Goal: Task Accomplishment & Management: Use online tool/utility

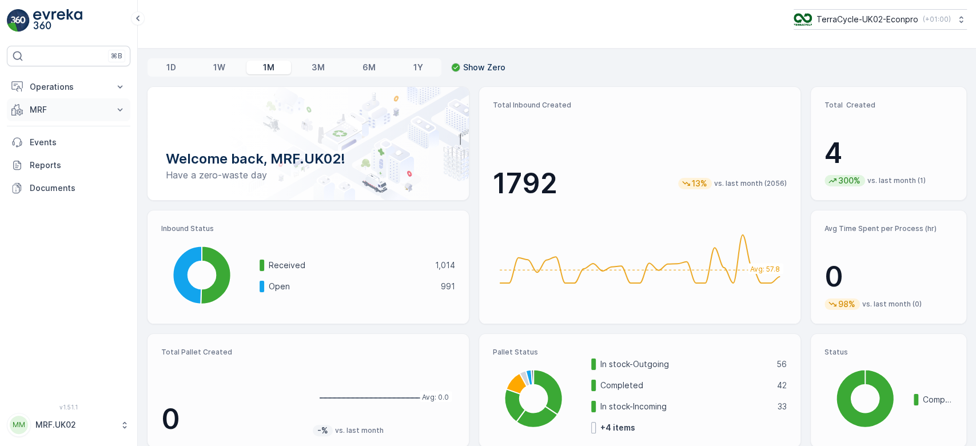
click at [53, 117] on button "MRF" at bounding box center [69, 109] width 124 height 23
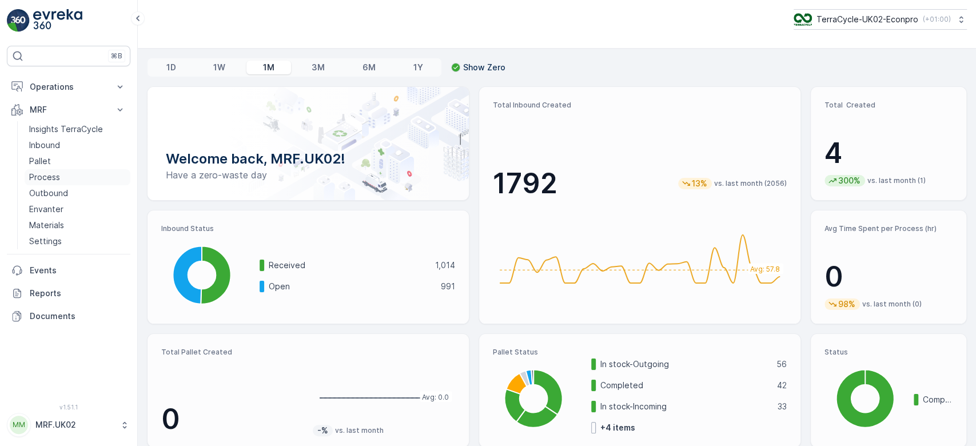
click at [64, 176] on link "Process" at bounding box center [78, 177] width 106 height 16
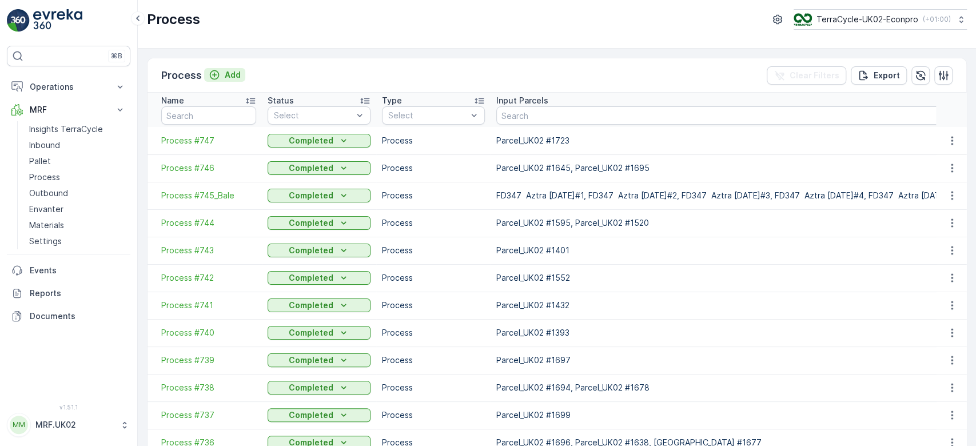
click at [239, 76] on p "Add" at bounding box center [233, 74] width 16 height 11
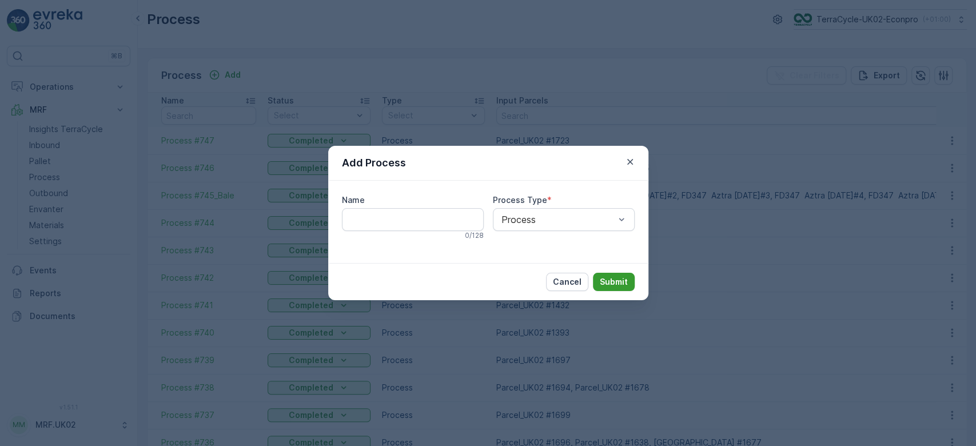
click at [622, 280] on p "Submit" at bounding box center [614, 281] width 28 height 11
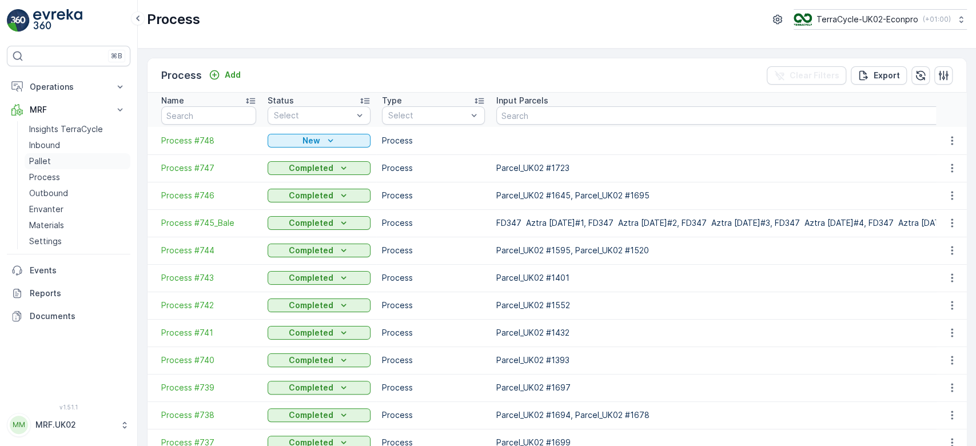
click at [52, 160] on link "Pallet" at bounding box center [78, 161] width 106 height 16
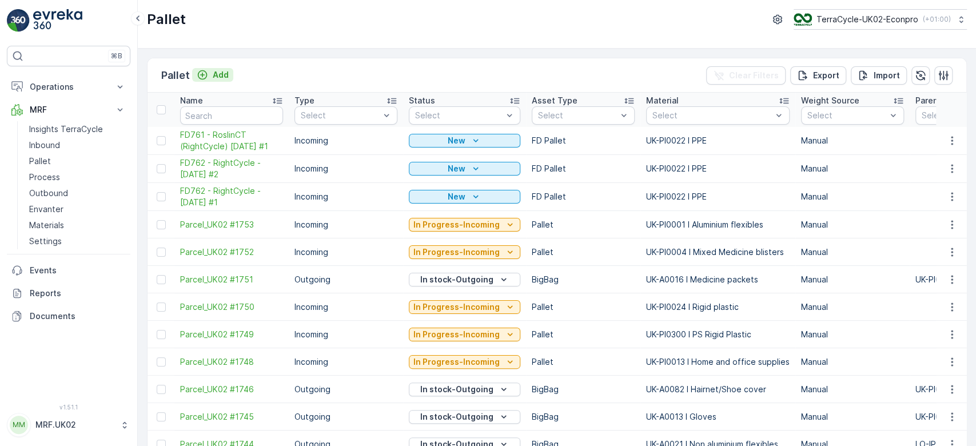
click at [223, 72] on p "Add" at bounding box center [221, 74] width 16 height 11
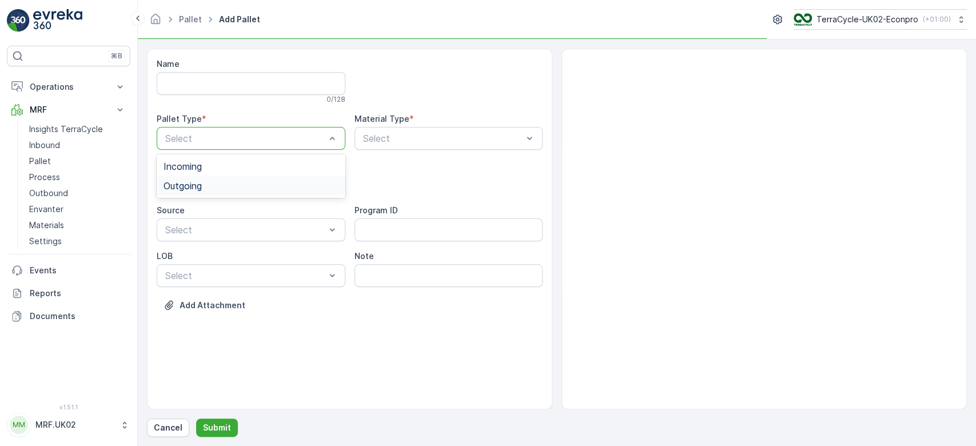
click at [223, 185] on div "Outgoing" at bounding box center [251, 186] width 175 height 10
click at [197, 268] on div "BigBag" at bounding box center [251, 270] width 175 height 10
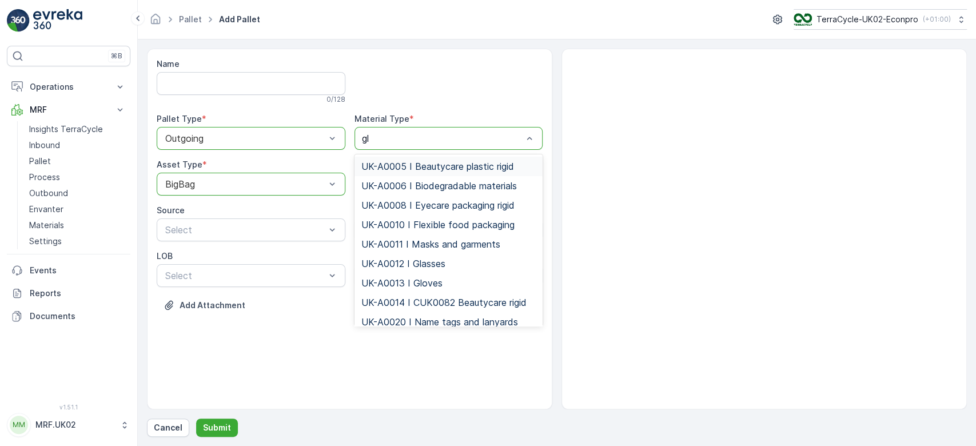
type input "glo"
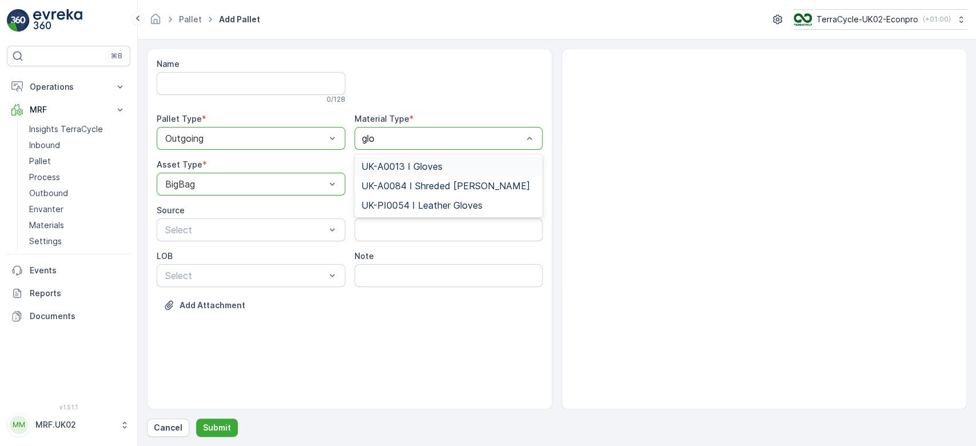
click at [398, 167] on span "UK-A0013 I Gloves" at bounding box center [402, 166] width 81 height 10
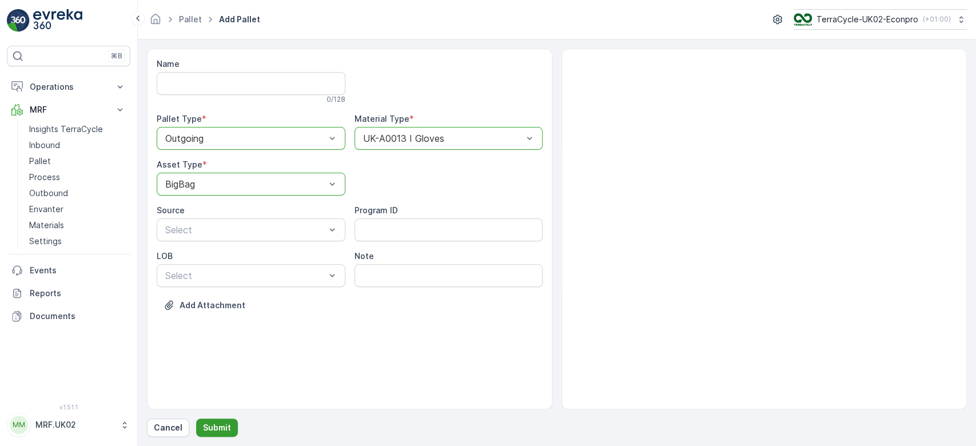
click at [207, 427] on p "Submit" at bounding box center [217, 427] width 28 height 11
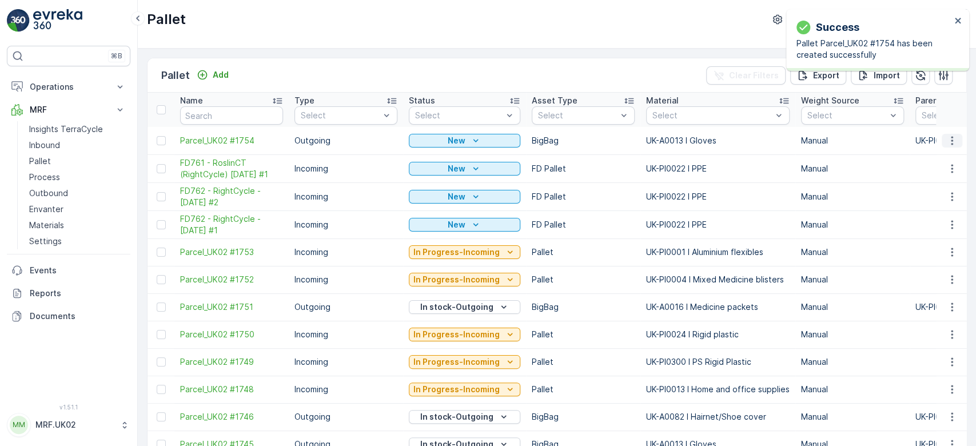
click at [951, 137] on icon "button" at bounding box center [952, 140] width 11 height 11
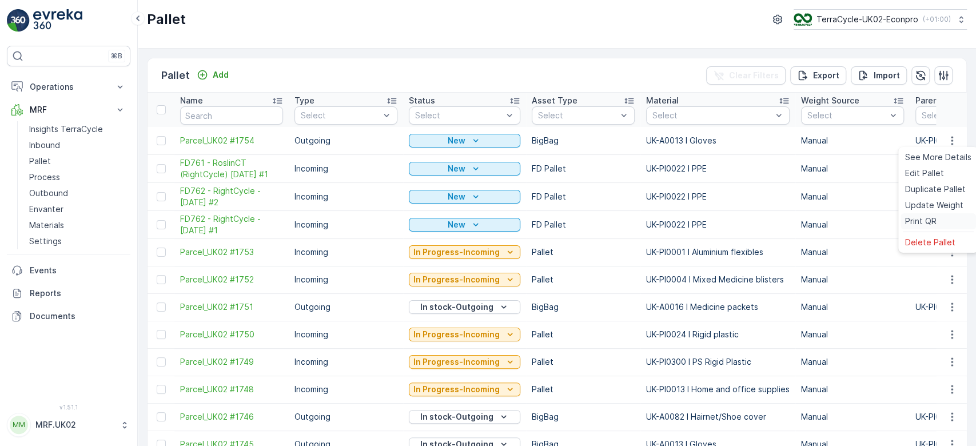
click at [925, 219] on span "Print QR" at bounding box center [920, 221] width 31 height 11
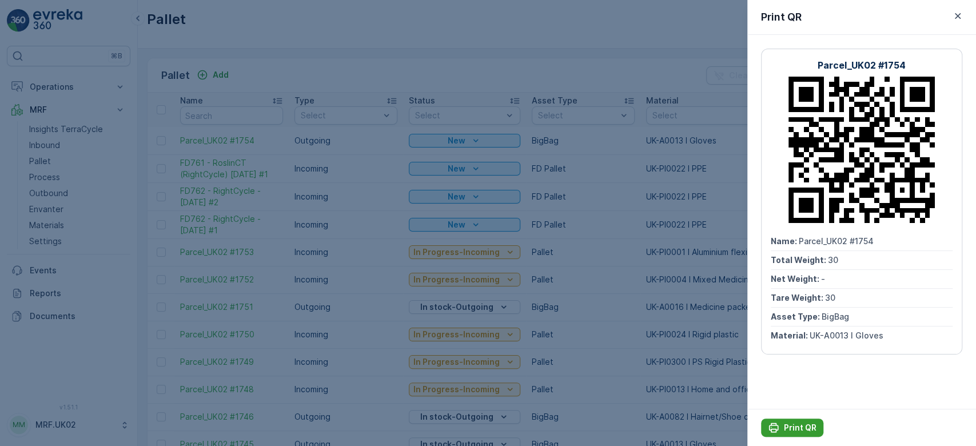
click at [805, 423] on p "Print QR" at bounding box center [800, 427] width 33 height 11
click at [377, 263] on div at bounding box center [488, 223] width 976 height 446
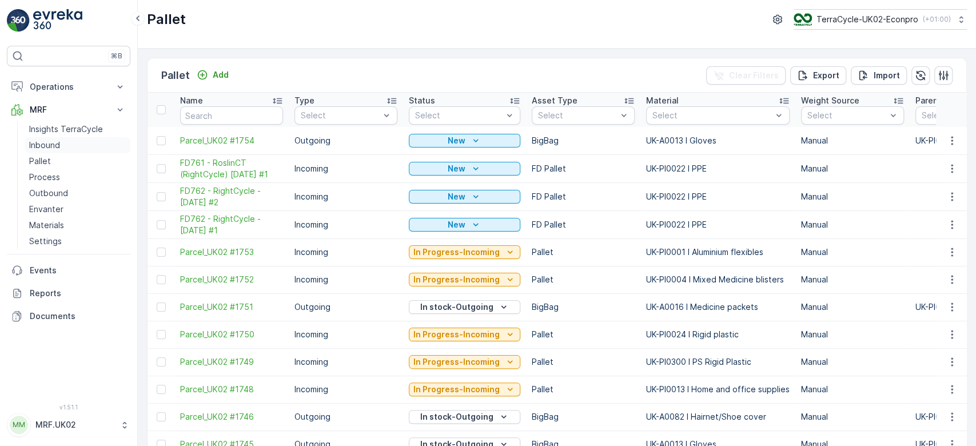
click at [45, 140] on p "Inbound" at bounding box center [44, 145] width 31 height 11
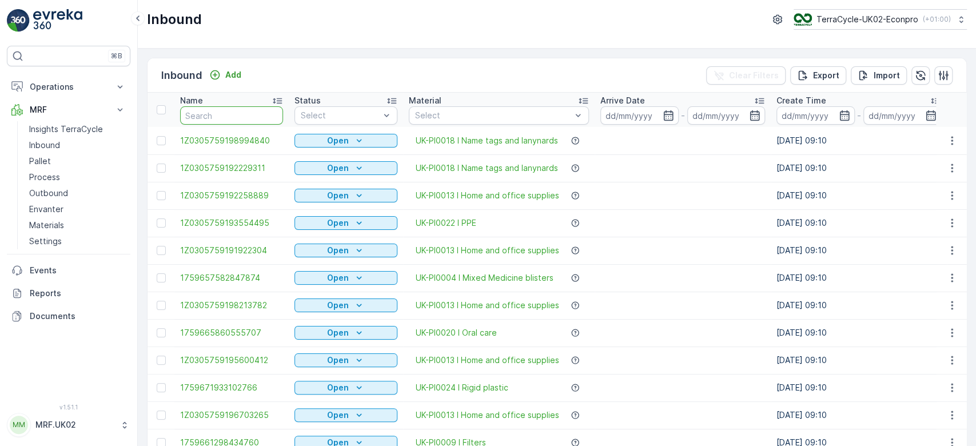
click at [209, 114] on input "text" at bounding box center [231, 115] width 103 height 18
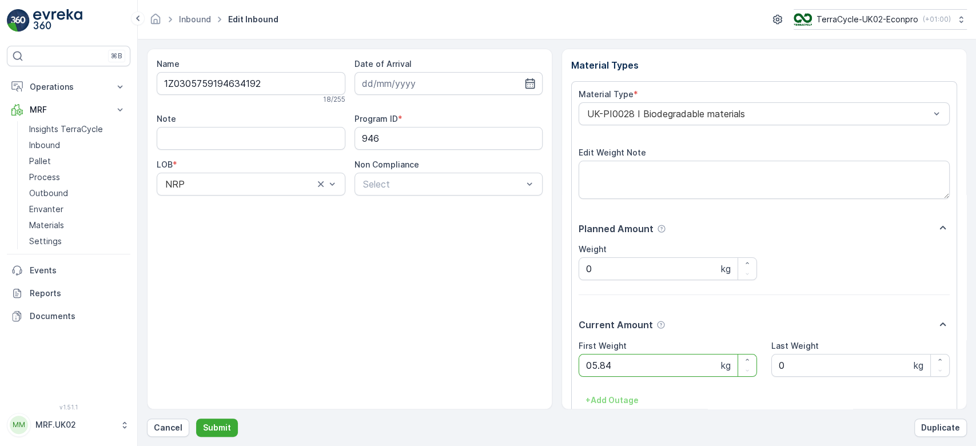
click at [196, 419] on button "Submit" at bounding box center [217, 428] width 42 height 18
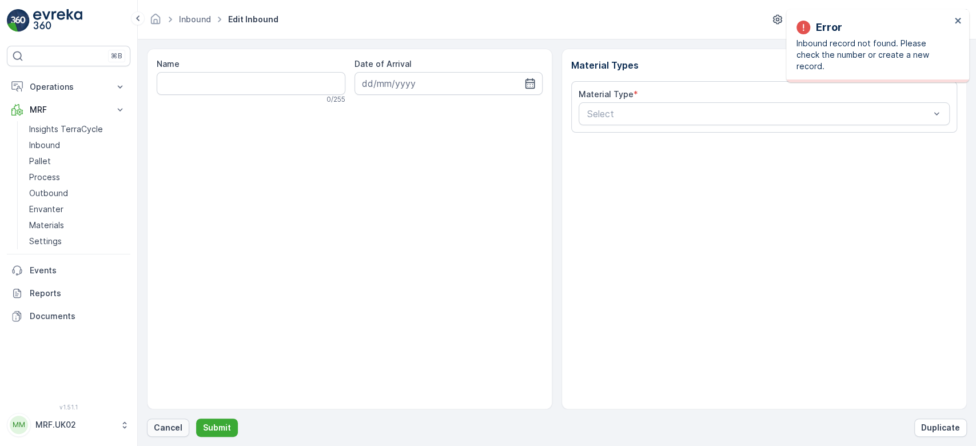
click at [165, 430] on p "Cancel" at bounding box center [168, 427] width 29 height 11
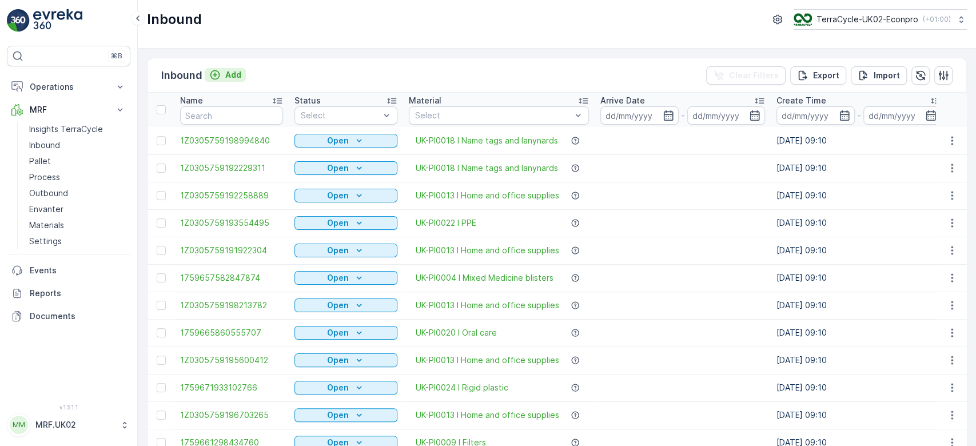
click at [229, 74] on p "Add" at bounding box center [233, 74] width 16 height 11
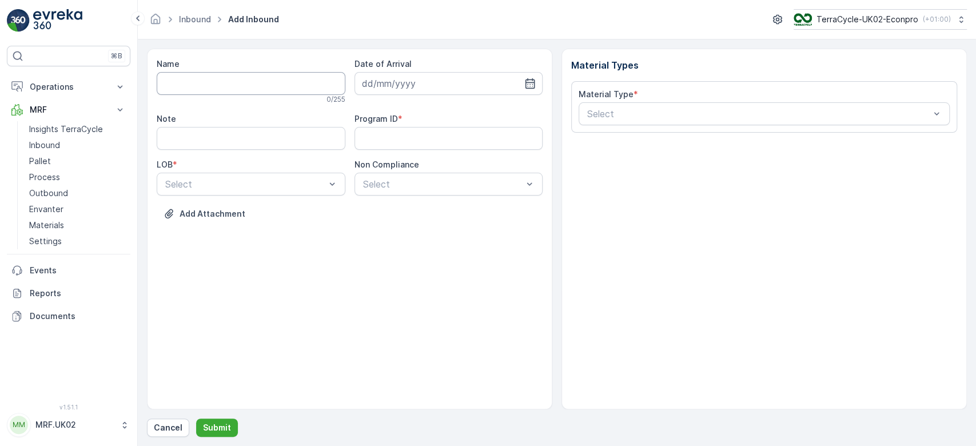
click at [224, 82] on input "Name" at bounding box center [251, 83] width 189 height 23
type input "1Z0305759147921120"
click at [196, 419] on button "Submit" at bounding box center [217, 428] width 42 height 18
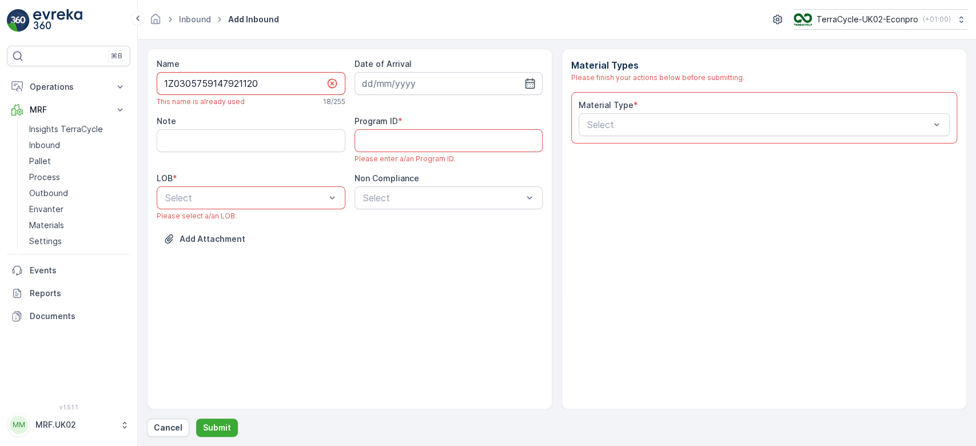
drag, startPoint x: 266, startPoint y: 85, endPoint x: 154, endPoint y: 76, distance: 112.5
click at [154, 76] on div "Name 1Z0305759147921120 This name is already used 18 / 255 Date of Arrival Note…" at bounding box center [350, 229] width 406 height 361
click at [168, 428] on p "Cancel" at bounding box center [168, 427] width 29 height 11
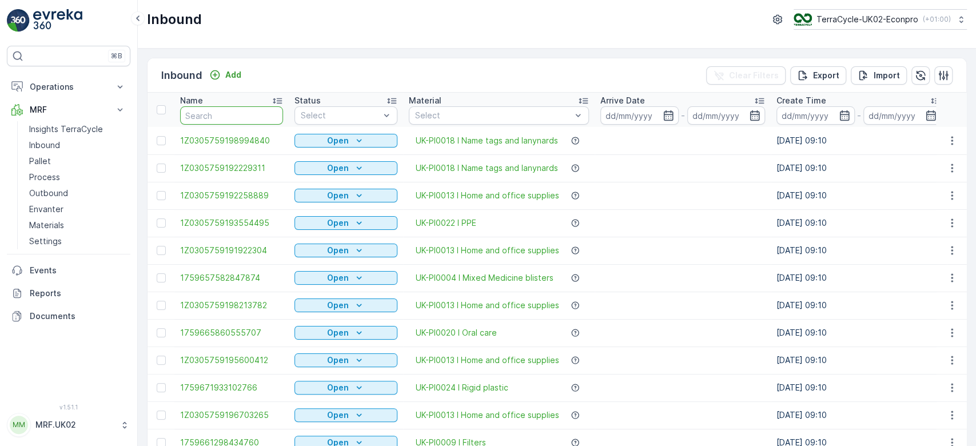
paste input "1Z0305759147921120"
type input "1Z0305759147921120"
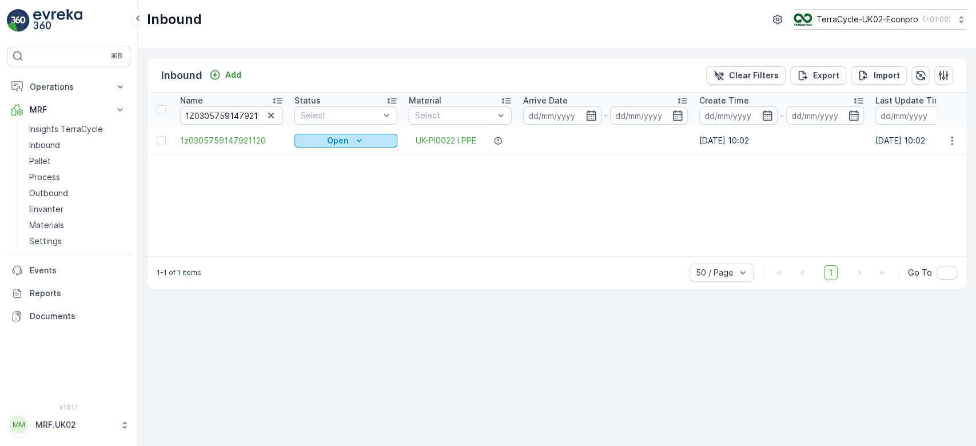
click at [315, 140] on div "Open" at bounding box center [346, 140] width 94 height 11
click at [313, 172] on span "Scanned" at bounding box center [318, 173] width 34 height 11
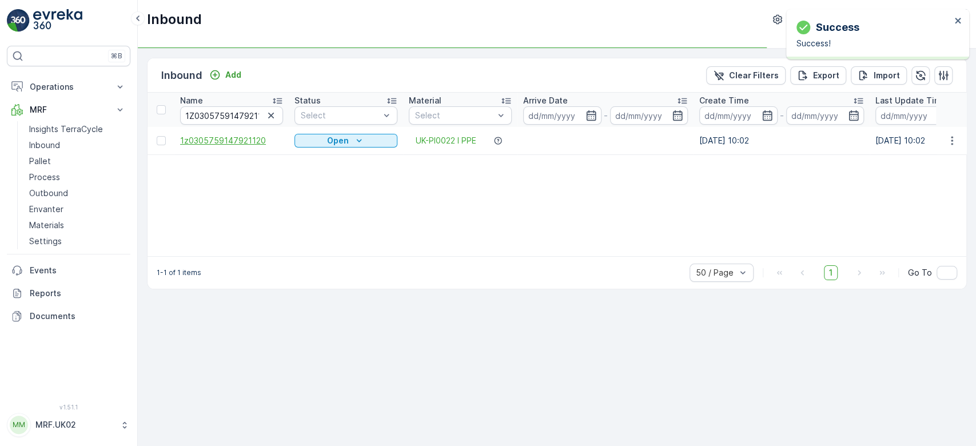
click at [243, 138] on span "1z0305759147921120" at bounding box center [231, 140] width 103 height 11
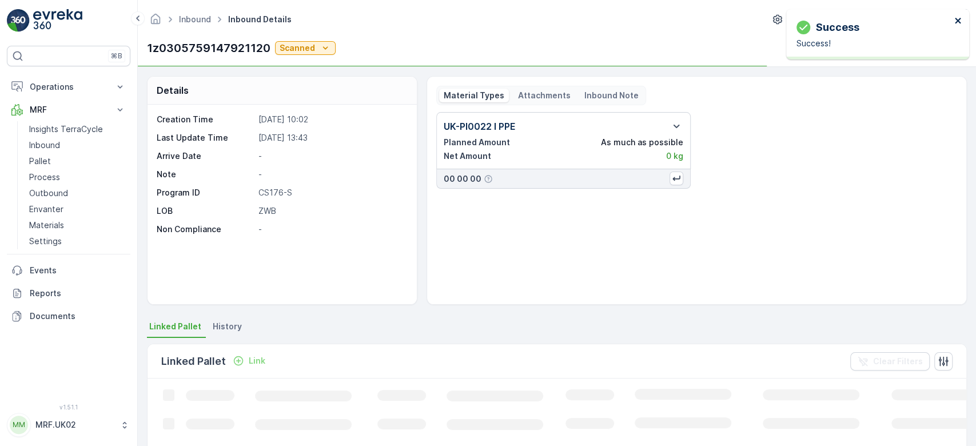
click at [956, 22] on icon "close" at bounding box center [958, 21] width 6 height 6
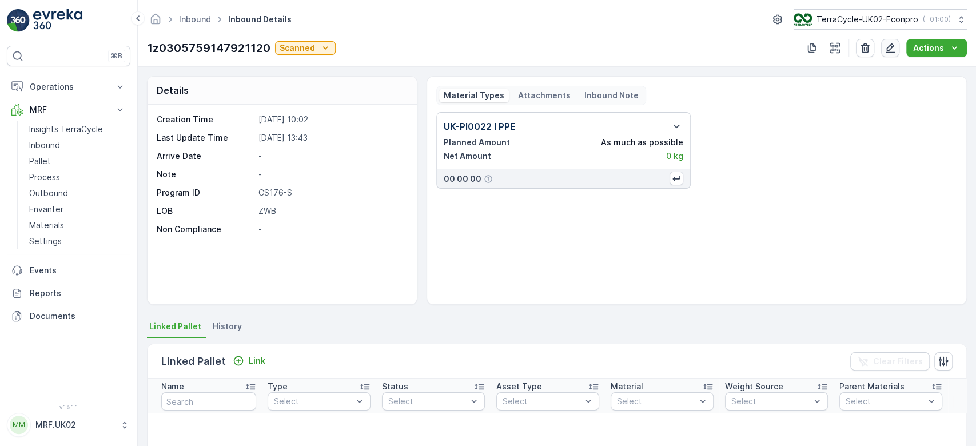
click at [892, 47] on icon "button" at bounding box center [890, 47] width 11 height 11
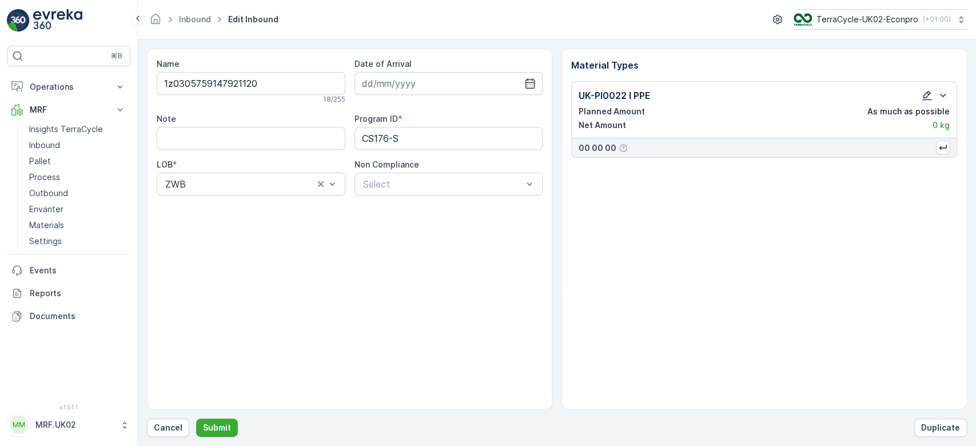
click at [925, 96] on icon "button" at bounding box center [927, 95] width 11 height 11
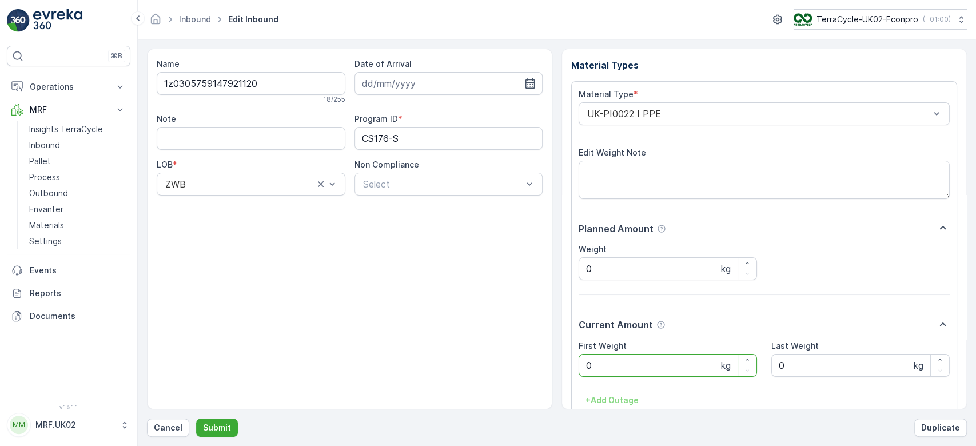
click at [640, 370] on Weight "0" at bounding box center [668, 365] width 178 height 23
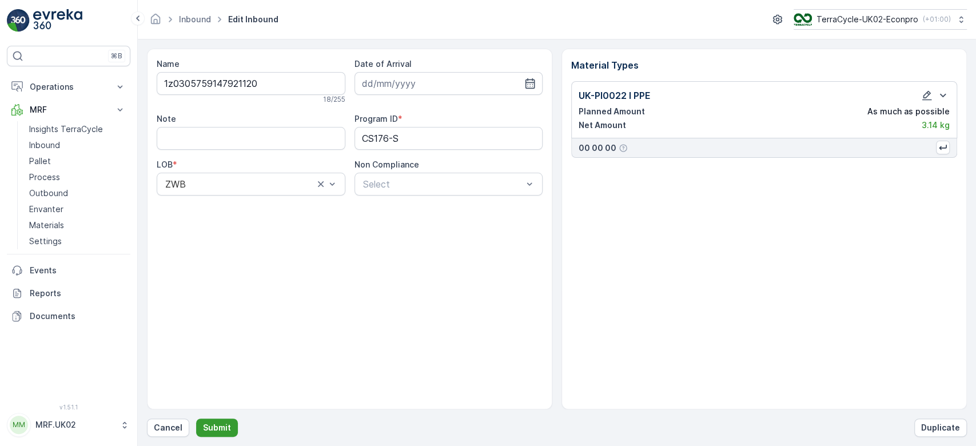
click at [224, 423] on p "Submit" at bounding box center [217, 427] width 28 height 11
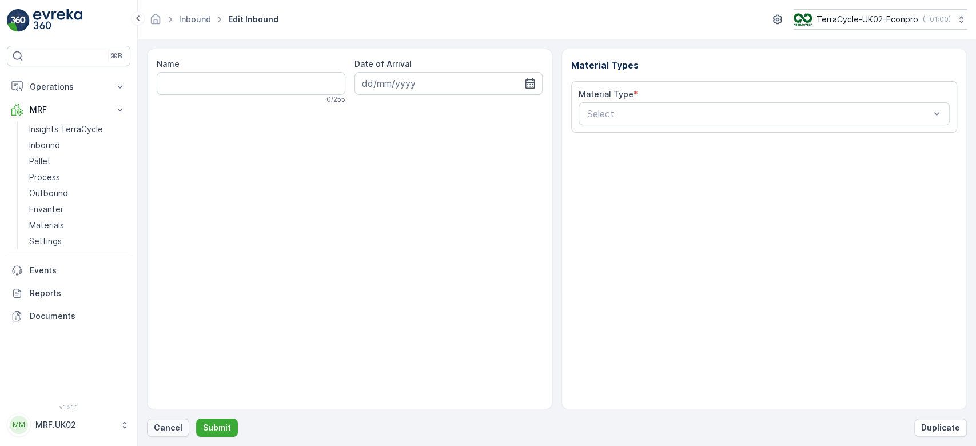
click at [165, 430] on p "Cancel" at bounding box center [168, 427] width 29 height 11
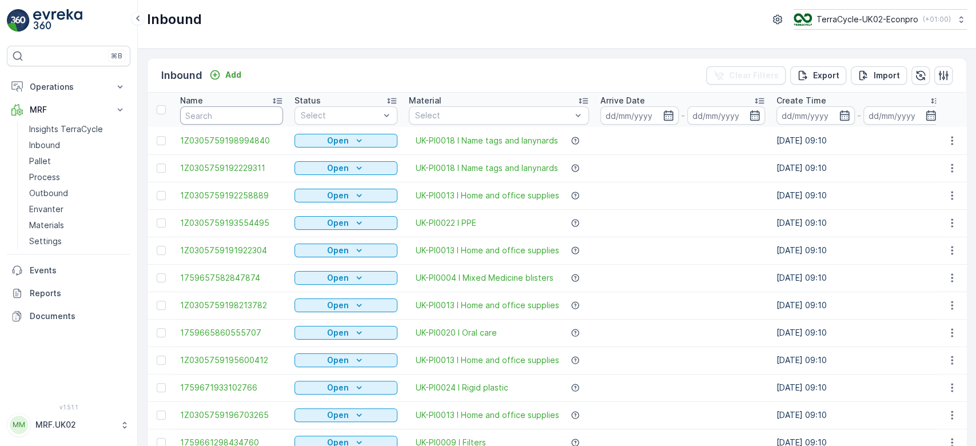
click at [260, 117] on input "text" at bounding box center [231, 115] width 103 height 18
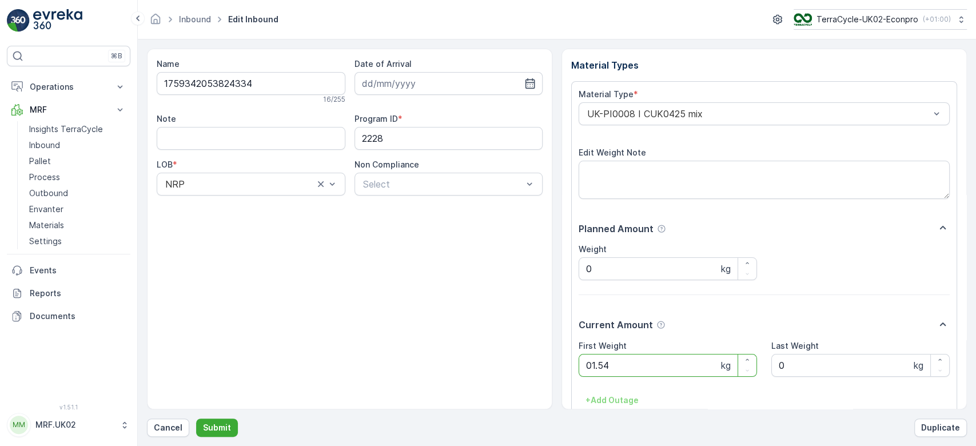
click at [196, 419] on button "Submit" at bounding box center [217, 428] width 42 height 18
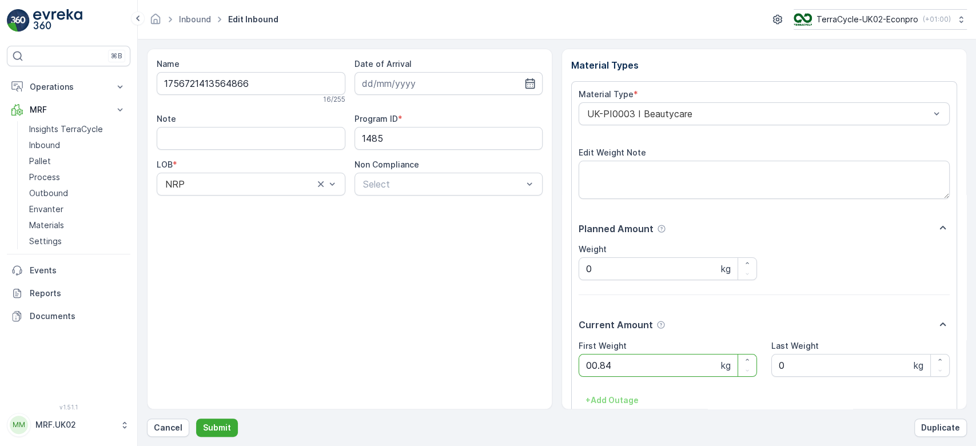
click at [196, 419] on button "Submit" at bounding box center [217, 428] width 42 height 18
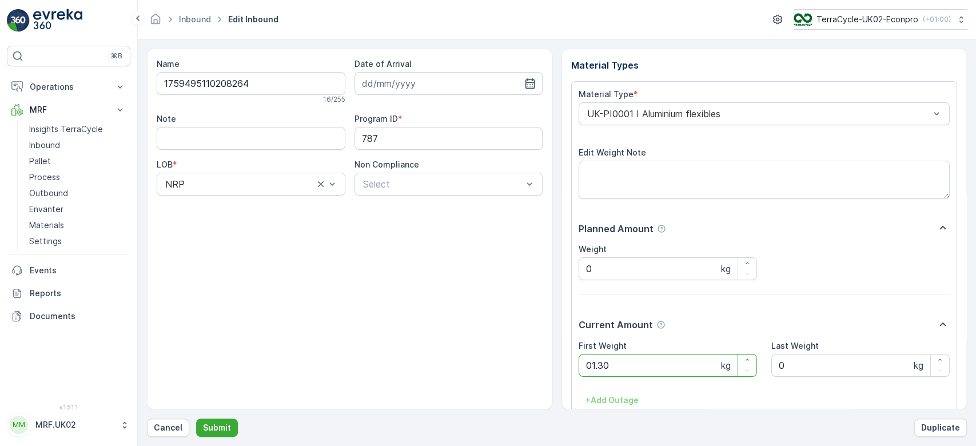
click at [196, 419] on button "Submit" at bounding box center [217, 428] width 42 height 18
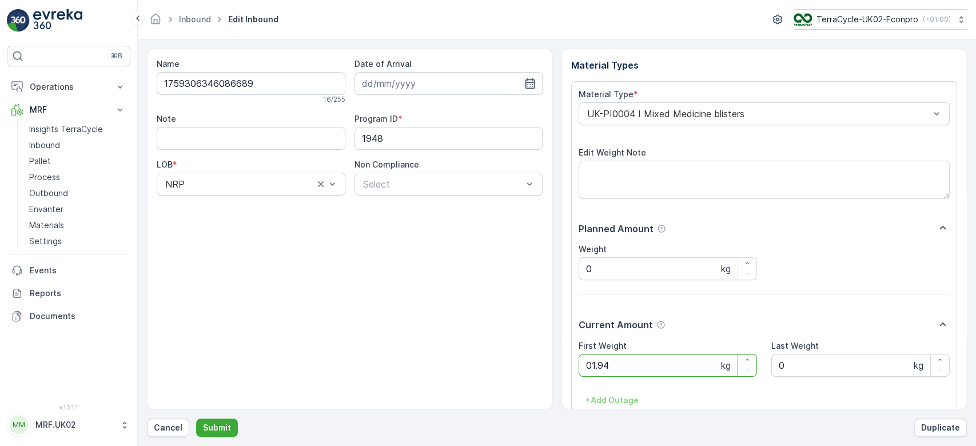
click at [196, 419] on button "Submit" at bounding box center [217, 428] width 42 height 18
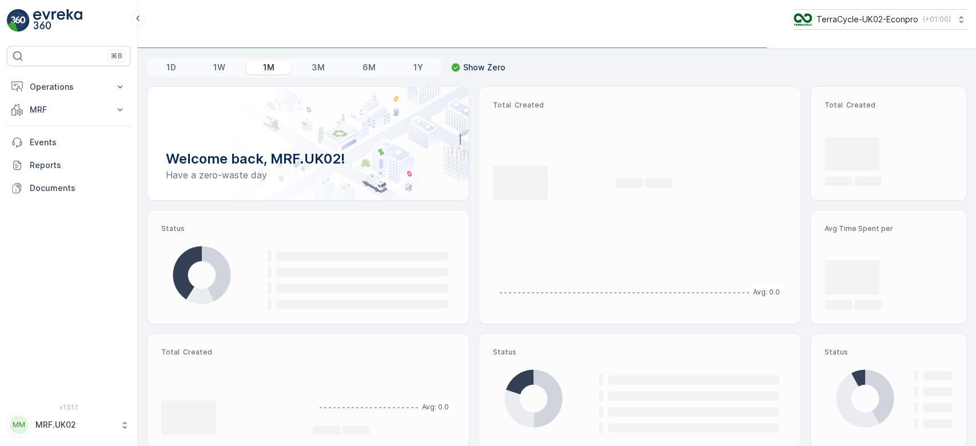
click at [77, 106] on p "MRF" at bounding box center [69, 109] width 78 height 11
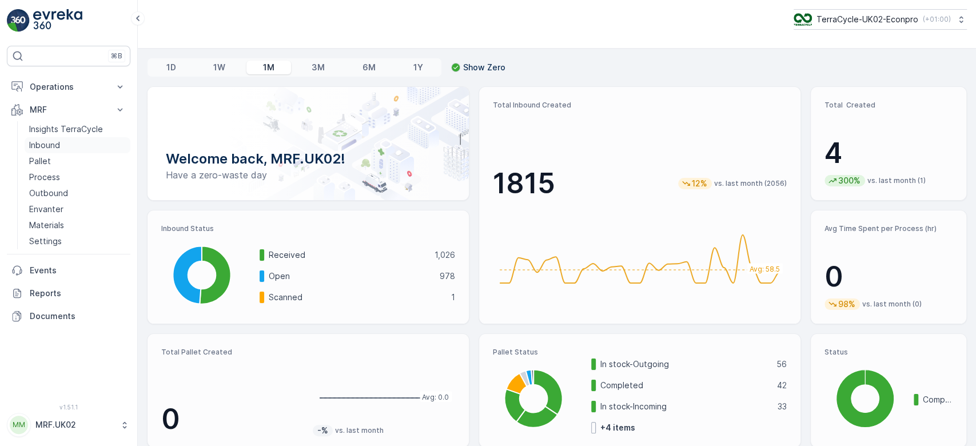
click at [41, 144] on p "Inbound" at bounding box center [44, 145] width 31 height 11
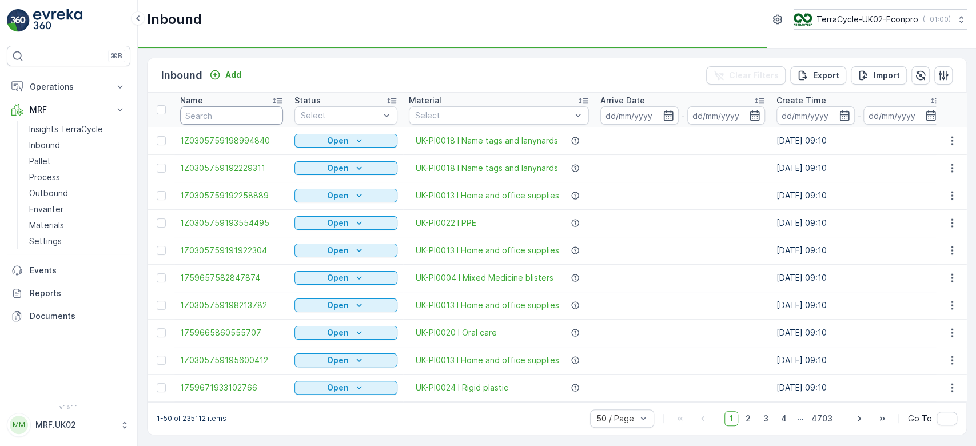
click at [205, 114] on input "text" at bounding box center [231, 115] width 103 height 18
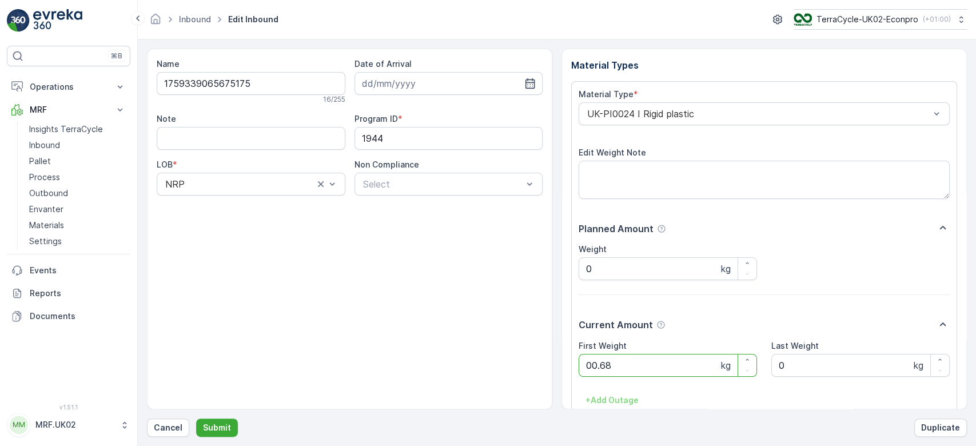
click at [196, 419] on button "Submit" at bounding box center [217, 428] width 42 height 18
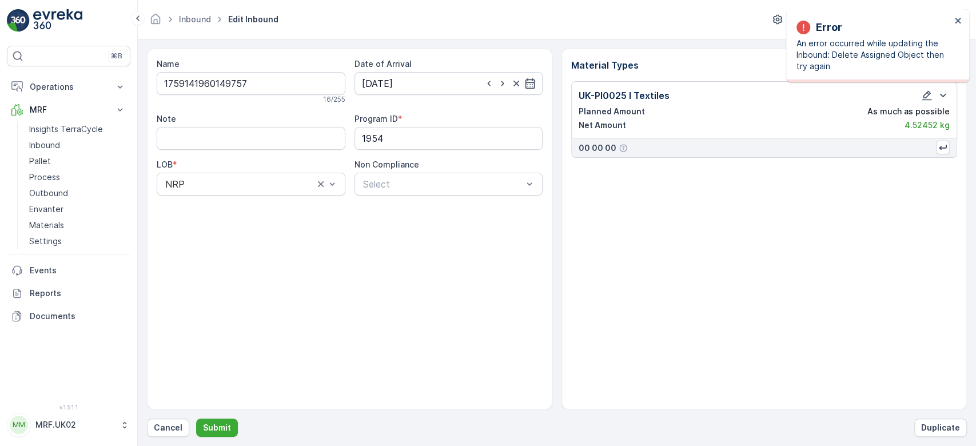
click at [920, 95] on div at bounding box center [933, 96] width 34 height 14
click at [923, 94] on icon "button" at bounding box center [927, 95] width 11 height 11
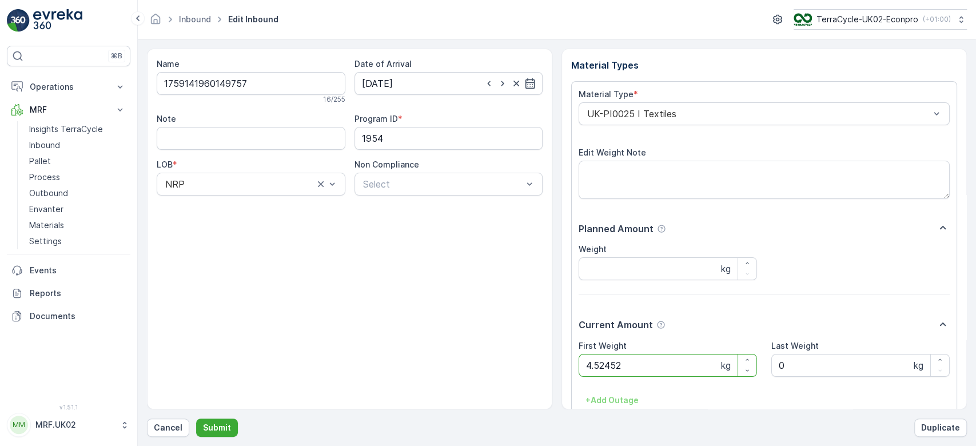
click at [615, 376] on Weight "4.52452" at bounding box center [668, 365] width 178 height 23
click at [196, 419] on button "Submit" at bounding box center [217, 428] width 42 height 18
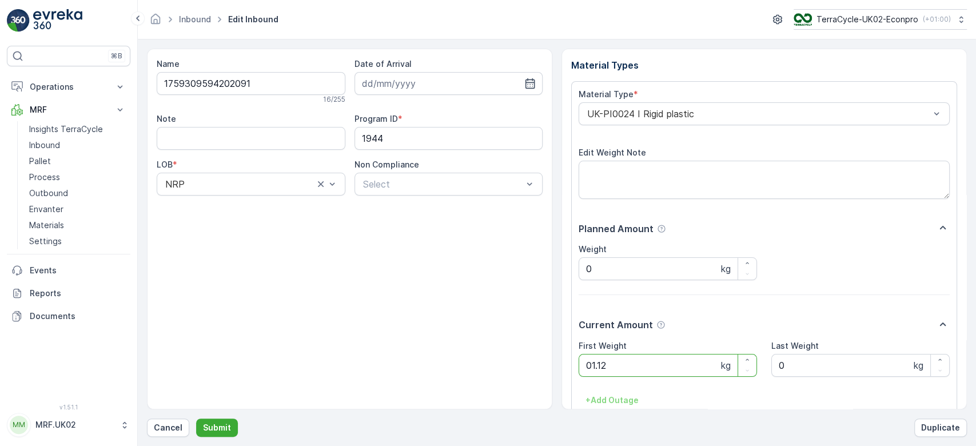
click at [196, 419] on button "Submit" at bounding box center [217, 428] width 42 height 18
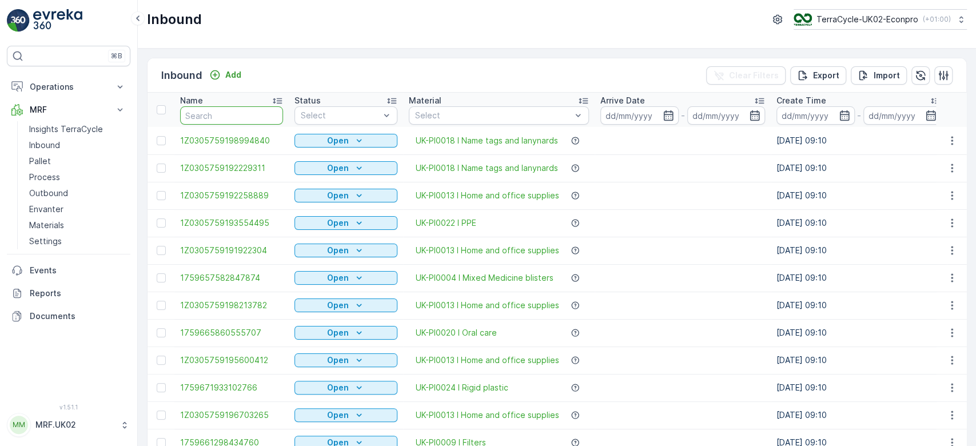
click at [249, 118] on input "text" at bounding box center [231, 115] width 103 height 18
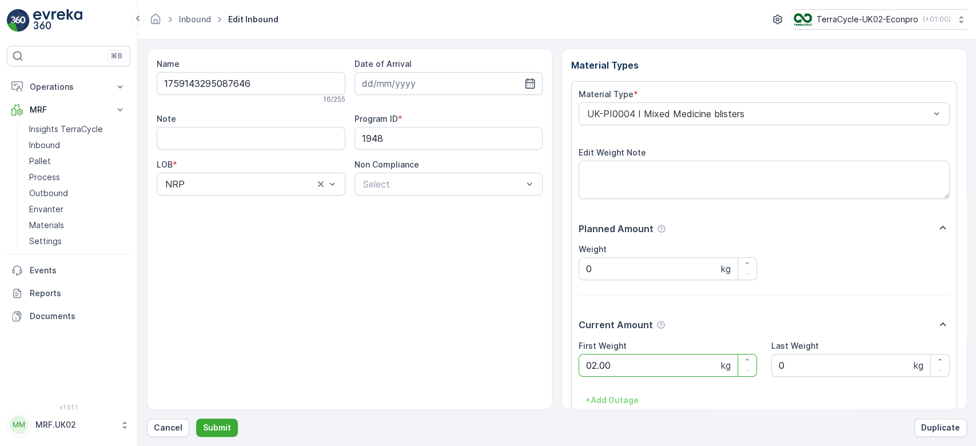
click at [196, 419] on button "Submit" at bounding box center [217, 428] width 42 height 18
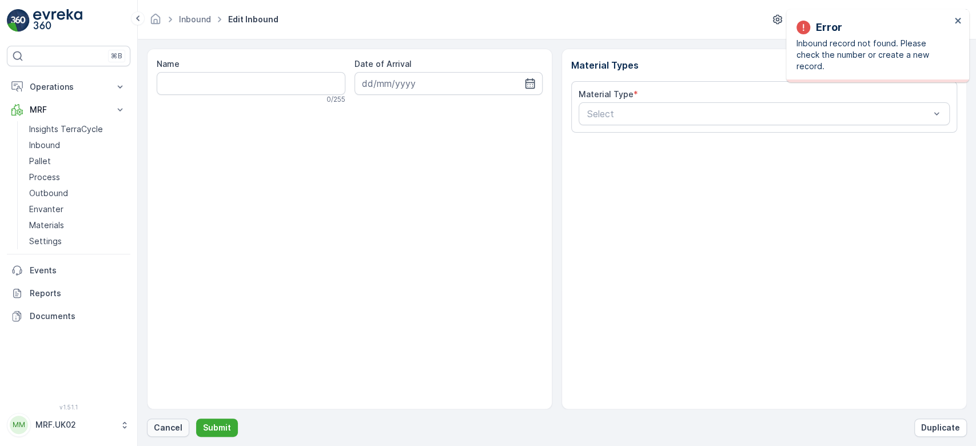
click at [175, 424] on p "Cancel" at bounding box center [168, 427] width 29 height 11
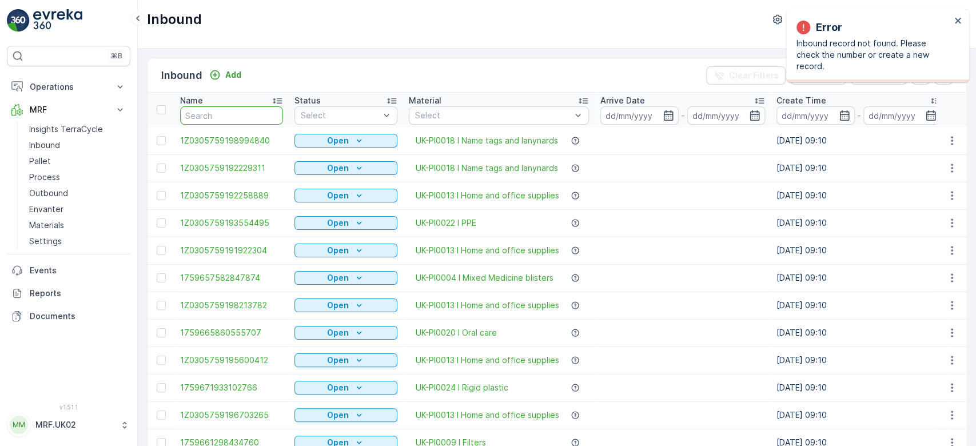
click at [216, 108] on input "text" at bounding box center [231, 115] width 103 height 18
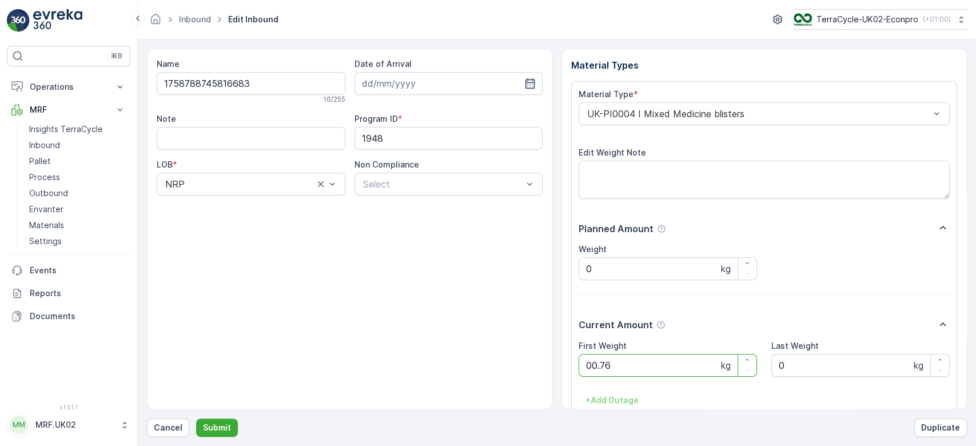
click at [196, 419] on button "Submit" at bounding box center [217, 428] width 42 height 18
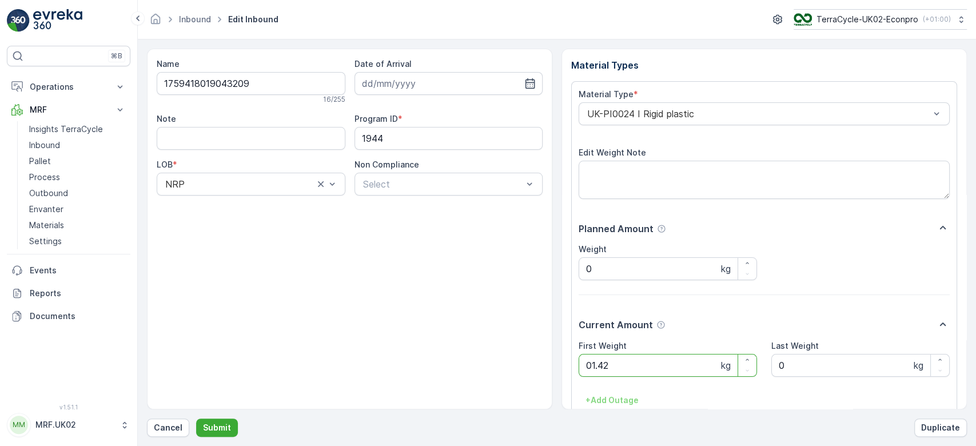
click at [196, 419] on button "Submit" at bounding box center [217, 428] width 42 height 18
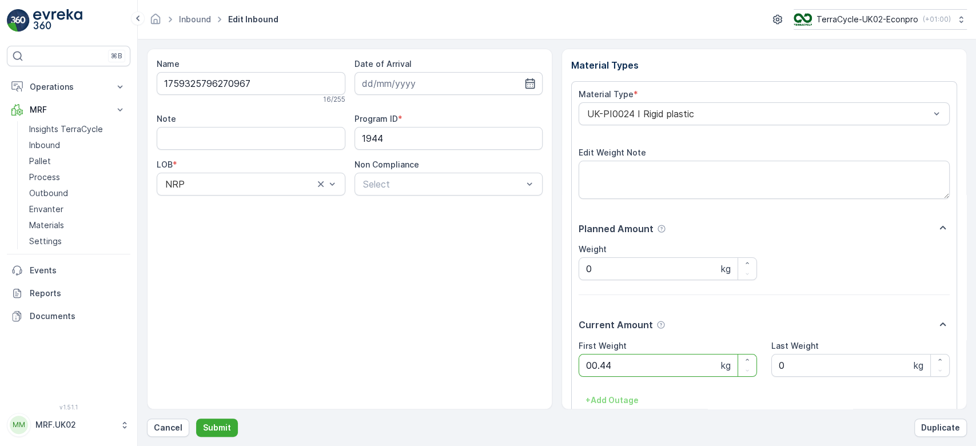
click at [196, 419] on button "Submit" at bounding box center [217, 428] width 42 height 18
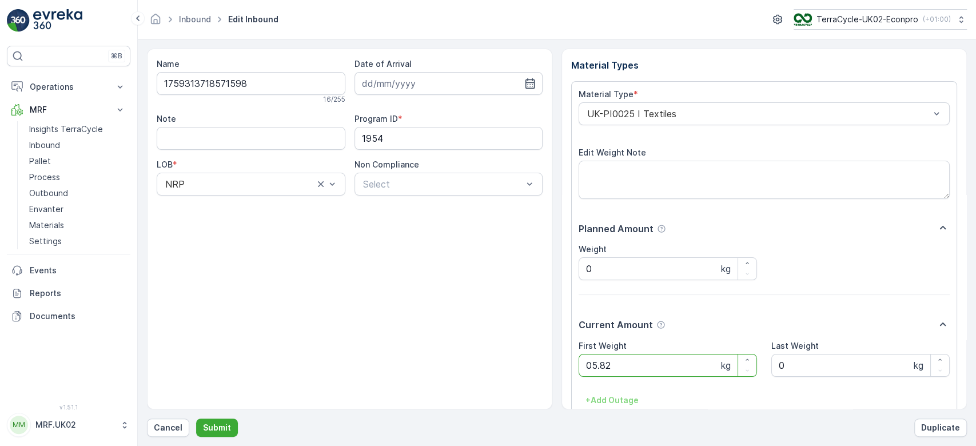
click at [196, 419] on button "Submit" at bounding box center [217, 428] width 42 height 18
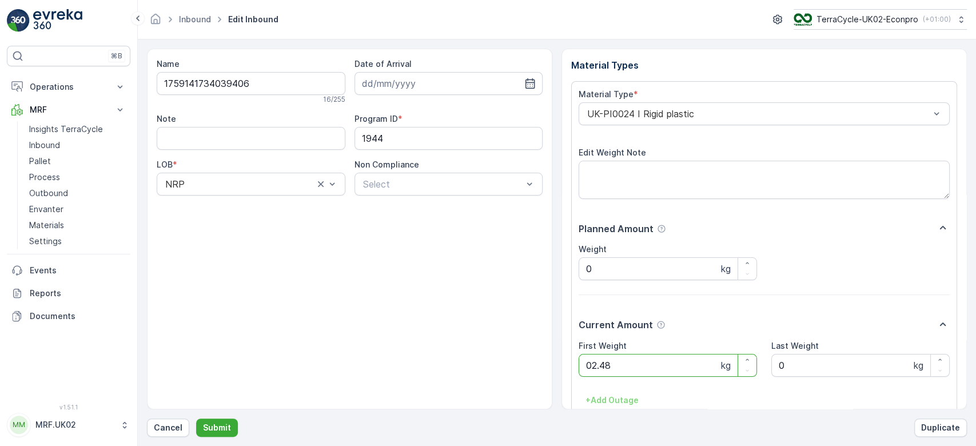
click at [196, 419] on button "Submit" at bounding box center [217, 428] width 42 height 18
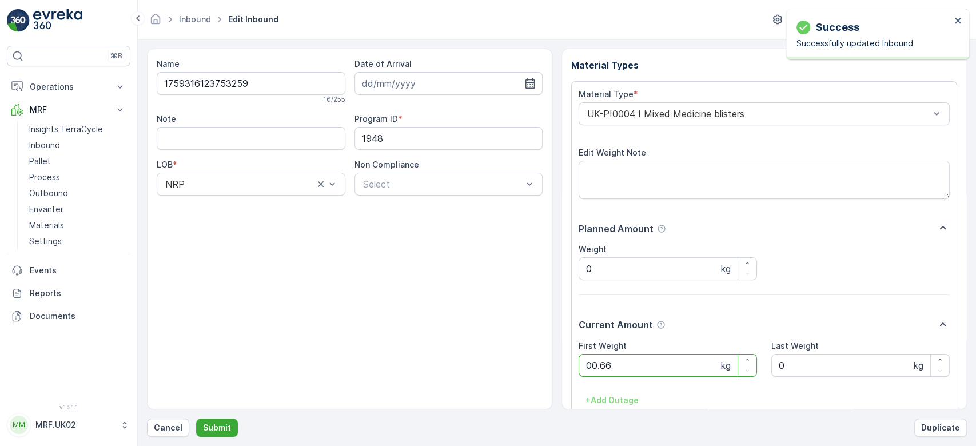
click at [196, 419] on button "Submit" at bounding box center [217, 428] width 42 height 18
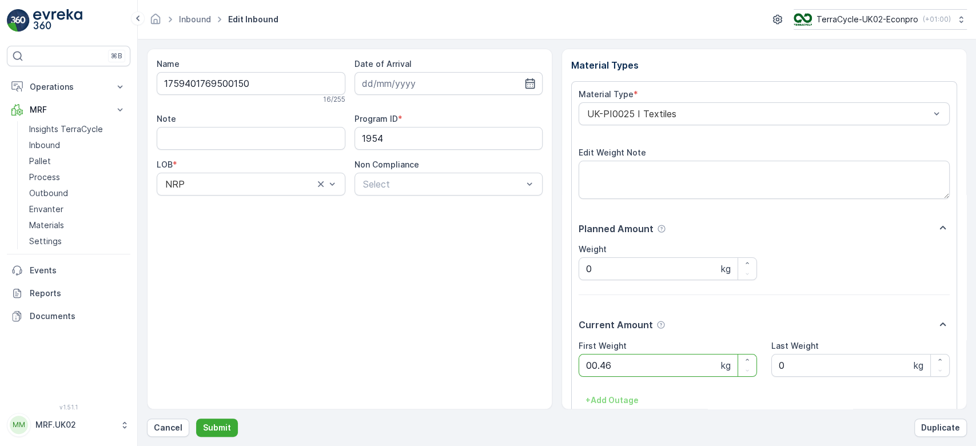
click at [196, 419] on button "Submit" at bounding box center [217, 428] width 42 height 18
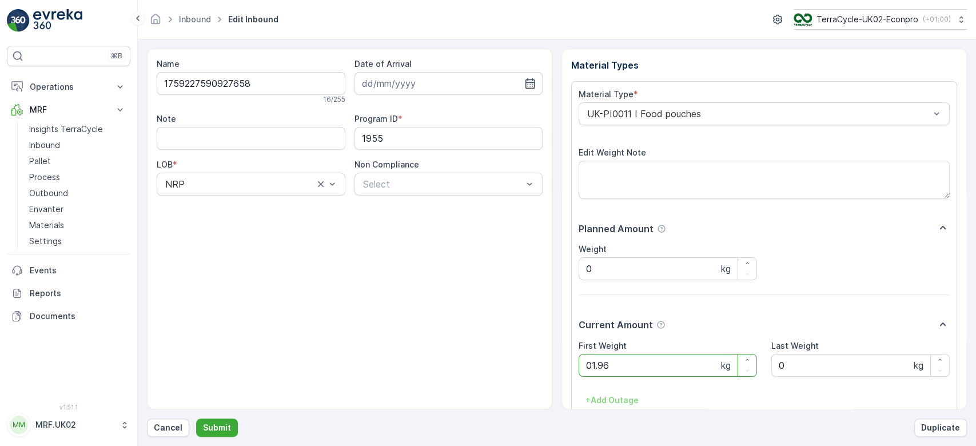
click at [196, 419] on button "Submit" at bounding box center [217, 428] width 42 height 18
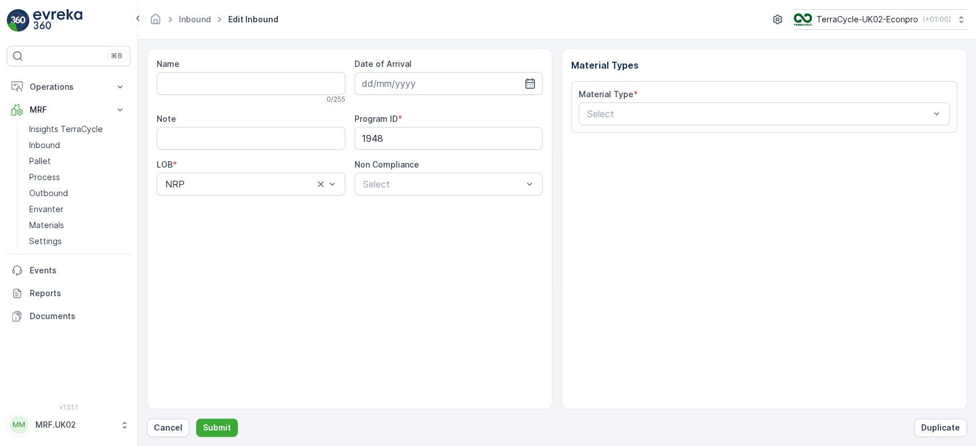
type input "1759220268154178"
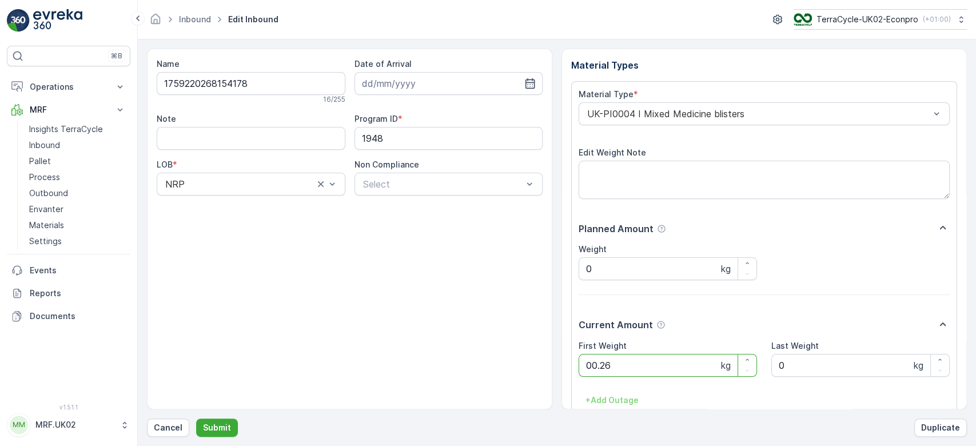
click at [196, 419] on button "Submit" at bounding box center [217, 428] width 42 height 18
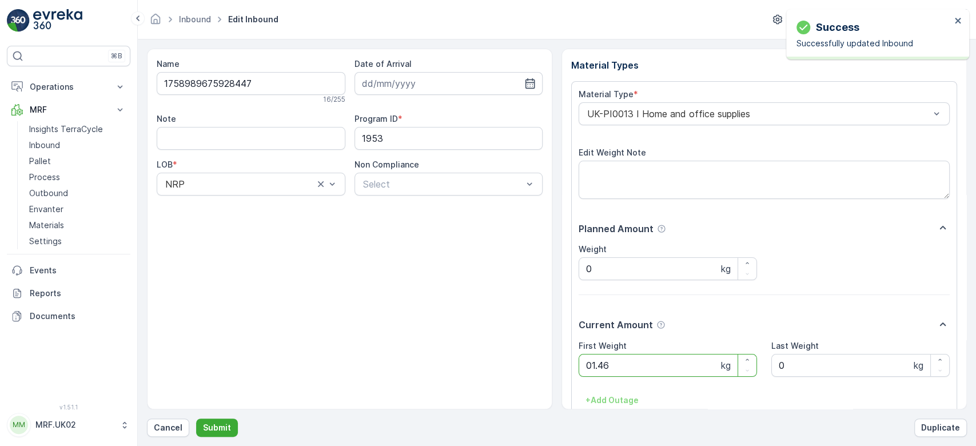
click at [196, 419] on button "Submit" at bounding box center [217, 428] width 42 height 18
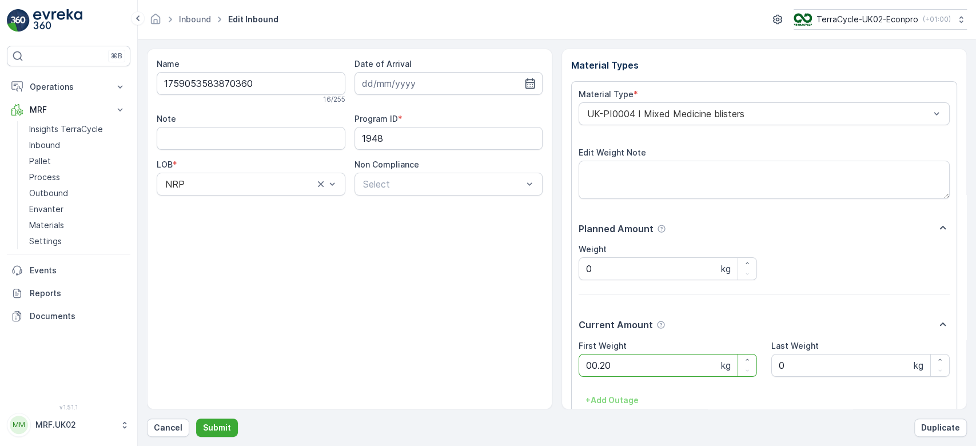
click at [196, 419] on button "Submit" at bounding box center [217, 428] width 42 height 18
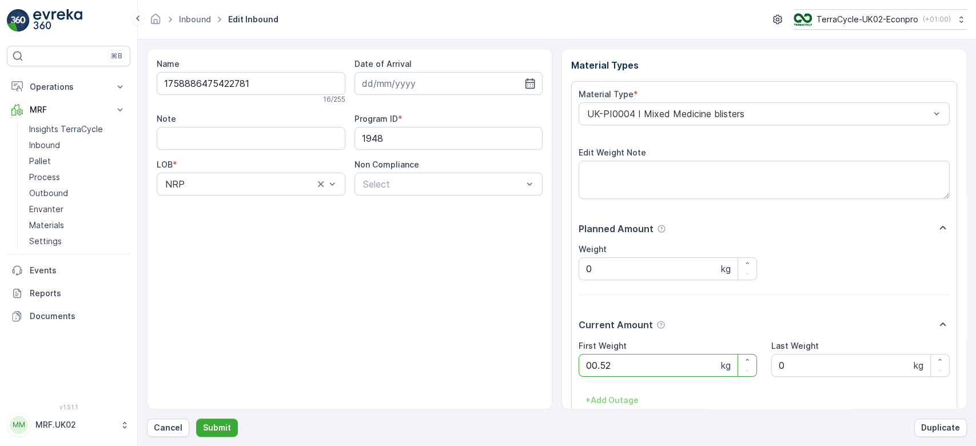
click at [196, 419] on button "Submit" at bounding box center [217, 428] width 42 height 18
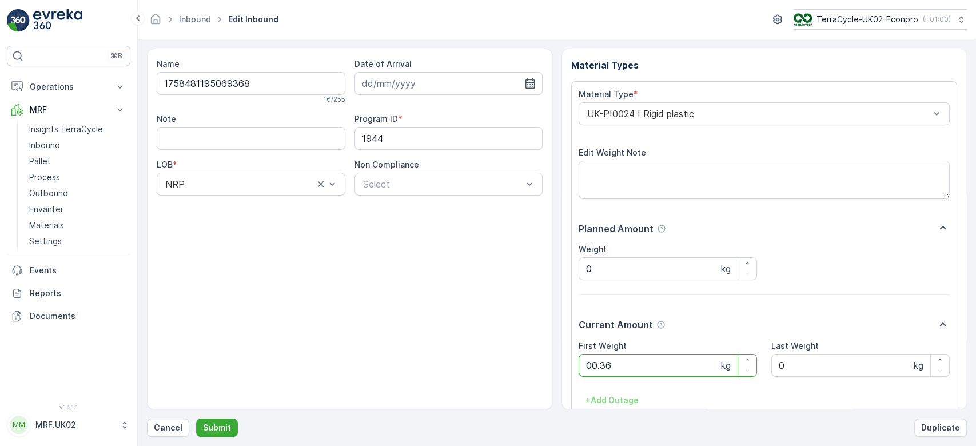
click at [196, 419] on button "Submit" at bounding box center [217, 428] width 42 height 18
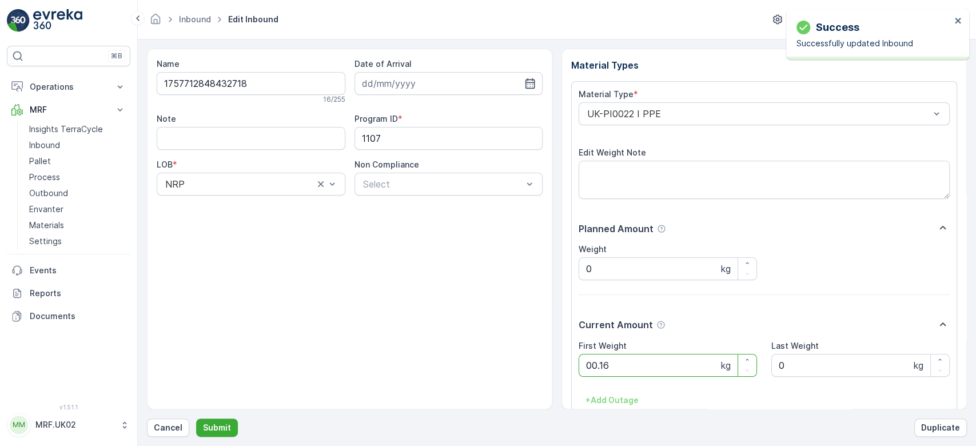
click at [196, 419] on button "Submit" at bounding box center [217, 428] width 42 height 18
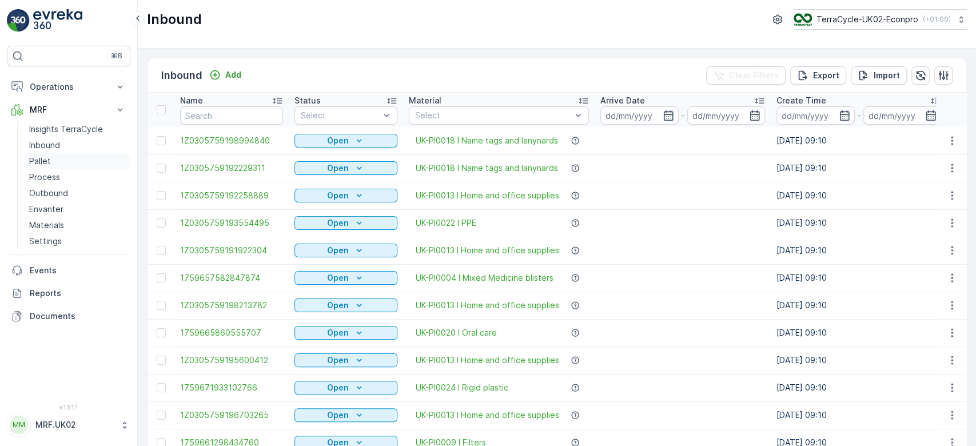
click at [53, 158] on link "Pallet" at bounding box center [78, 161] width 106 height 16
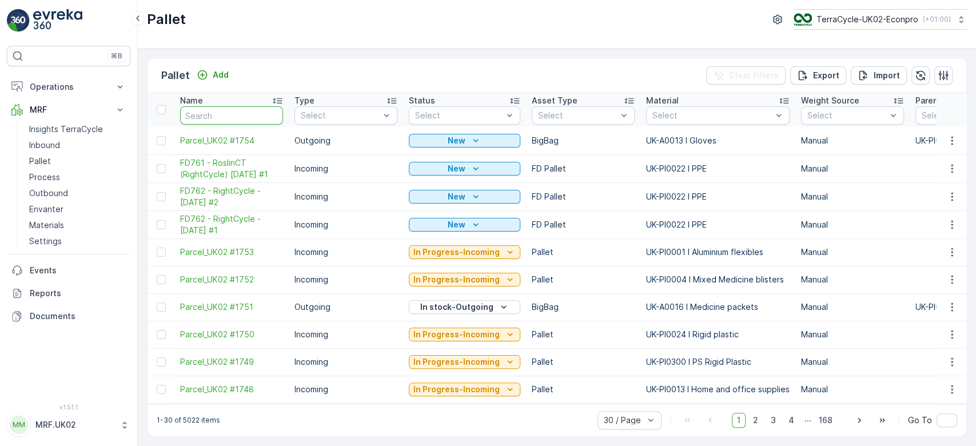
click at [217, 109] on input "text" at bounding box center [231, 115] width 103 height 18
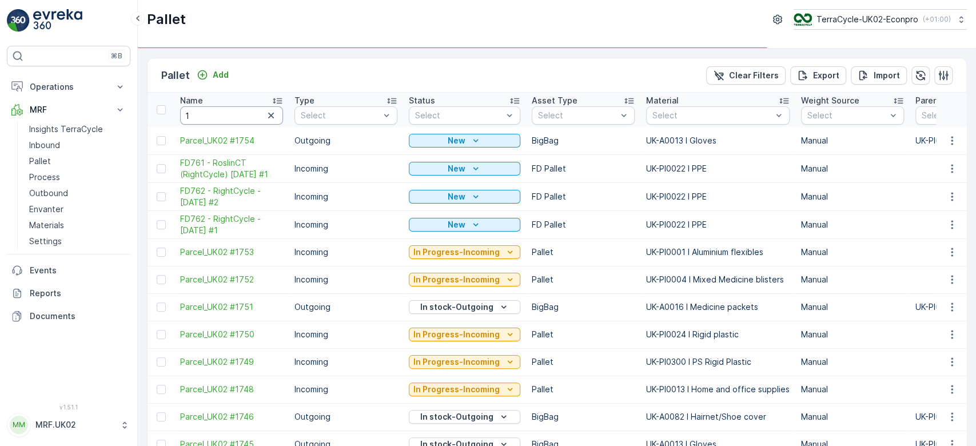
click at [217, 109] on input "1" at bounding box center [231, 115] width 103 height 18
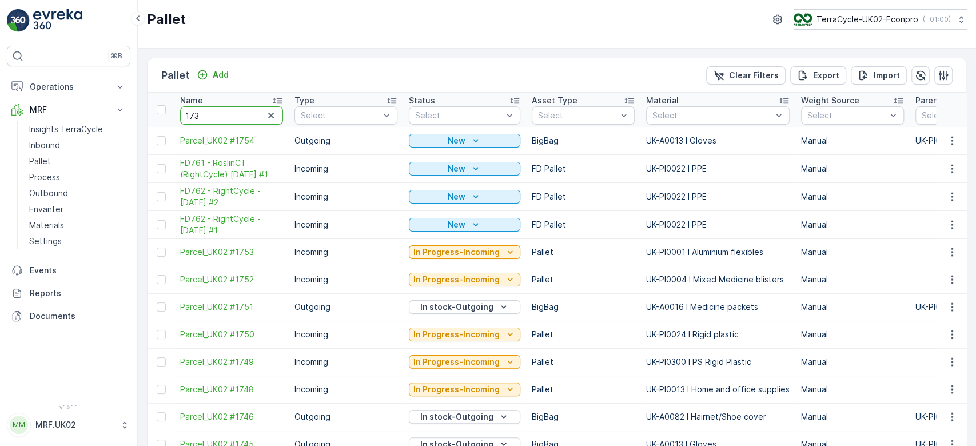
type input "1734"
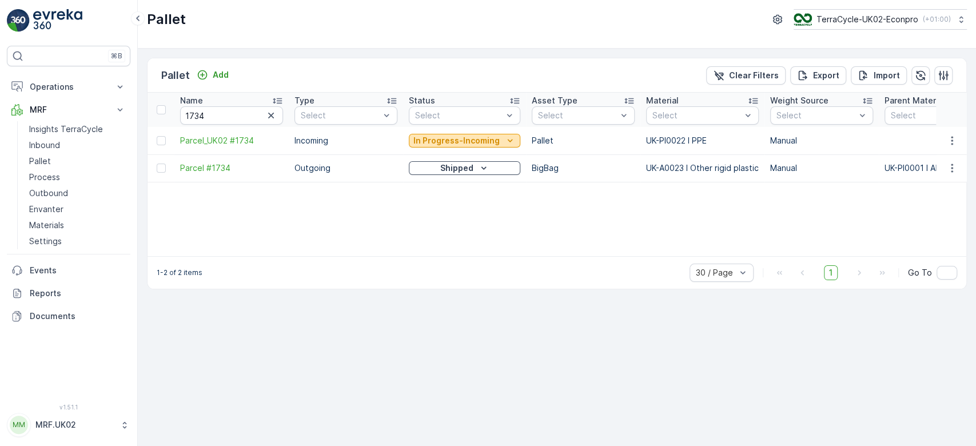
click at [436, 144] on p "In Progress-Incoming" at bounding box center [457, 140] width 86 height 11
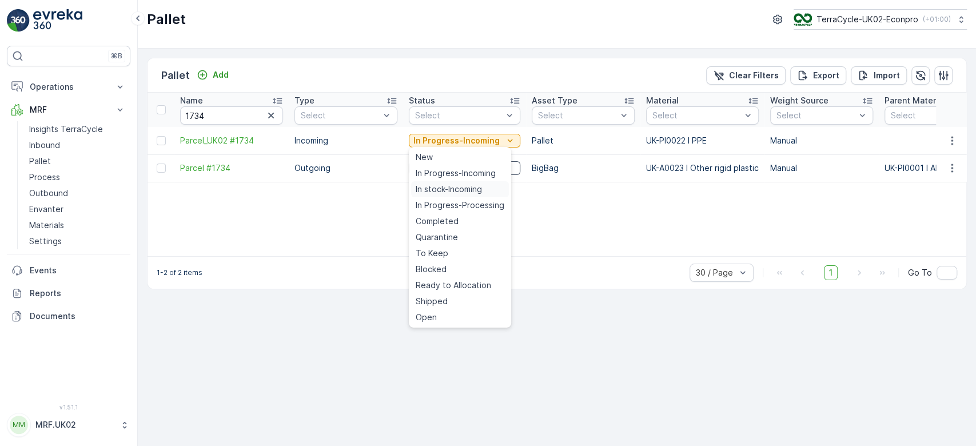
click at [435, 190] on span "In stock-Incoming" at bounding box center [449, 189] width 66 height 11
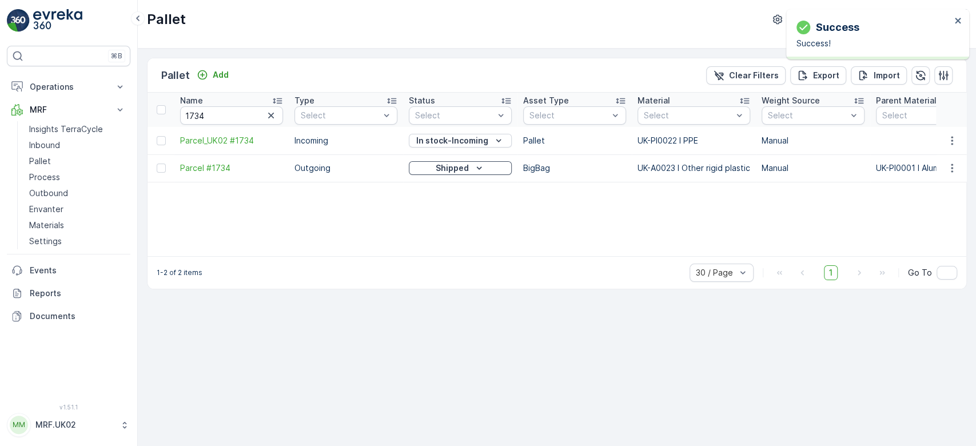
click at [271, 116] on icon "button" at bounding box center [271, 116] width 6 height 6
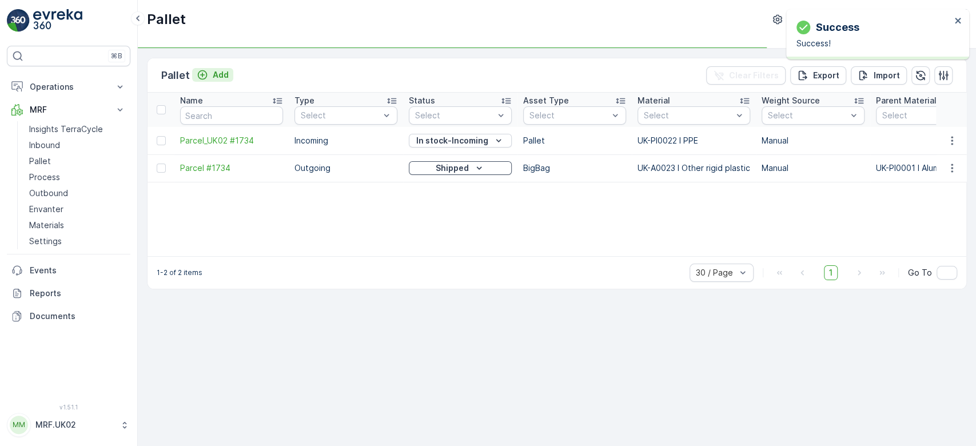
click at [214, 74] on p "Add" at bounding box center [221, 74] width 16 height 11
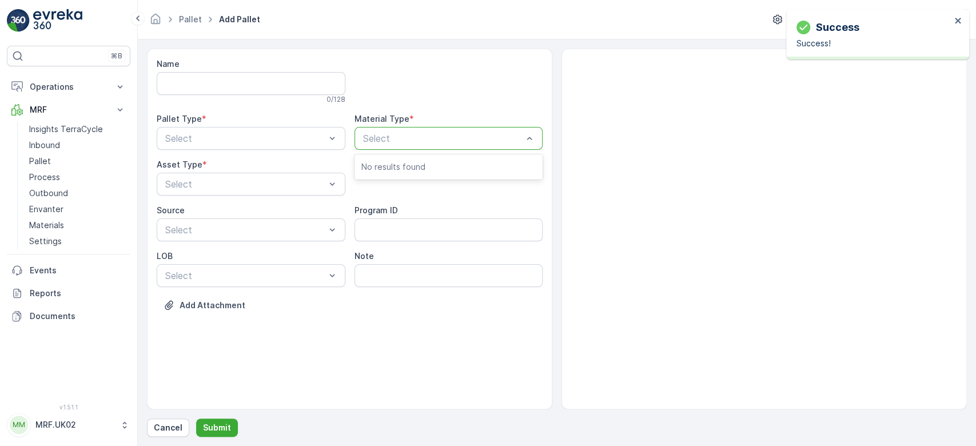
click at [429, 130] on div "Select" at bounding box center [449, 138] width 189 height 23
type input "ppe"
click at [429, 130] on div "Select" at bounding box center [449, 138] width 189 height 23
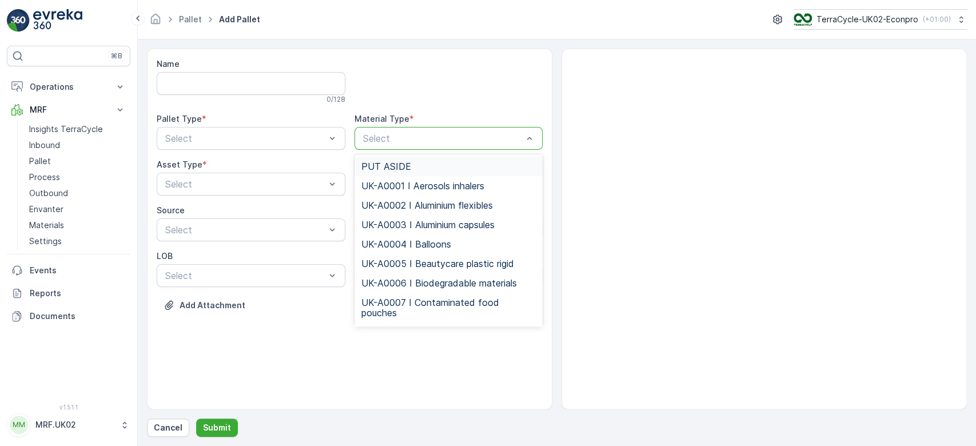
click at [429, 130] on div "Select" at bounding box center [449, 138] width 189 height 23
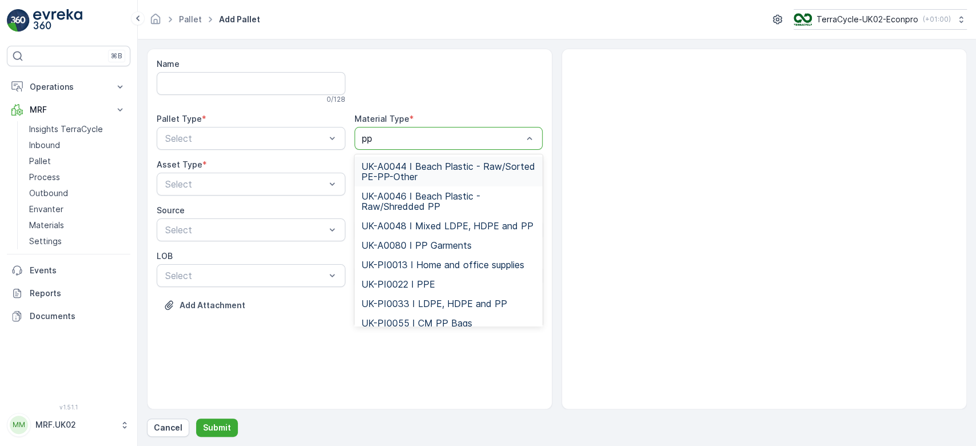
type input "ppe"
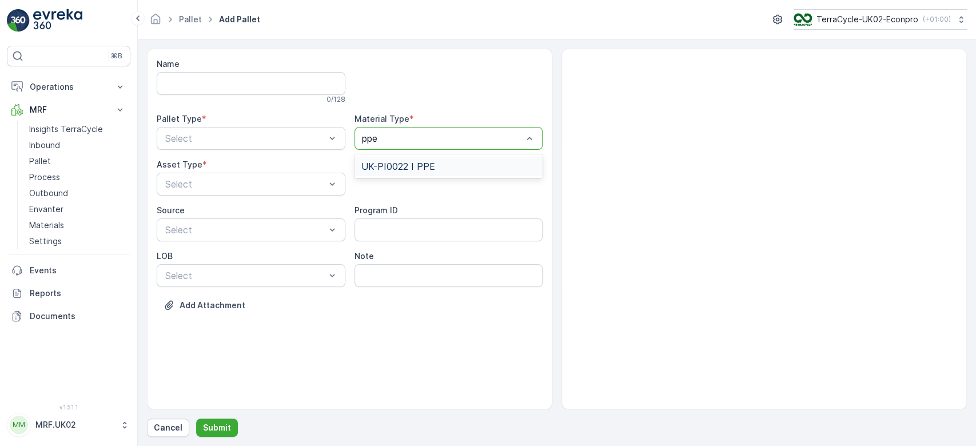
click at [425, 164] on span "UK-PI0022 I PPE" at bounding box center [399, 166] width 74 height 10
click at [297, 158] on div "Incoming" at bounding box center [251, 166] width 189 height 19
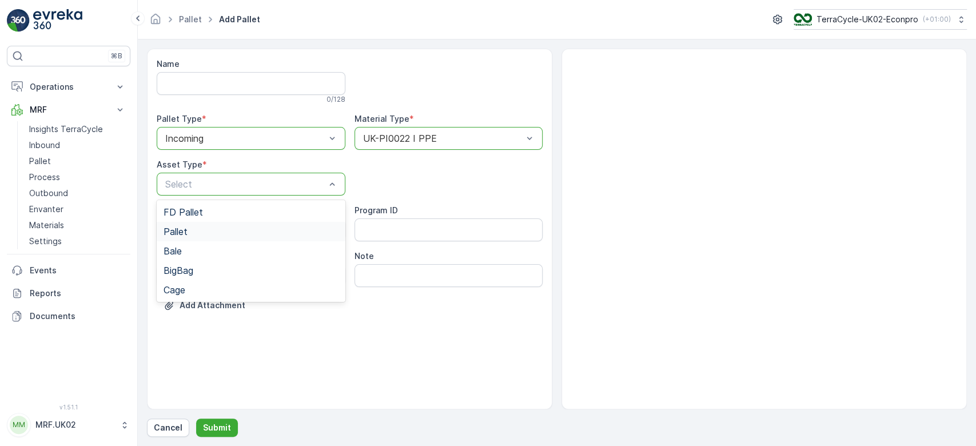
click at [256, 229] on div "Pallet" at bounding box center [251, 232] width 175 height 10
click at [215, 428] on p "Submit" at bounding box center [217, 427] width 28 height 11
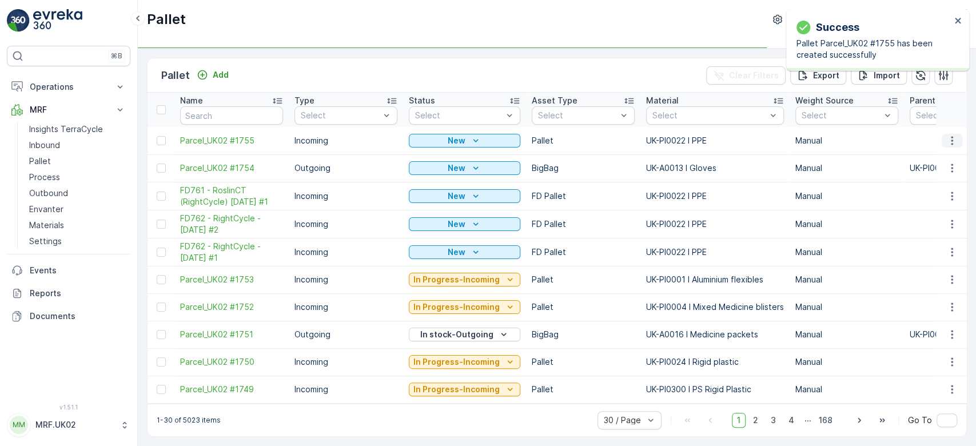
click at [952, 142] on icon "button" at bounding box center [952, 140] width 11 height 11
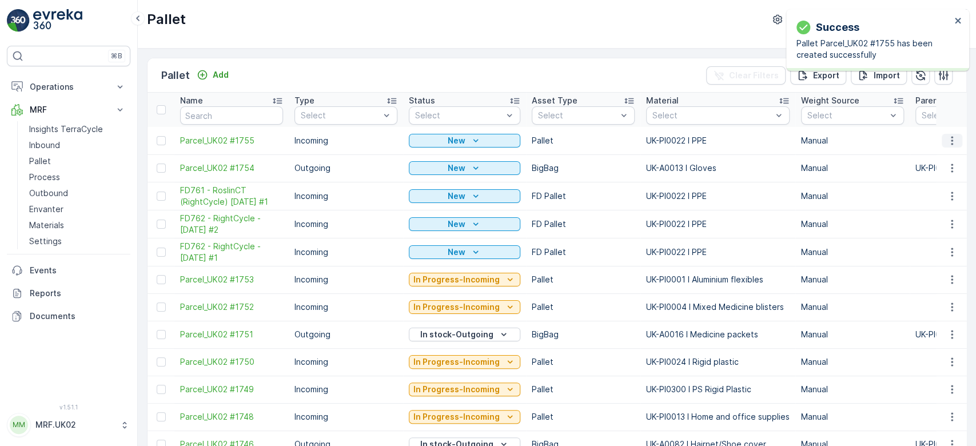
click at [948, 141] on icon "button" at bounding box center [952, 140] width 11 height 11
click at [925, 223] on span "Print QR" at bounding box center [920, 221] width 31 height 11
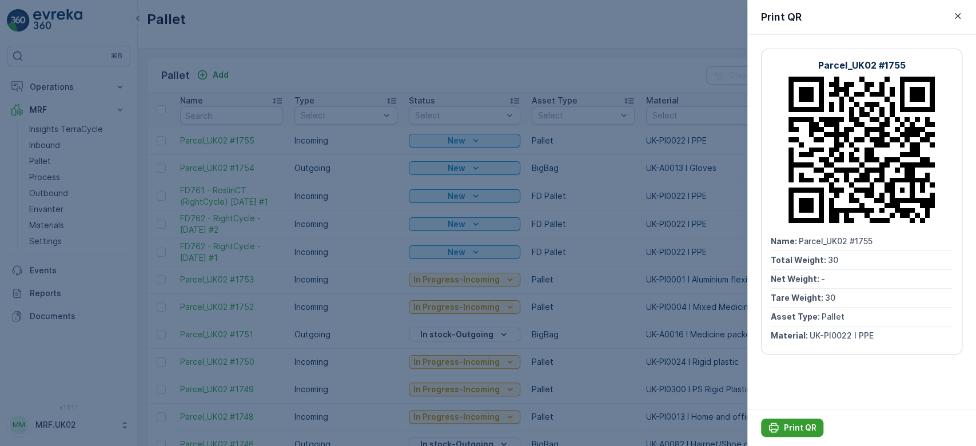
click at [789, 431] on p "Print QR" at bounding box center [800, 427] width 33 height 11
click at [43, 142] on div at bounding box center [488, 223] width 976 height 446
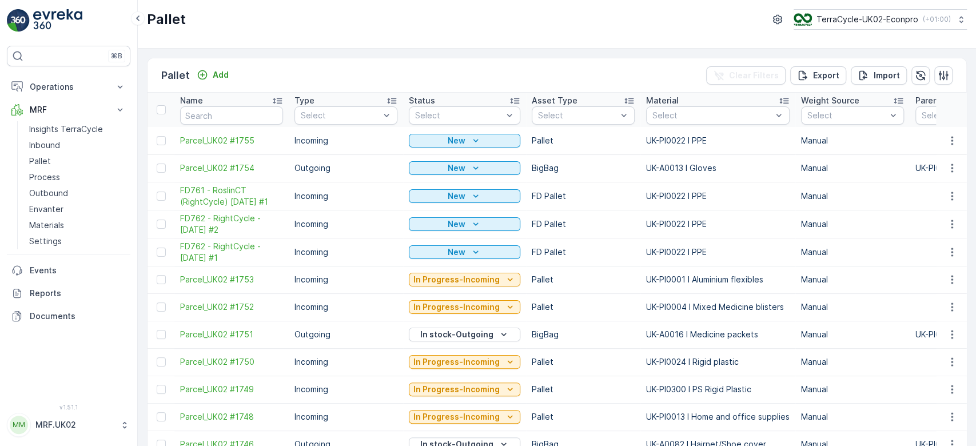
click at [43, 142] on p "Inbound" at bounding box center [44, 145] width 31 height 11
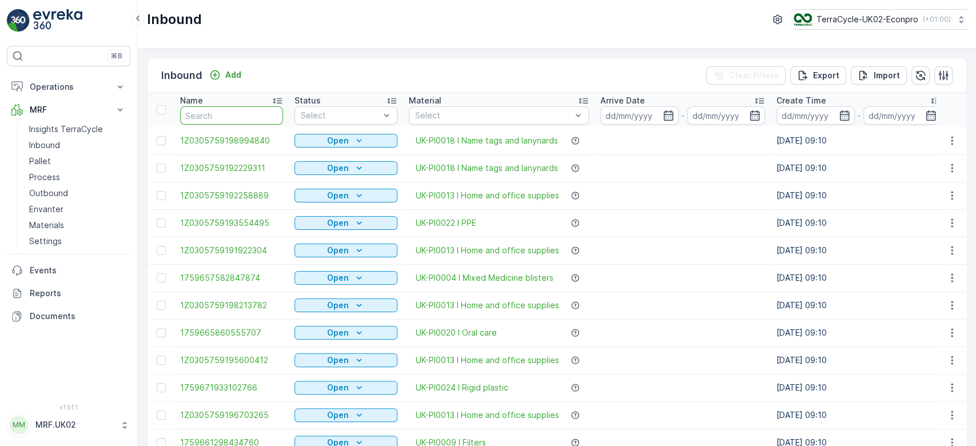
click at [198, 112] on input "text" at bounding box center [231, 115] width 103 height 18
click at [47, 164] on p "Pallet" at bounding box center [40, 161] width 22 height 11
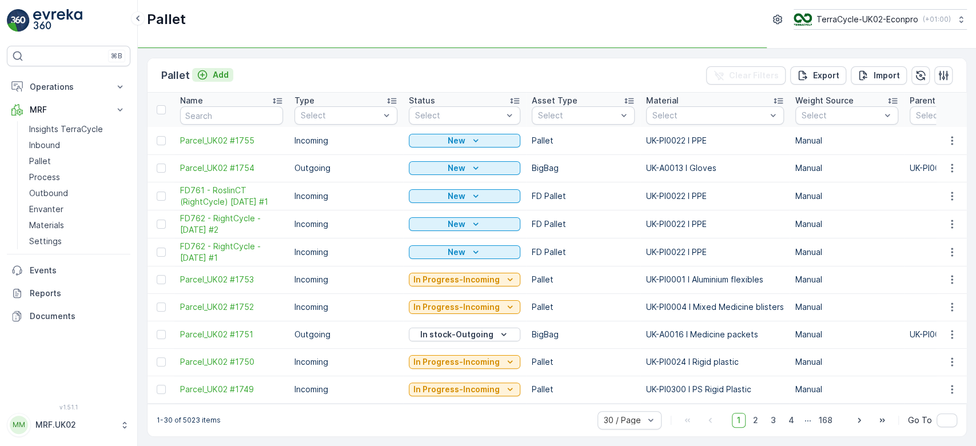
click at [225, 74] on p "Add" at bounding box center [221, 74] width 16 height 11
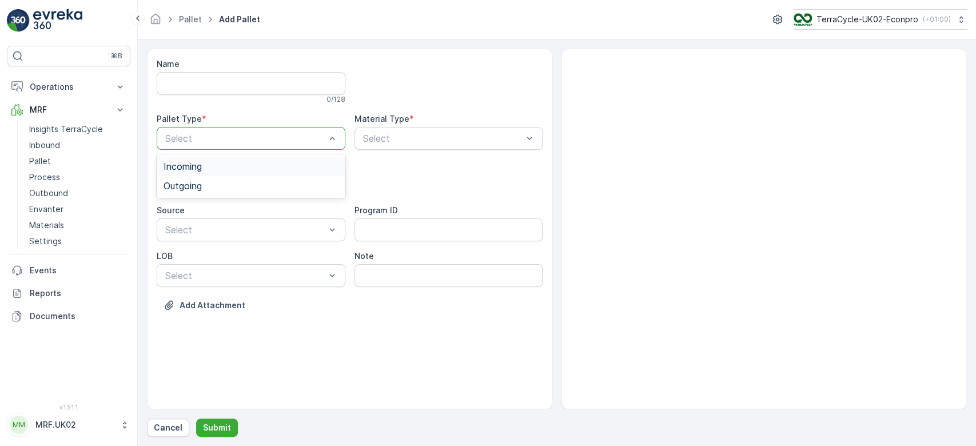
click at [241, 129] on div "Select" at bounding box center [251, 138] width 189 height 23
click at [223, 185] on div "Outgoing" at bounding box center [251, 186] width 175 height 10
click at [219, 225] on div "Pallet" at bounding box center [251, 231] width 189 height 19
click at [323, 184] on div at bounding box center [245, 184] width 162 height 10
click at [188, 274] on span "BigBag" at bounding box center [179, 270] width 30 height 10
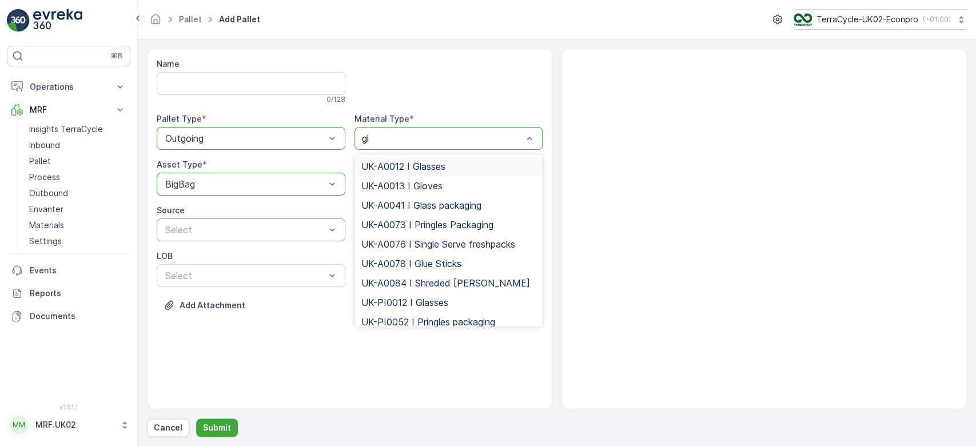
type input "glo"
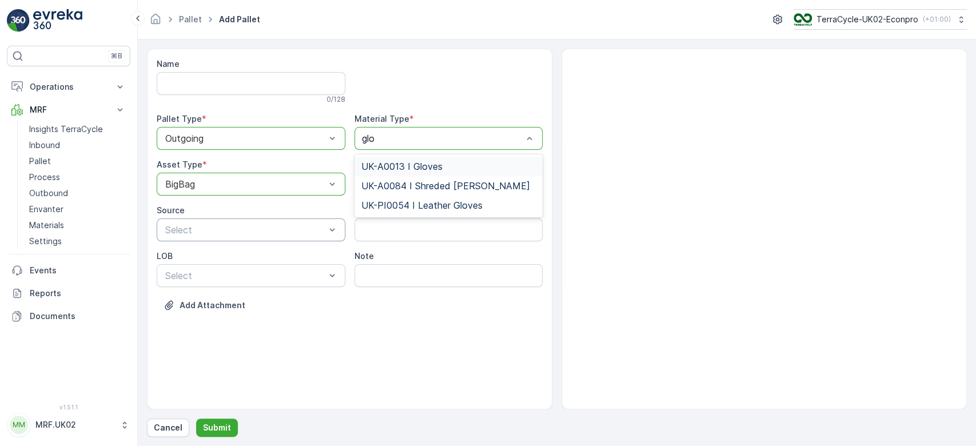
click at [431, 169] on span "UK-A0013 I Gloves" at bounding box center [402, 166] width 81 height 10
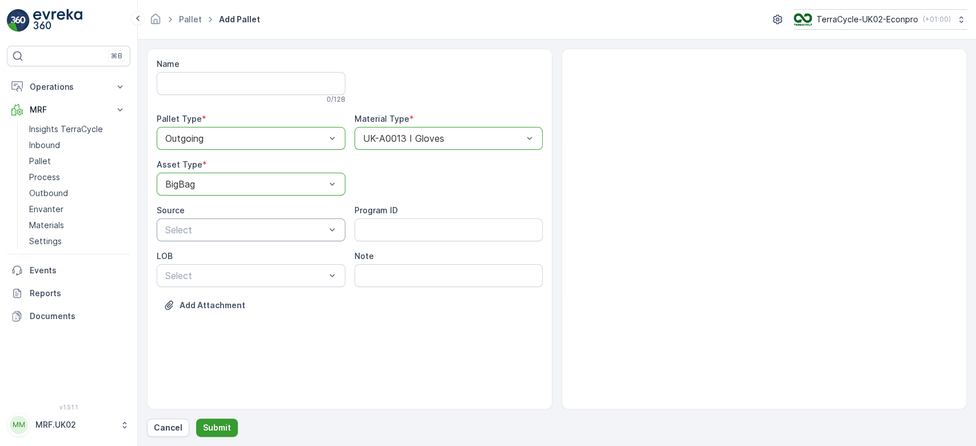
click at [216, 420] on button "Submit" at bounding box center [217, 428] width 42 height 18
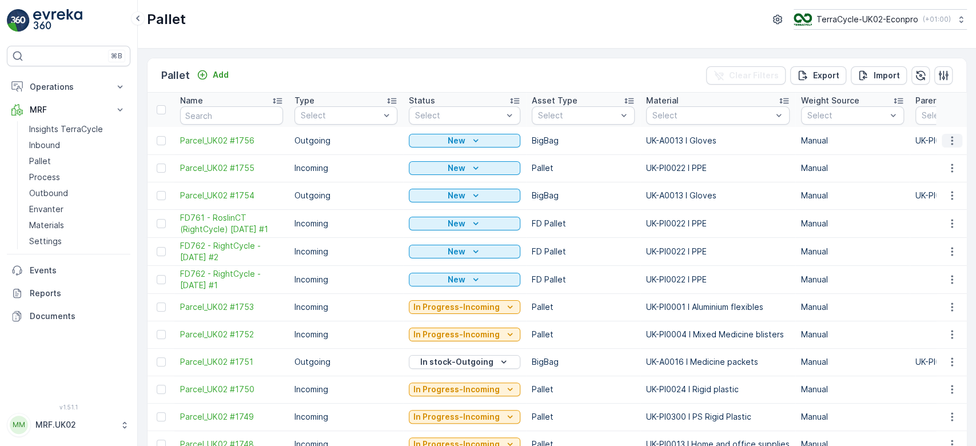
click at [952, 140] on icon "button" at bounding box center [952, 140] width 11 height 11
click at [937, 222] on div "Print QR" at bounding box center [939, 221] width 76 height 16
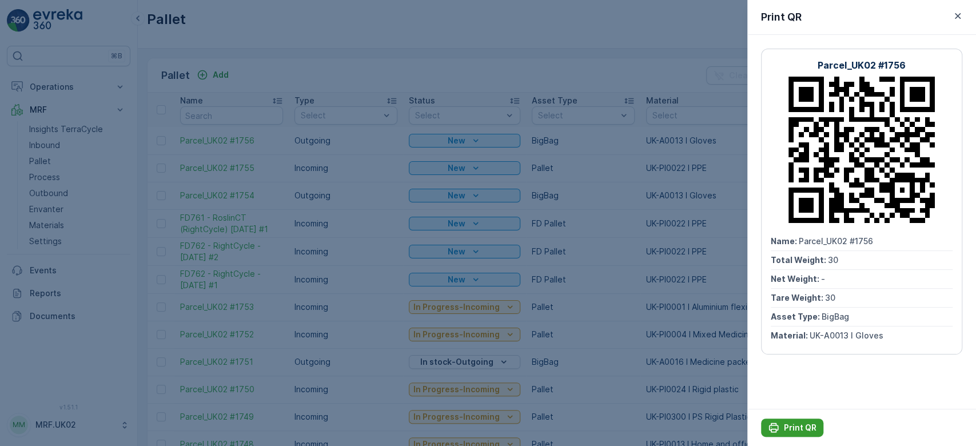
click at [783, 425] on div "Print QR" at bounding box center [792, 427] width 49 height 11
click at [643, 244] on div at bounding box center [488, 223] width 976 height 446
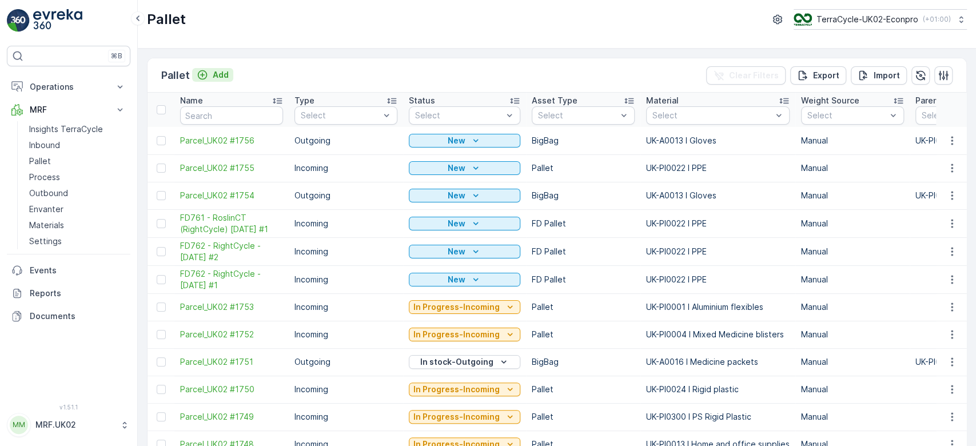
click at [225, 72] on p "Add" at bounding box center [221, 74] width 16 height 11
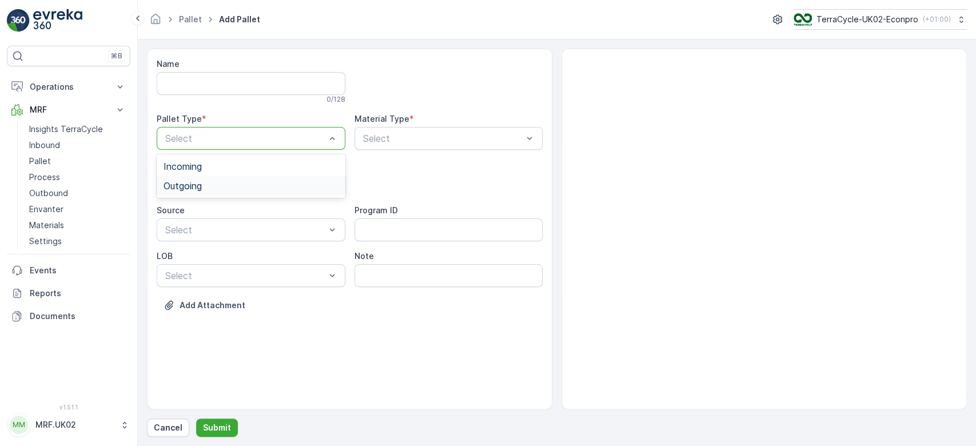
click at [214, 188] on div "Outgoing" at bounding box center [251, 186] width 175 height 10
click at [221, 190] on div "Select" at bounding box center [251, 184] width 189 height 23
click at [205, 250] on div "Bale" at bounding box center [251, 251] width 175 height 10
click at [206, 185] on div at bounding box center [245, 184] width 162 height 10
click at [198, 273] on div "BigBag" at bounding box center [251, 270] width 175 height 10
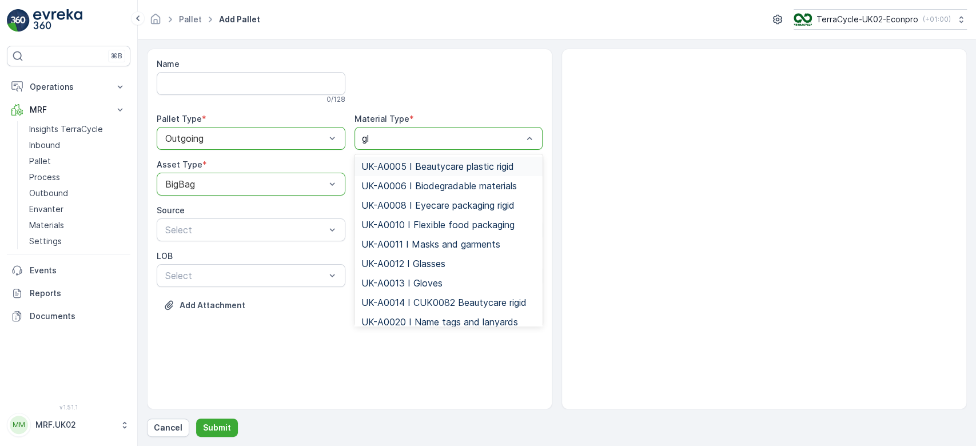
type input "glo"
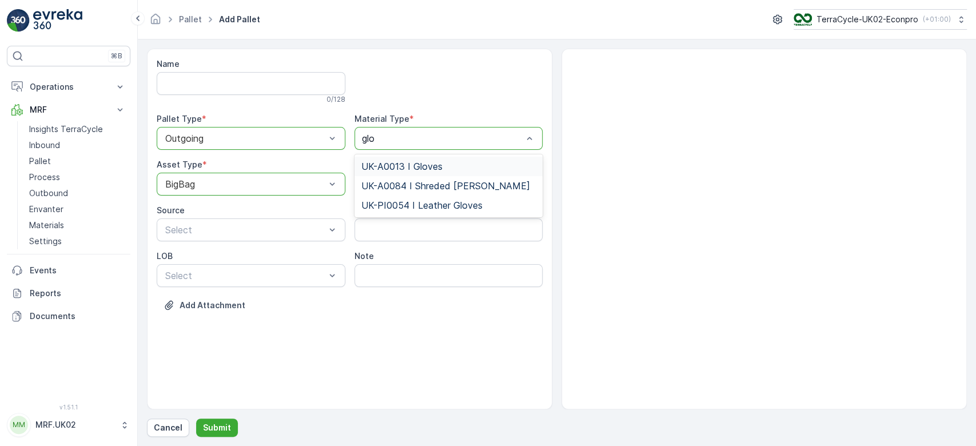
click at [423, 166] on span "UK-A0013 I Gloves" at bounding box center [402, 166] width 81 height 10
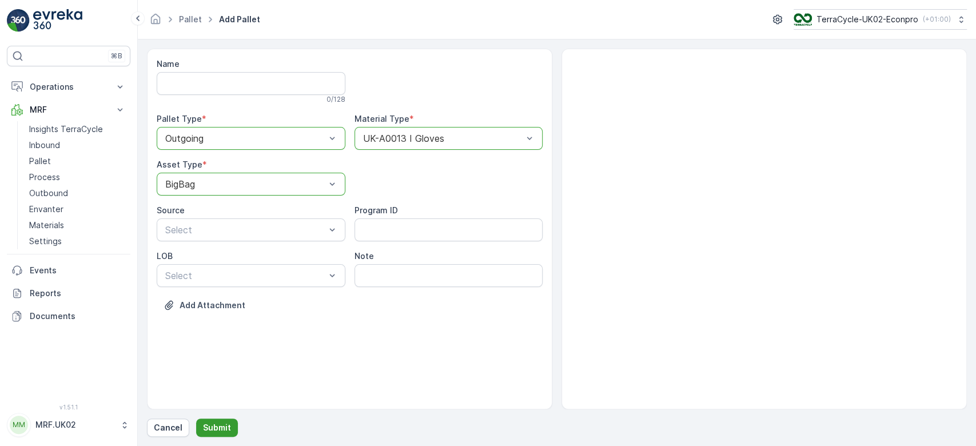
click at [219, 424] on p "Submit" at bounding box center [217, 427] width 28 height 11
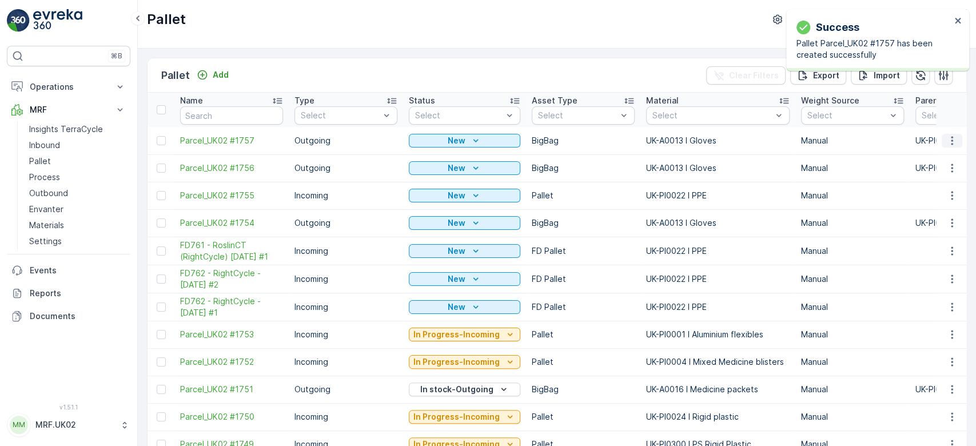
click at [950, 138] on icon "button" at bounding box center [952, 140] width 11 height 11
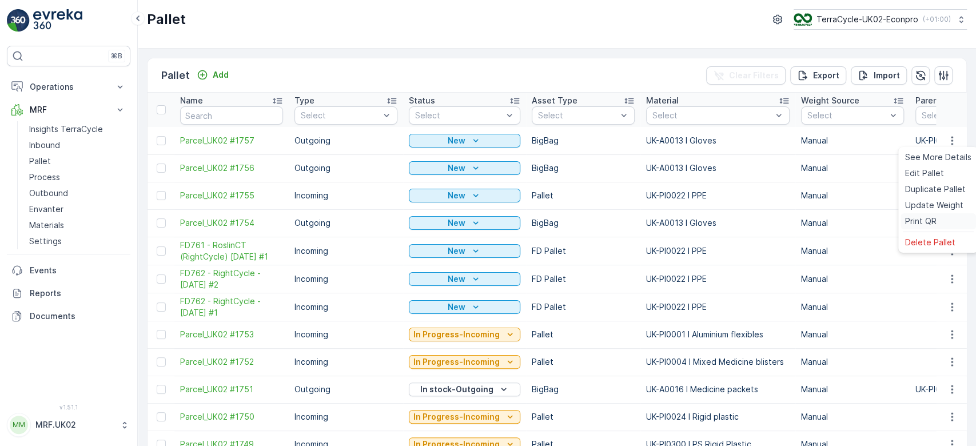
click at [938, 219] on div "Print QR" at bounding box center [939, 221] width 76 height 16
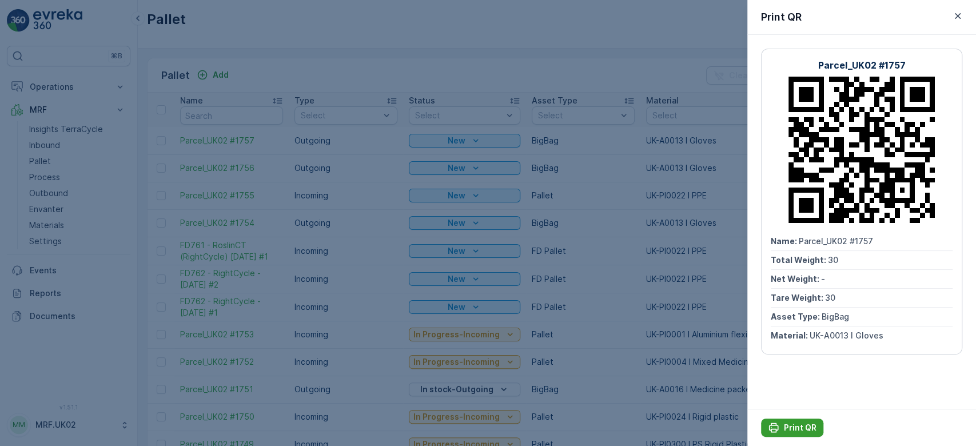
click at [799, 430] on p "Print QR" at bounding box center [800, 427] width 33 height 11
click at [573, 227] on div at bounding box center [488, 223] width 976 height 446
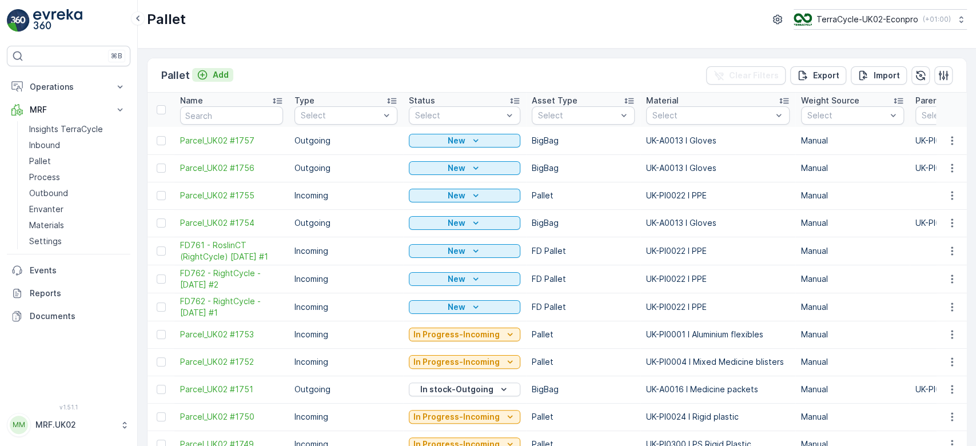
click at [224, 68] on button "Add" at bounding box center [212, 75] width 41 height 14
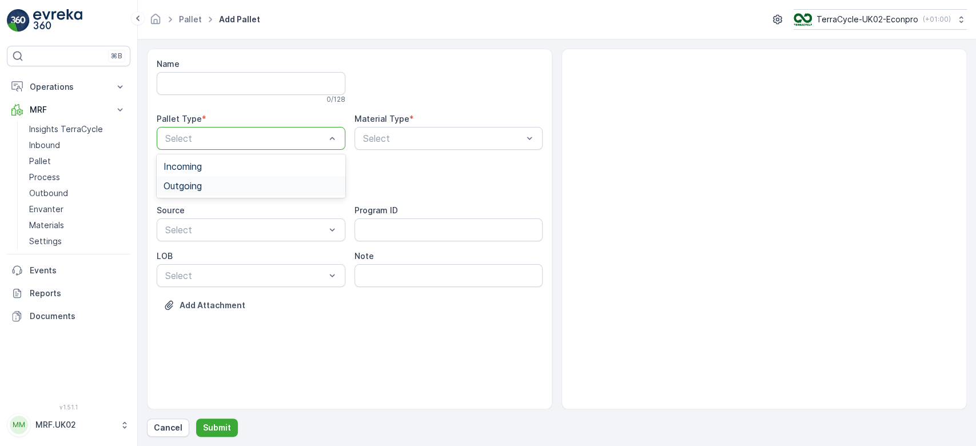
click at [229, 181] on div "Outgoing" at bounding box center [251, 186] width 175 height 10
click at [204, 264] on div "BigBag" at bounding box center [251, 270] width 189 height 19
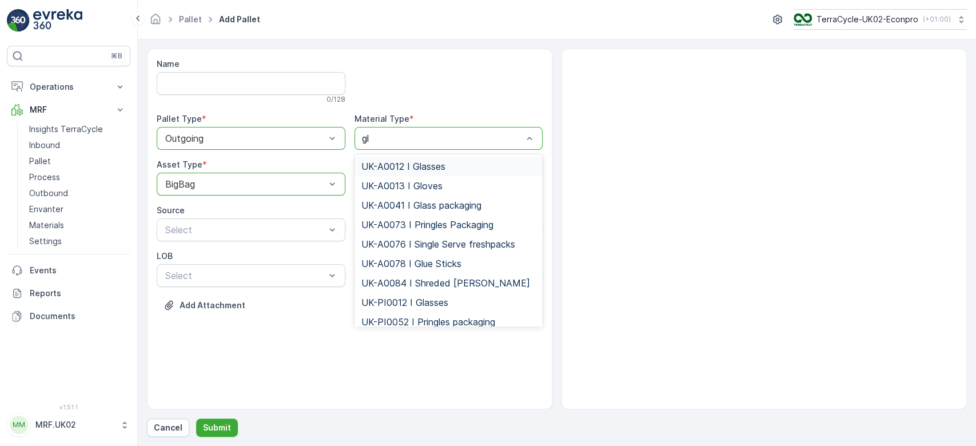
type input "glo"
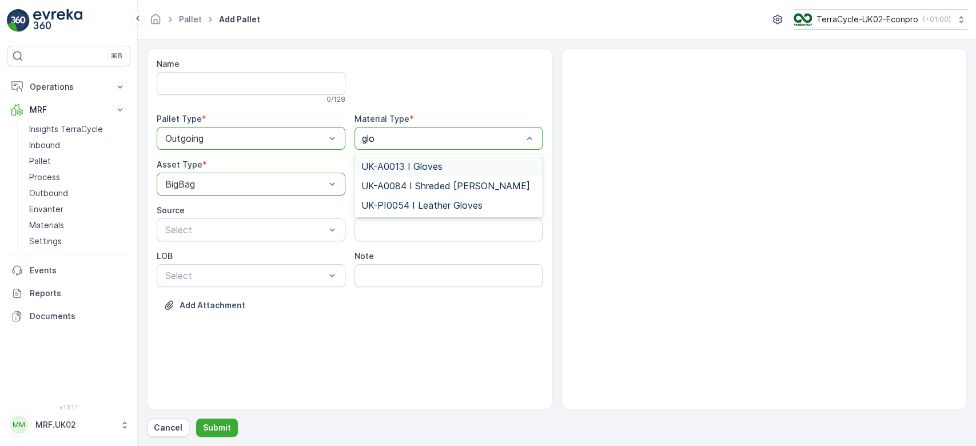
click at [440, 162] on span "UK-A0013 I Gloves" at bounding box center [402, 166] width 81 height 10
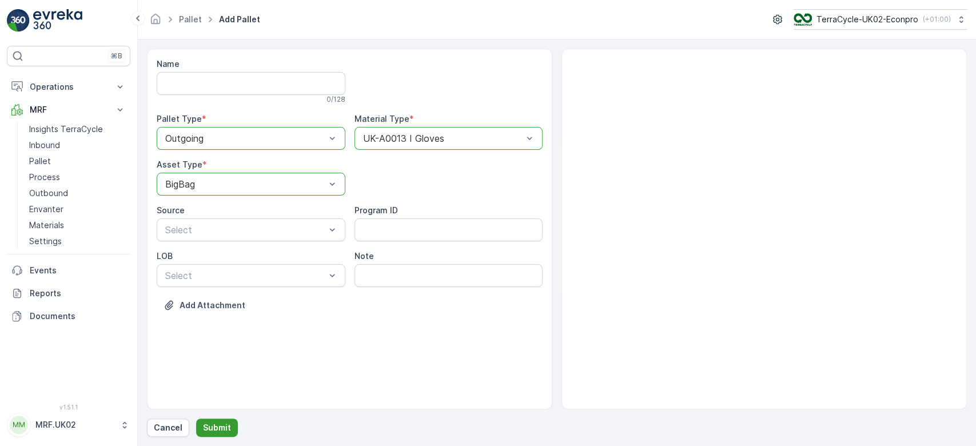
click at [221, 428] on p "Submit" at bounding box center [217, 427] width 28 height 11
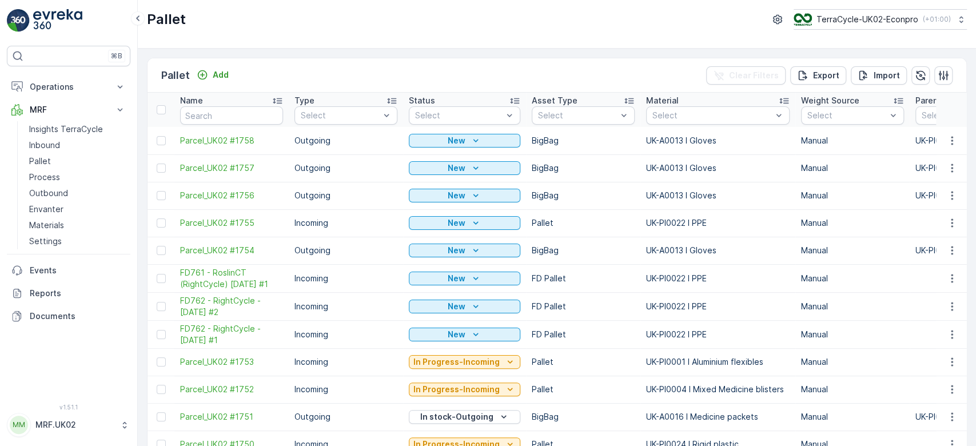
click at [954, 142] on icon "button" at bounding box center [952, 140] width 11 height 11
click at [946, 217] on div "Print QR" at bounding box center [939, 221] width 76 height 16
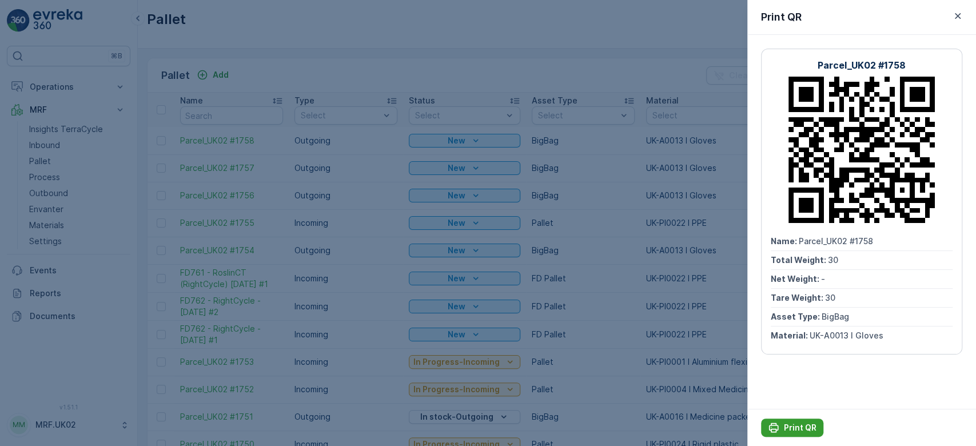
click at [794, 427] on p "Print QR" at bounding box center [800, 427] width 33 height 11
click at [593, 197] on div at bounding box center [488, 223] width 976 height 446
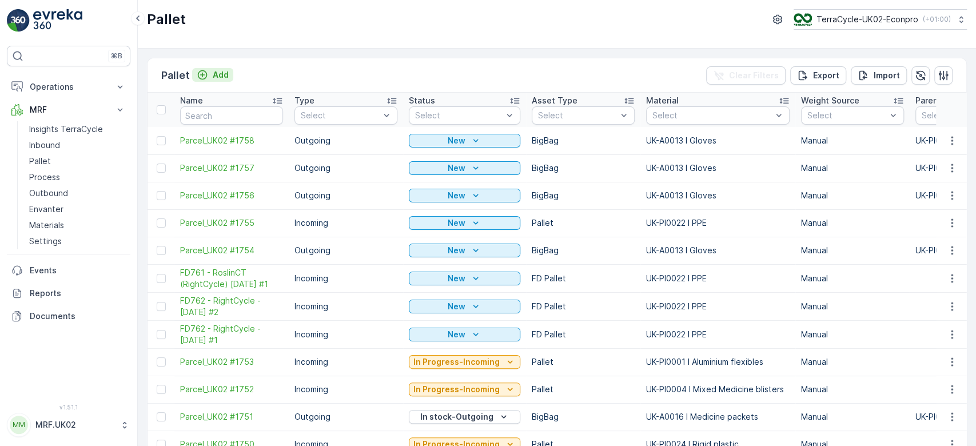
click at [221, 76] on p "Add" at bounding box center [221, 74] width 16 height 11
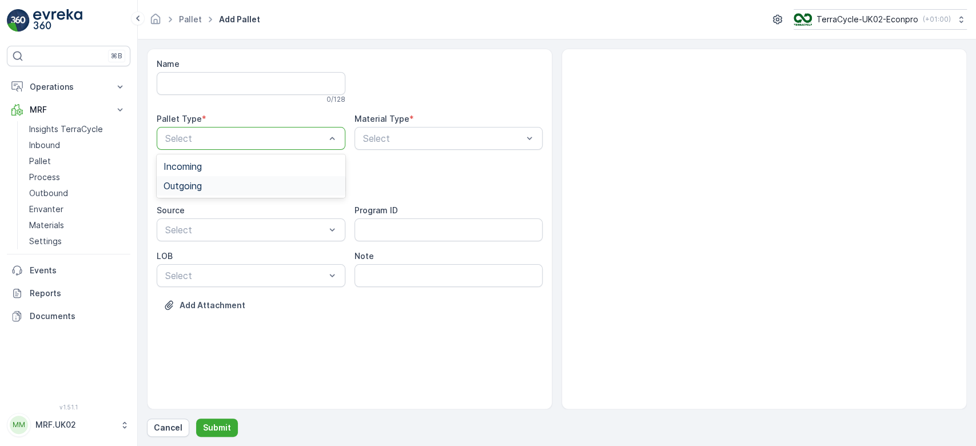
click at [220, 184] on div "Outgoing" at bounding box center [251, 186] width 175 height 10
click at [217, 268] on div "BigBag" at bounding box center [251, 270] width 175 height 10
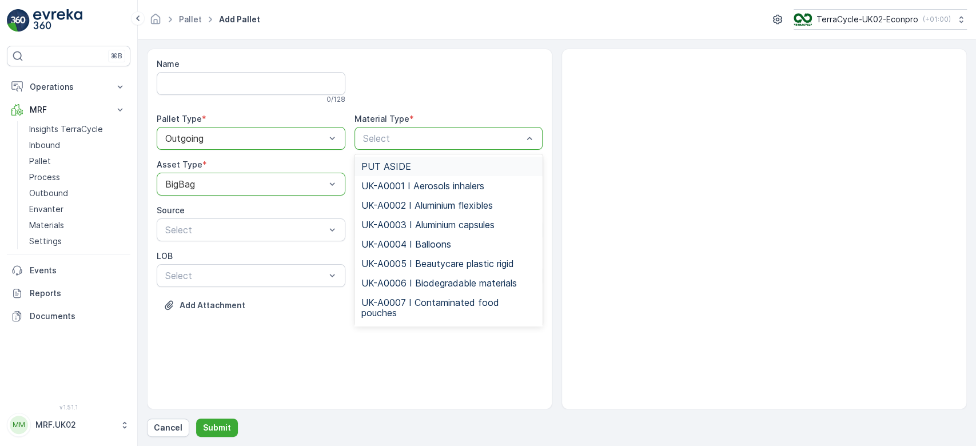
click at [403, 146] on div "Select" at bounding box center [449, 138] width 189 height 23
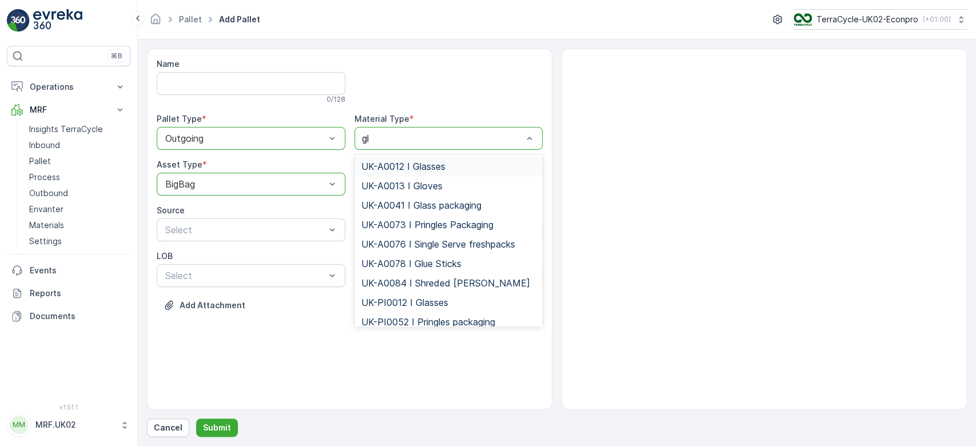
type input "glo"
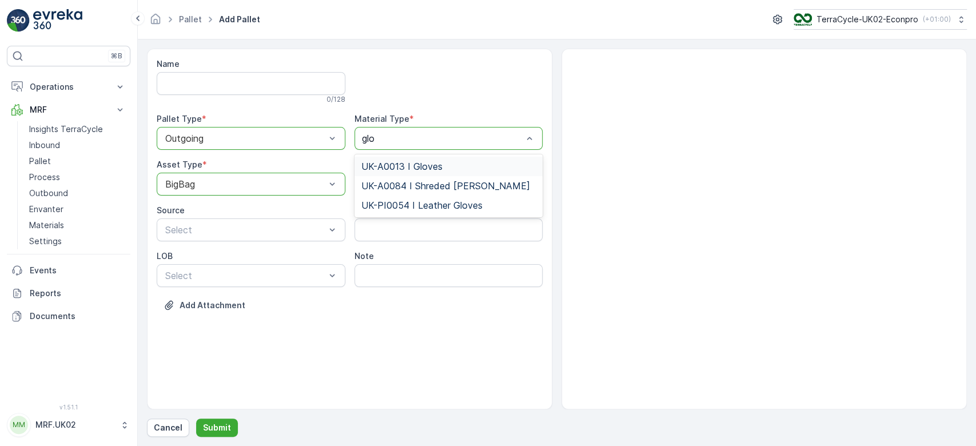
click at [424, 162] on span "UK-A0013 I Gloves" at bounding box center [402, 166] width 81 height 10
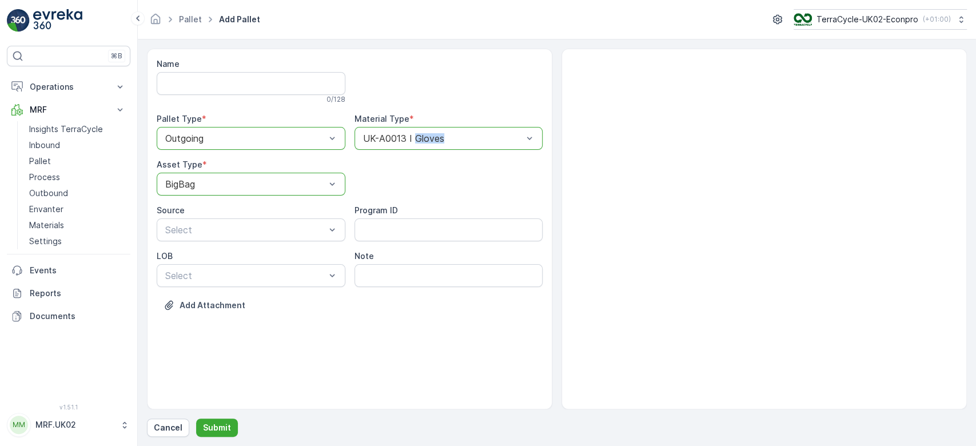
click at [424, 162] on div "Name 0 / 128 Pallet Type * option Outgoing, selected. Outgoing Material Type * …" at bounding box center [350, 193] width 386 height 270
click at [228, 423] on p "Submit" at bounding box center [217, 427] width 28 height 11
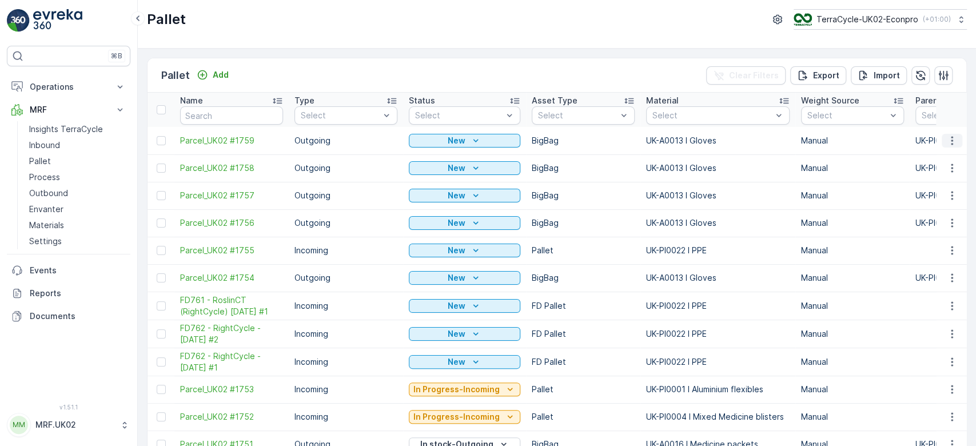
click at [952, 141] on icon "button" at bounding box center [952, 140] width 11 height 11
click at [927, 223] on span "Print QR" at bounding box center [920, 221] width 31 height 11
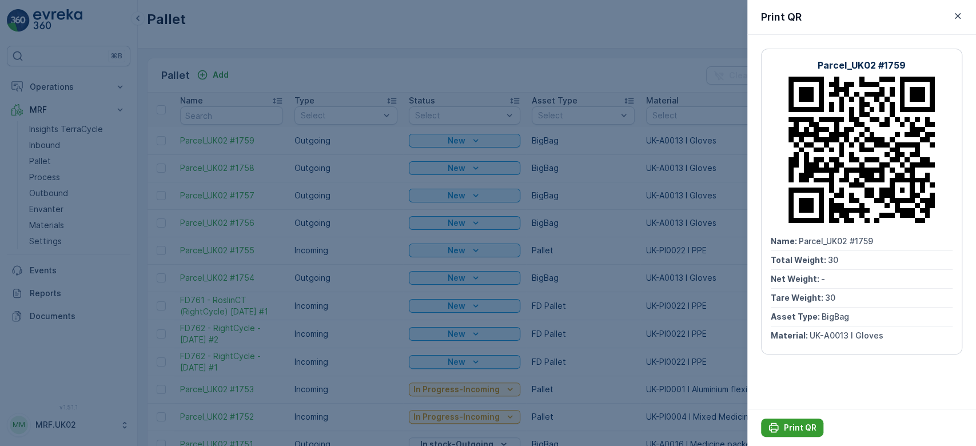
click at [788, 430] on p "Print QR" at bounding box center [800, 427] width 33 height 11
click at [396, 153] on div at bounding box center [488, 223] width 976 height 446
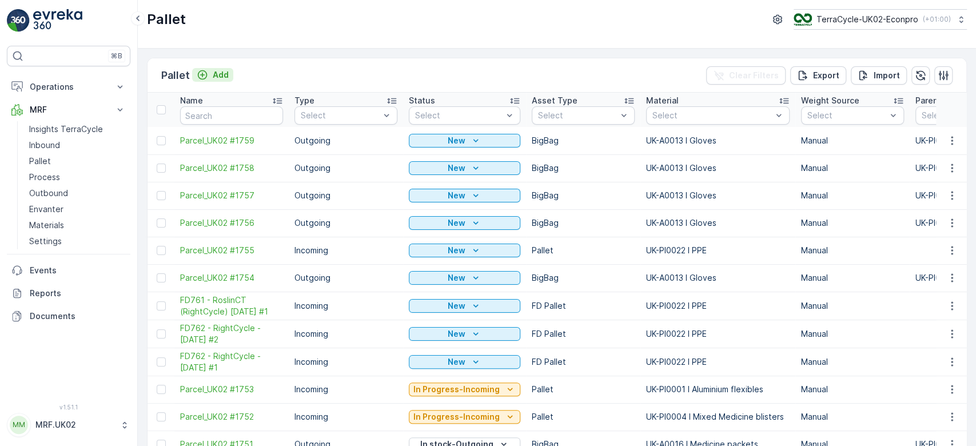
click at [227, 68] on button "Add" at bounding box center [212, 75] width 41 height 14
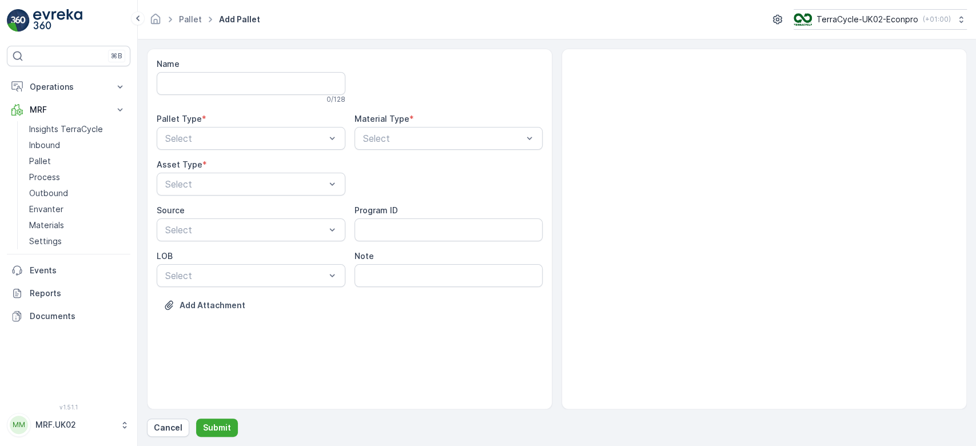
click at [227, 67] on div "Name" at bounding box center [251, 63] width 189 height 11
click at [212, 181] on div "Outgoing" at bounding box center [251, 186] width 175 height 10
click at [204, 269] on div "BigBag" at bounding box center [251, 270] width 175 height 10
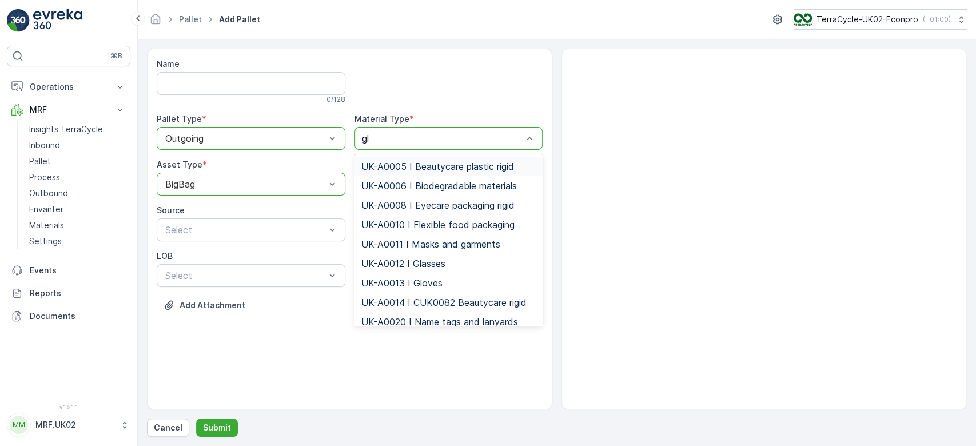
type input "glo"
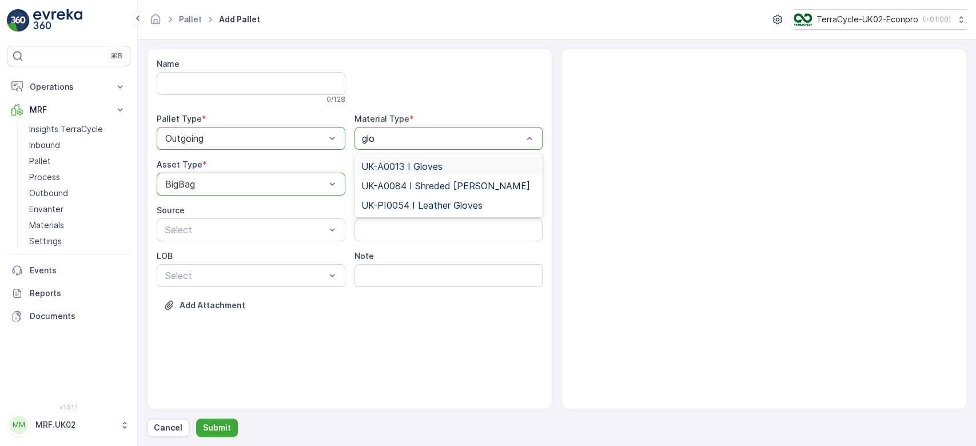
click at [470, 158] on div "UK-A0013 I Gloves" at bounding box center [449, 166] width 189 height 19
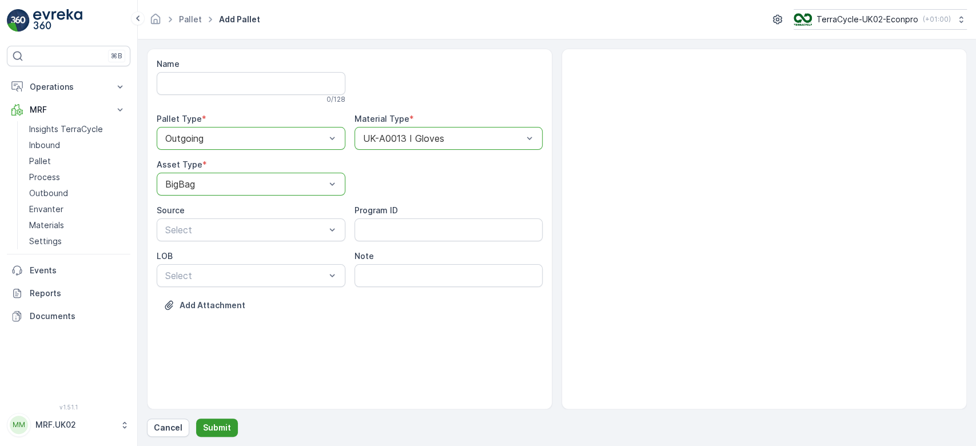
click at [225, 428] on p "Submit" at bounding box center [217, 427] width 28 height 11
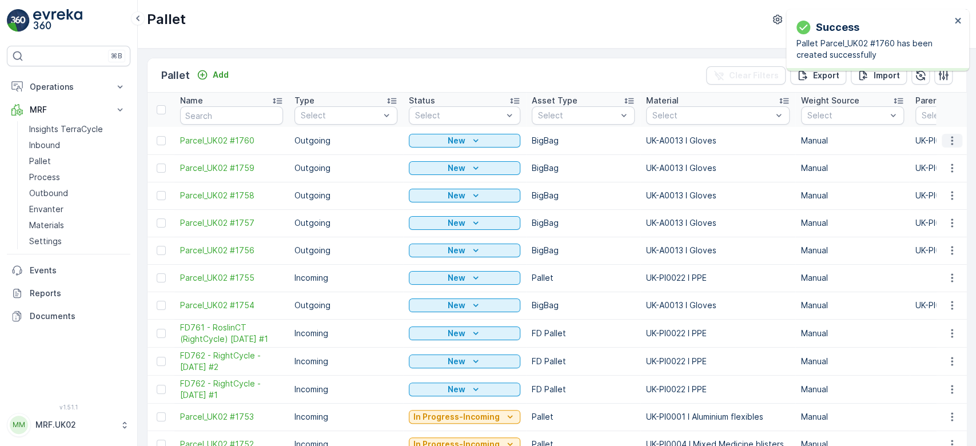
click at [956, 142] on button "button" at bounding box center [952, 141] width 21 height 14
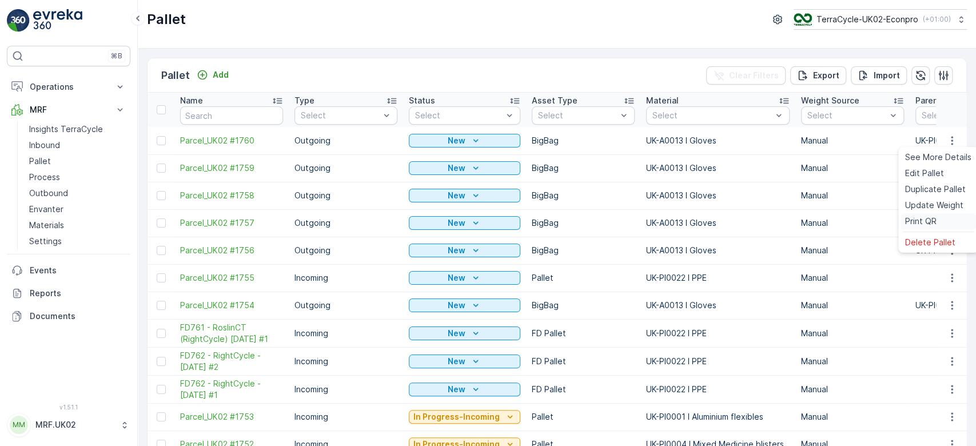
click at [926, 223] on span "Print QR" at bounding box center [920, 221] width 31 height 11
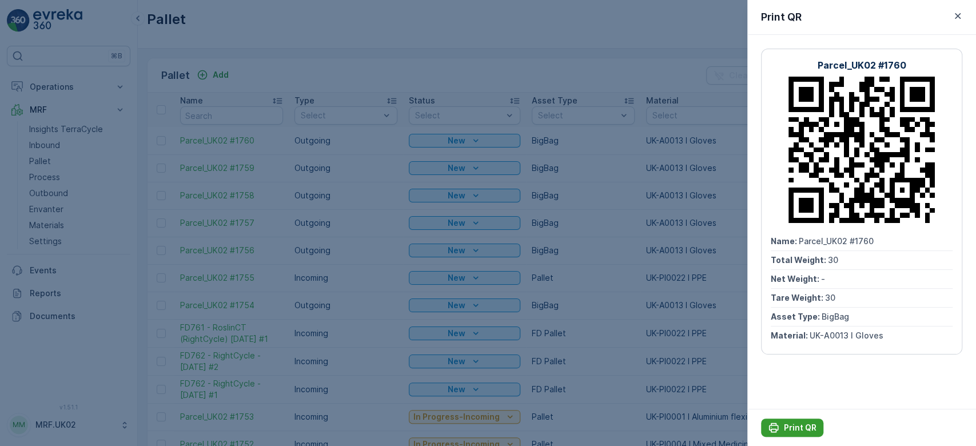
click at [798, 426] on p "Print QR" at bounding box center [800, 427] width 33 height 11
click at [357, 247] on div at bounding box center [488, 223] width 976 height 446
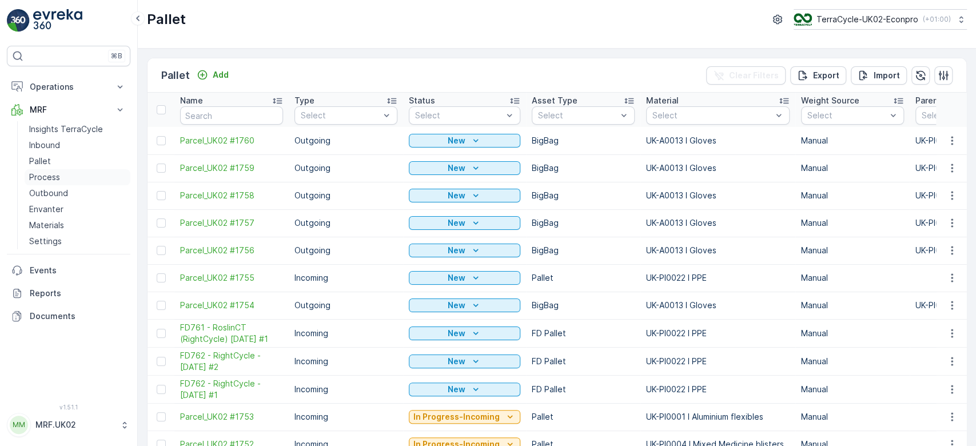
click at [64, 179] on link "Process" at bounding box center [78, 177] width 106 height 16
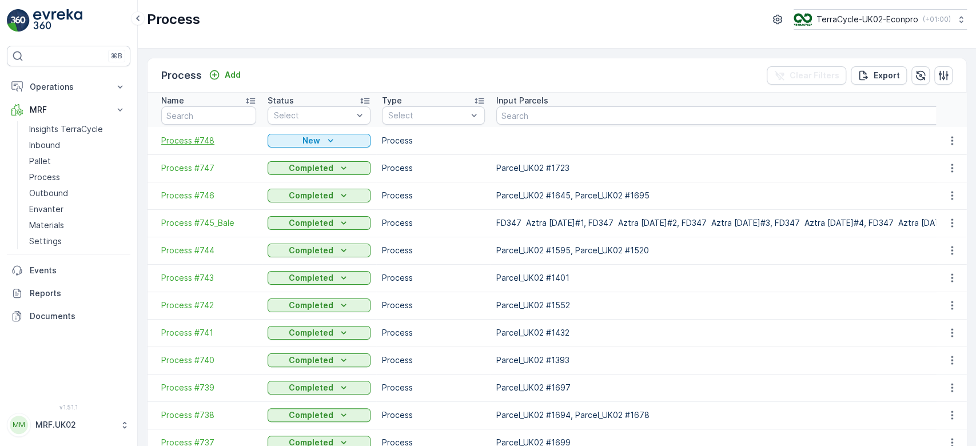
click at [202, 138] on span "Process #748" at bounding box center [208, 140] width 95 height 11
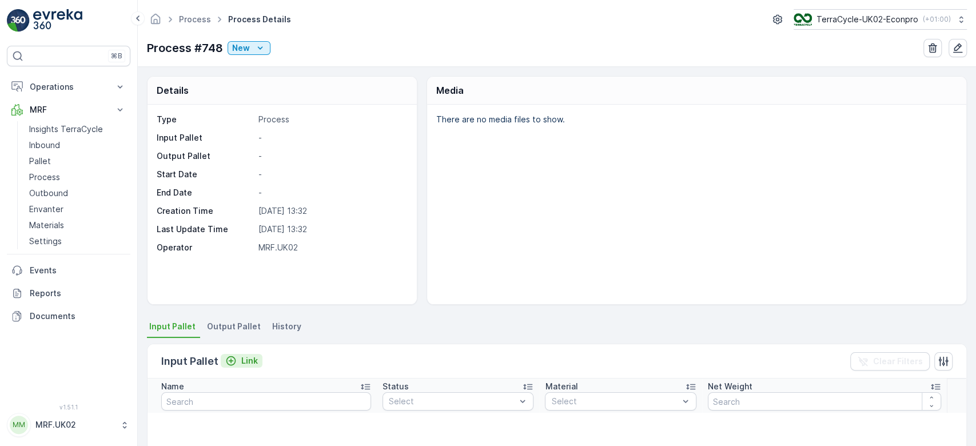
click at [251, 359] on p "Link" at bounding box center [249, 360] width 17 height 11
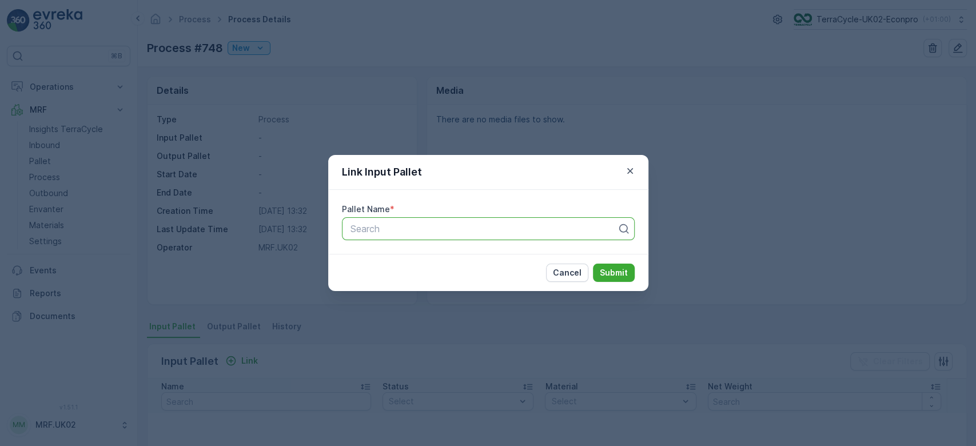
click at [372, 227] on div at bounding box center [483, 229] width 269 height 10
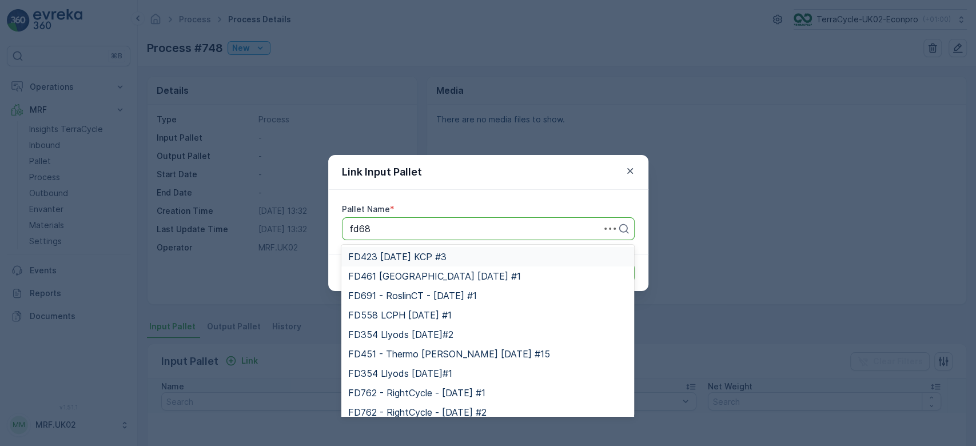
type input "fd685"
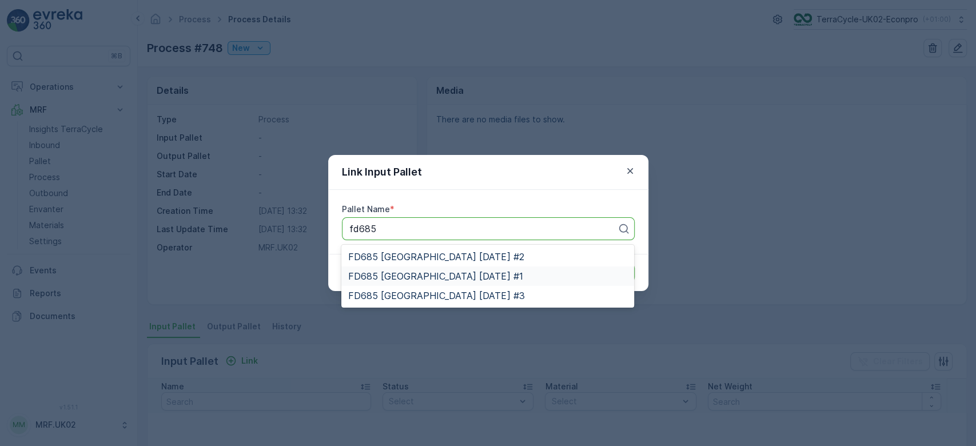
click at [480, 275] on span "FD685 University of Dundee 27.06.2025 #1" at bounding box center [435, 276] width 174 height 10
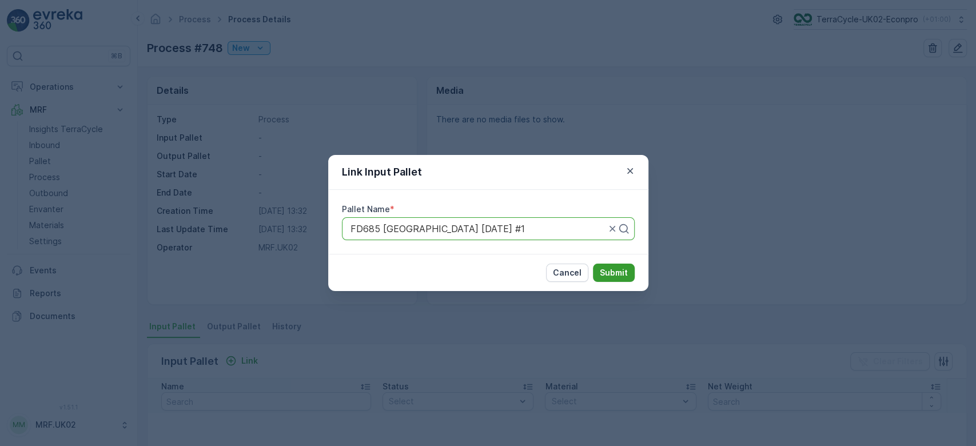
click at [613, 268] on p "Submit" at bounding box center [614, 272] width 28 height 11
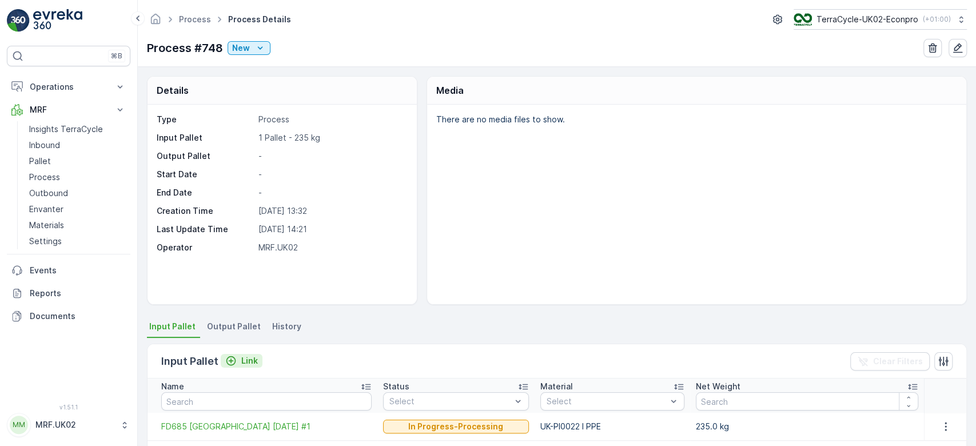
click at [255, 362] on p "Link" at bounding box center [249, 360] width 17 height 11
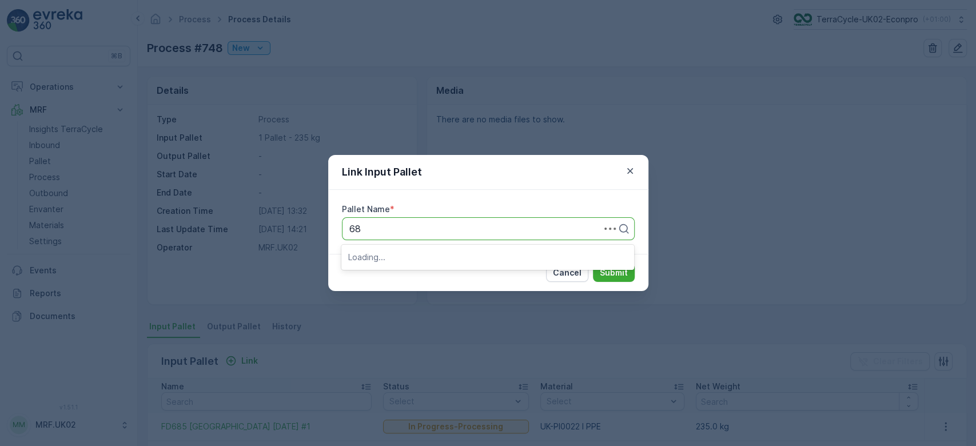
type input "687"
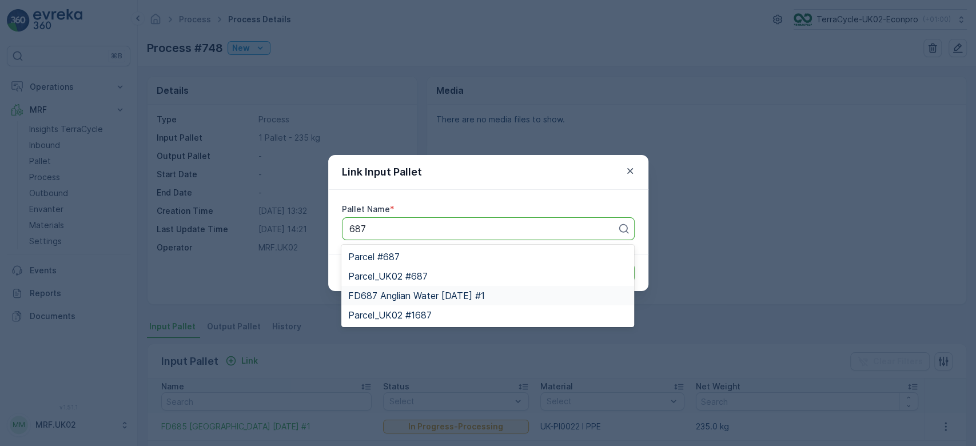
click at [453, 293] on span "FD687 Anglian Water 10.07.2025 #1" at bounding box center [416, 296] width 137 height 10
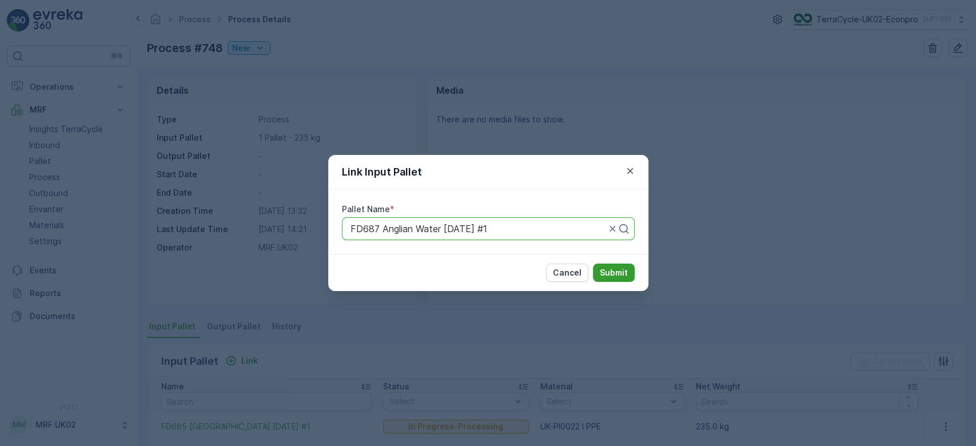
click at [616, 266] on button "Submit" at bounding box center [614, 273] width 42 height 18
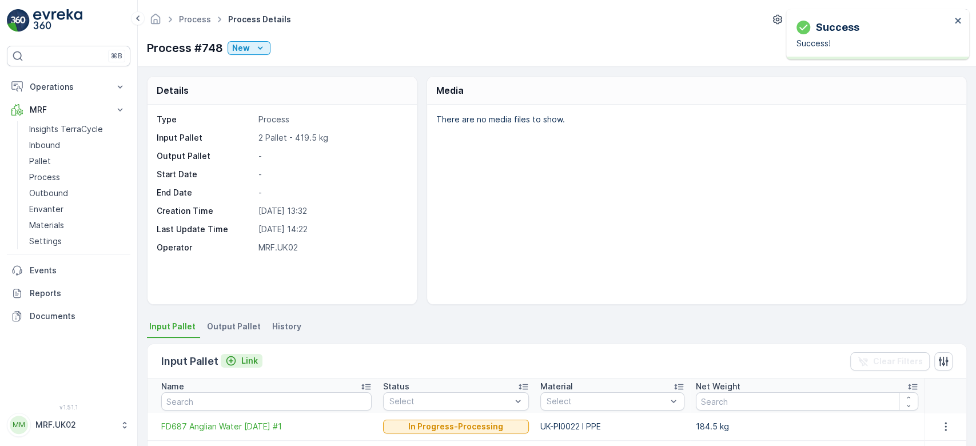
click at [252, 359] on p "Link" at bounding box center [249, 360] width 17 height 11
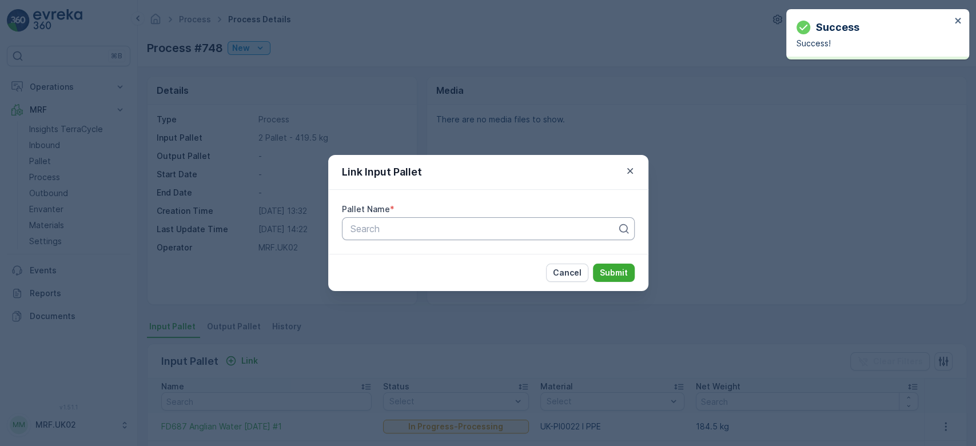
click at [389, 227] on div at bounding box center [483, 229] width 269 height 10
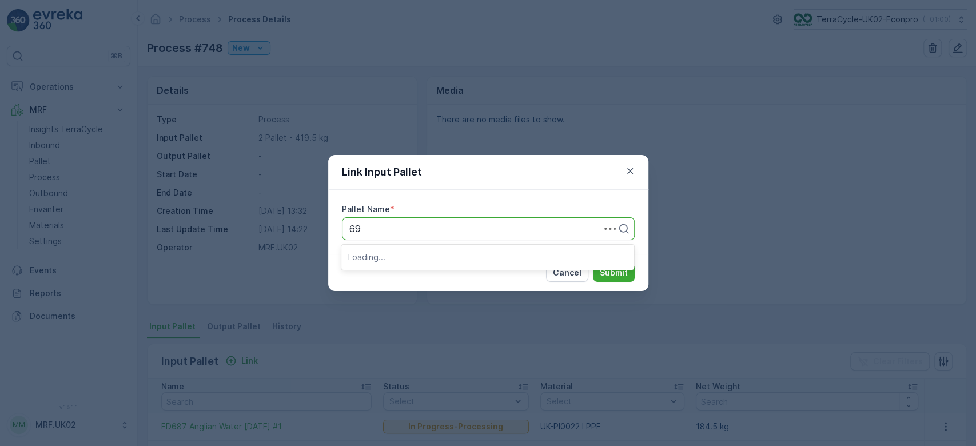
type input "691"
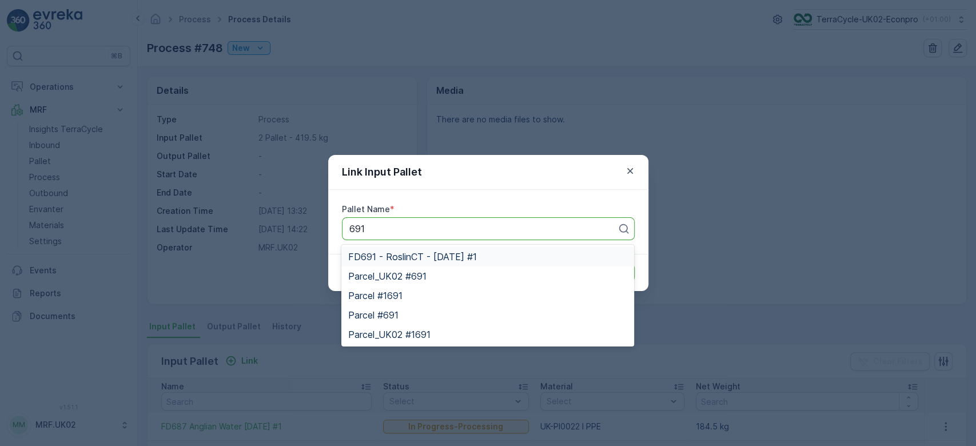
click at [443, 255] on span "FD691 - RoslinCT - 07.07.2025 #1" at bounding box center [412, 257] width 129 height 10
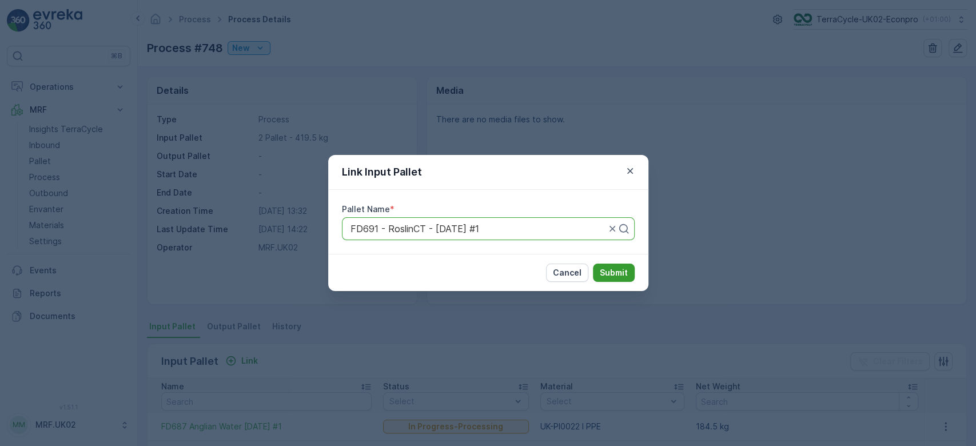
click at [620, 270] on p "Submit" at bounding box center [614, 272] width 28 height 11
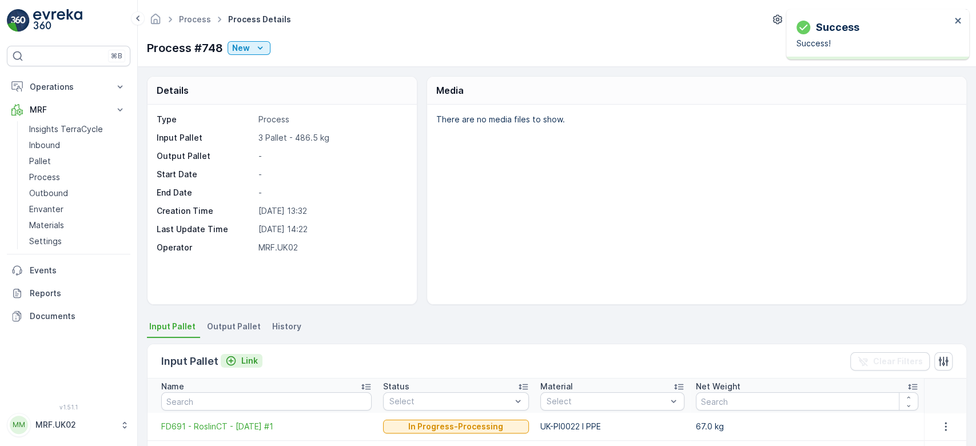
click at [252, 358] on p "Link" at bounding box center [249, 360] width 17 height 11
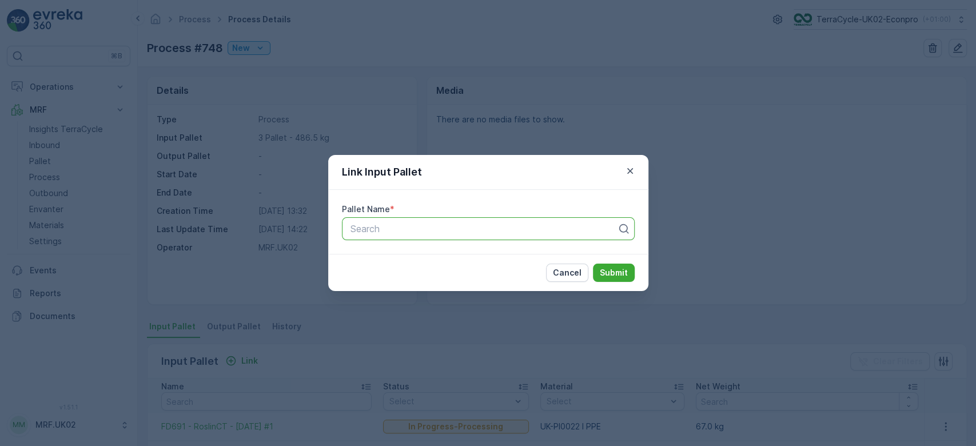
click at [401, 228] on div at bounding box center [483, 229] width 269 height 10
type input "432"
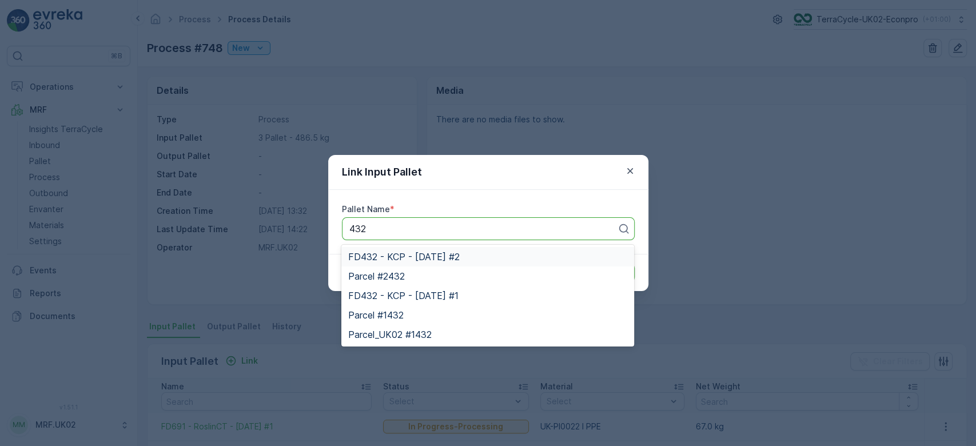
click at [455, 260] on span "FD432 - KCP - 17.07.2024 #2" at bounding box center [404, 257] width 112 height 10
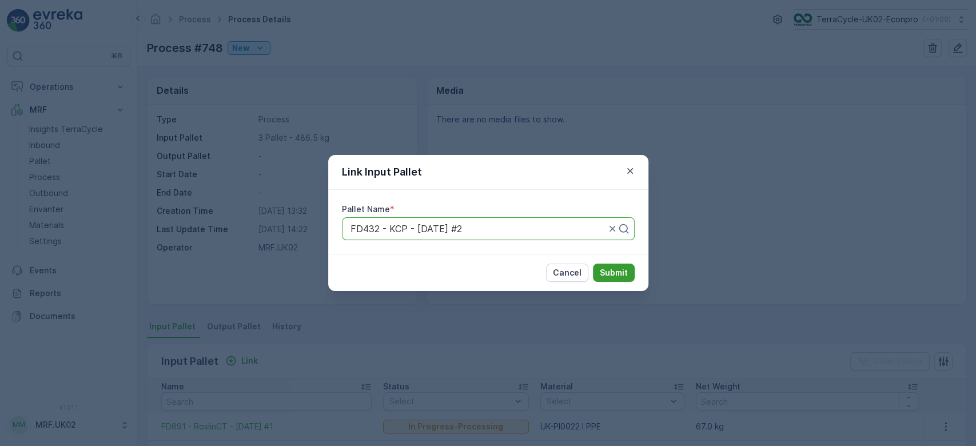
click at [626, 266] on button "Submit" at bounding box center [614, 273] width 42 height 18
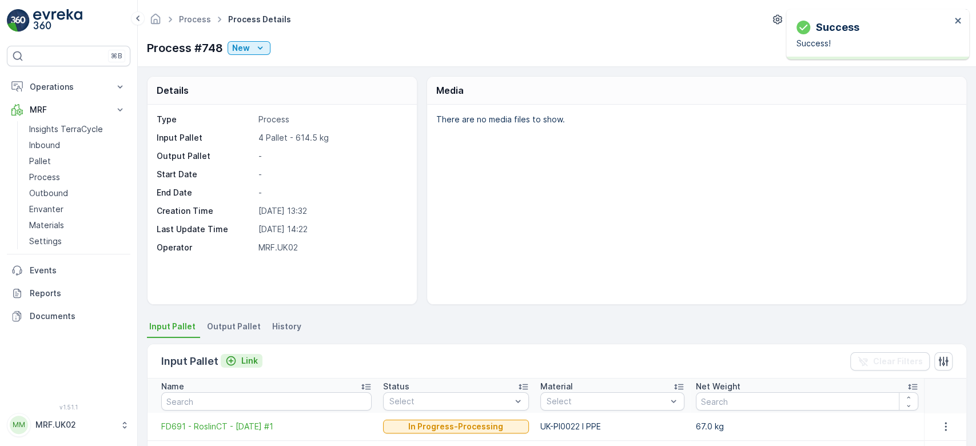
click at [253, 357] on p "Link" at bounding box center [249, 360] width 17 height 11
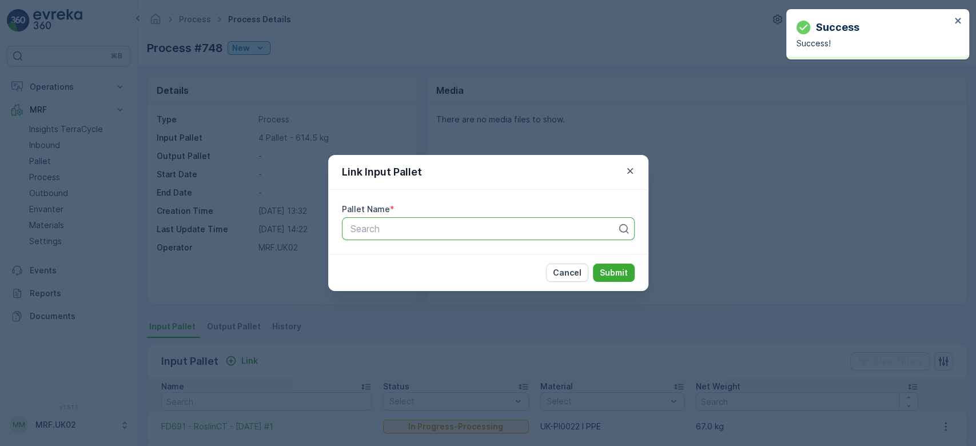
click at [455, 227] on div at bounding box center [483, 229] width 269 height 10
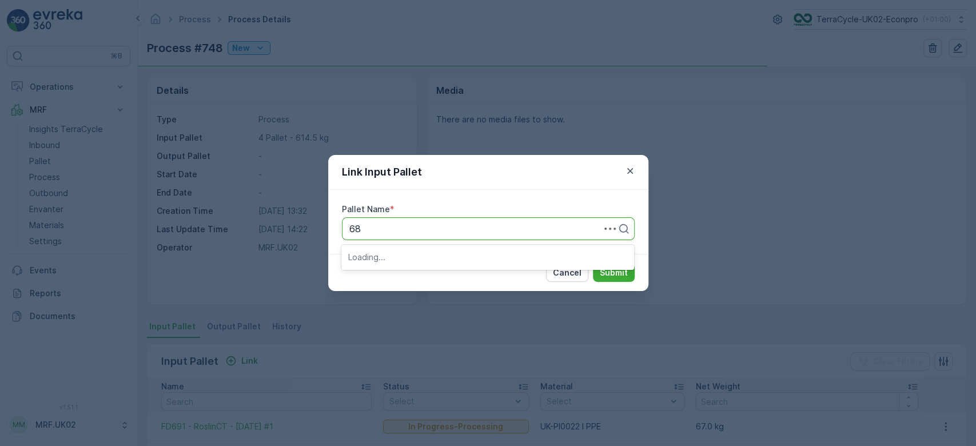
type input "685"
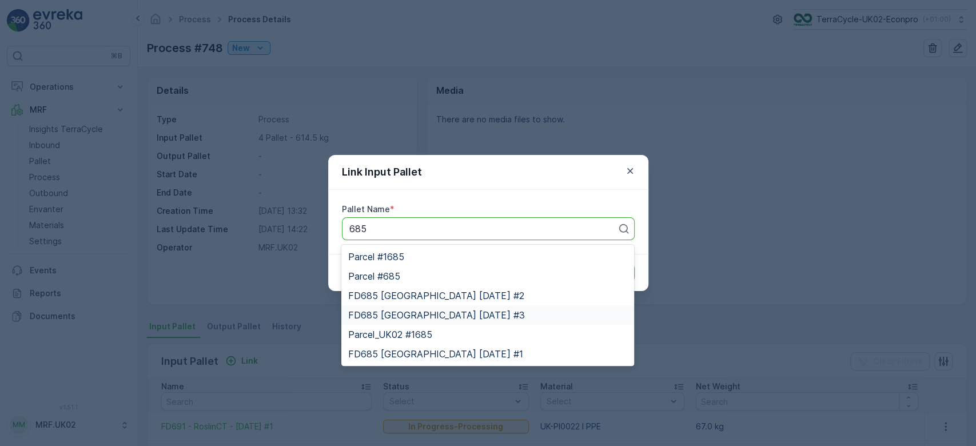
click at [438, 316] on span "FD685 University of Dundee 27.06.2025 #3" at bounding box center [436, 315] width 176 height 10
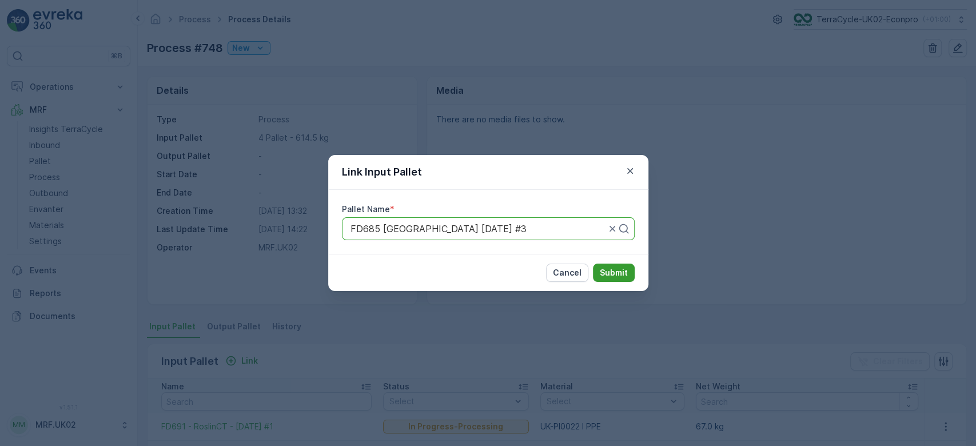
click at [611, 264] on button "Submit" at bounding box center [614, 273] width 42 height 18
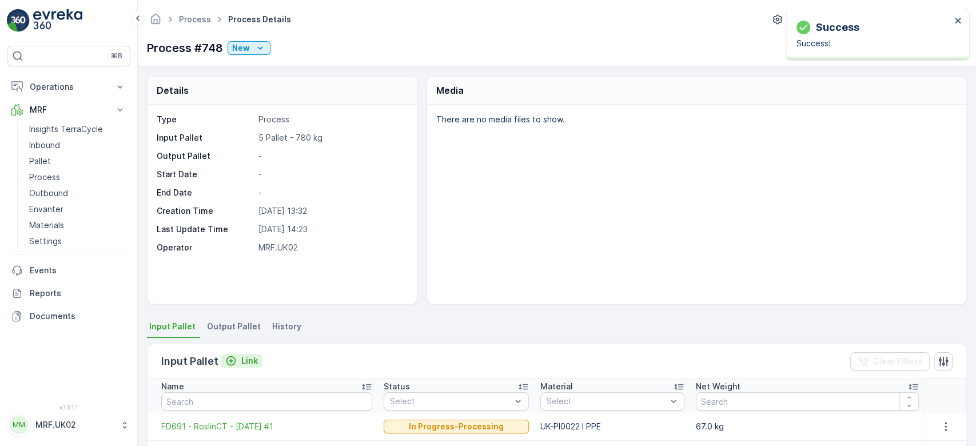
click at [243, 356] on p "Link" at bounding box center [249, 360] width 17 height 11
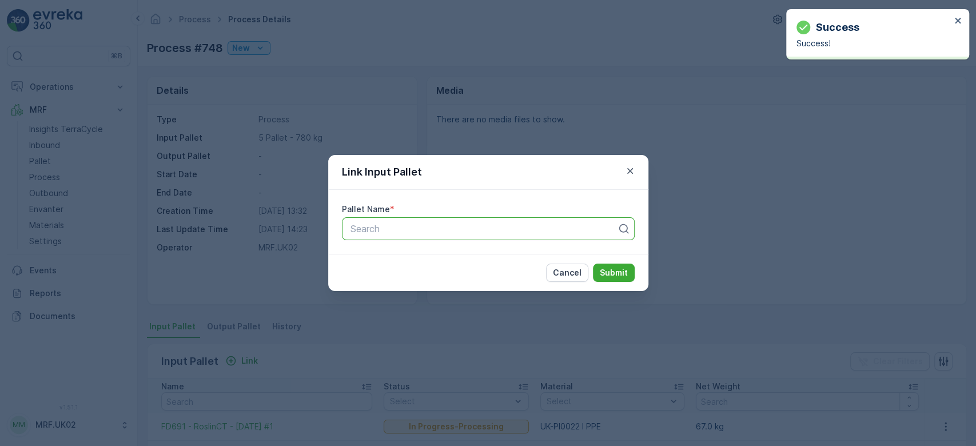
click at [387, 229] on div at bounding box center [483, 229] width 269 height 10
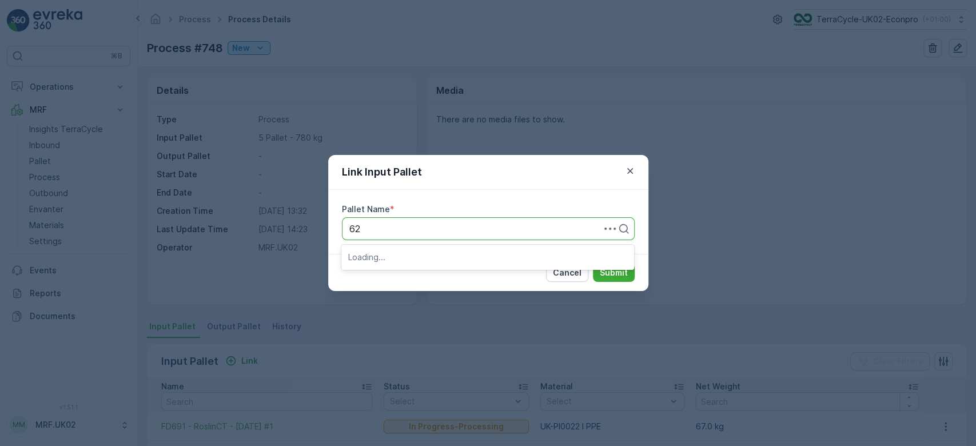
type input "622"
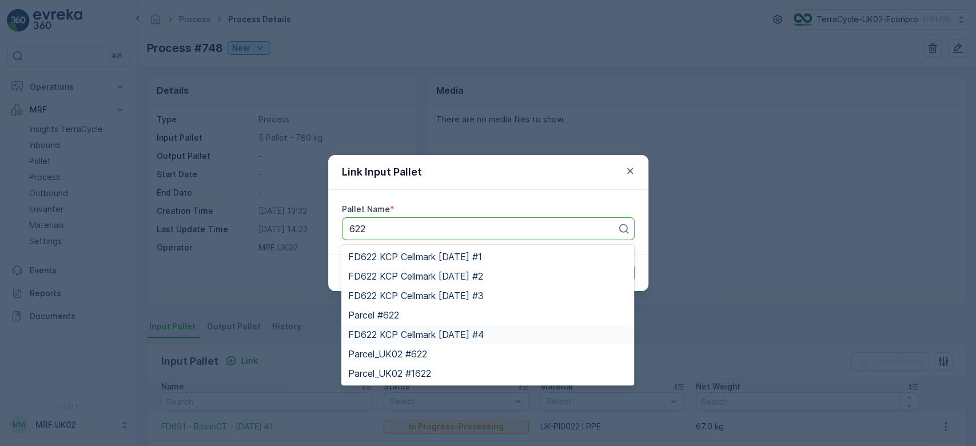
click at [444, 333] on span "FD622 KCP Cellmark 17.03.2025 #4" at bounding box center [416, 334] width 136 height 10
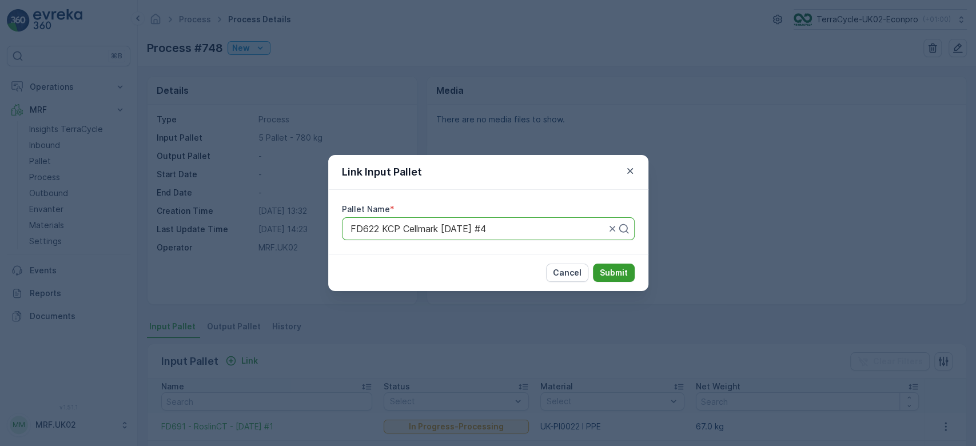
click at [617, 268] on p "Submit" at bounding box center [614, 272] width 28 height 11
click at [604, 271] on p "Submit" at bounding box center [614, 272] width 28 height 11
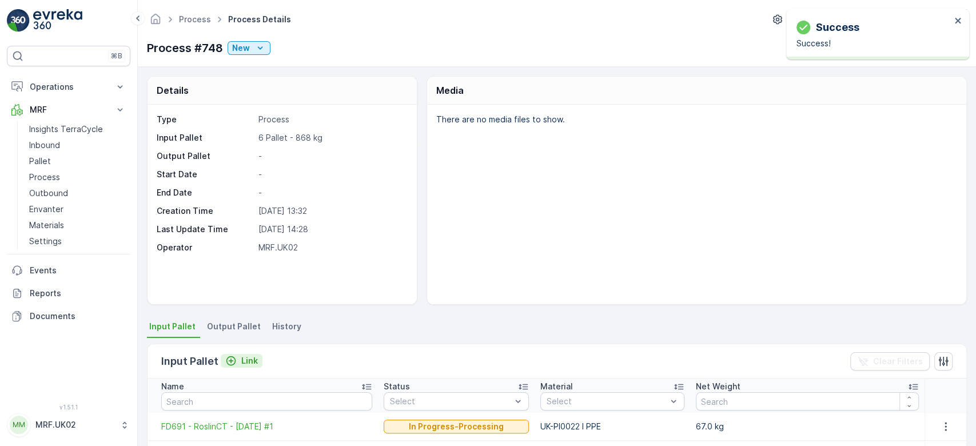
click at [249, 358] on p "Link" at bounding box center [249, 360] width 17 height 11
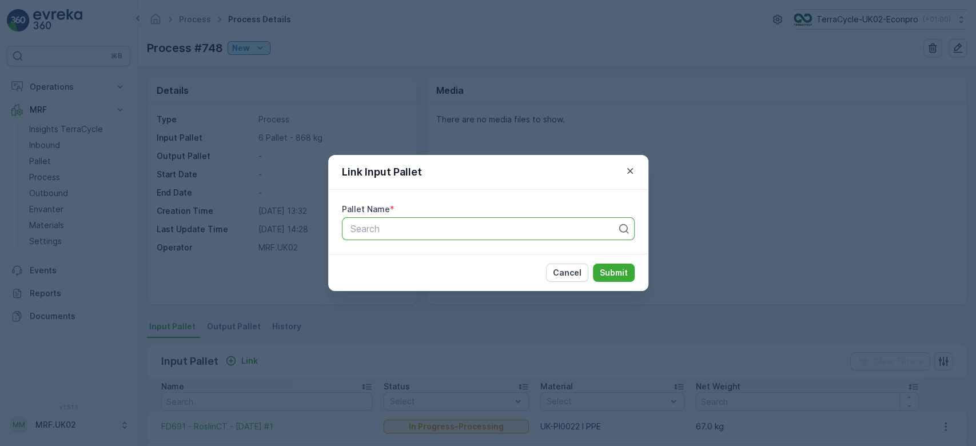
click at [407, 229] on div at bounding box center [483, 229] width 269 height 10
type input "621"
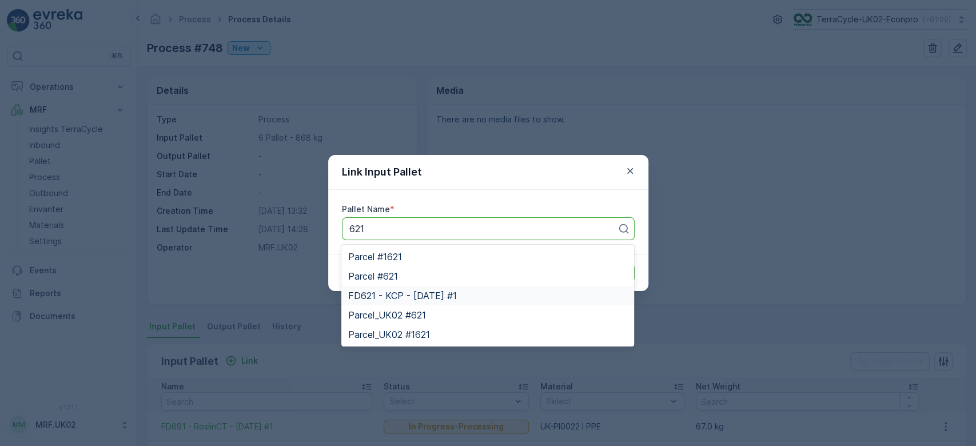
click at [452, 292] on span "FD621 - KCP - 21.03.2025 #1" at bounding box center [402, 296] width 109 height 10
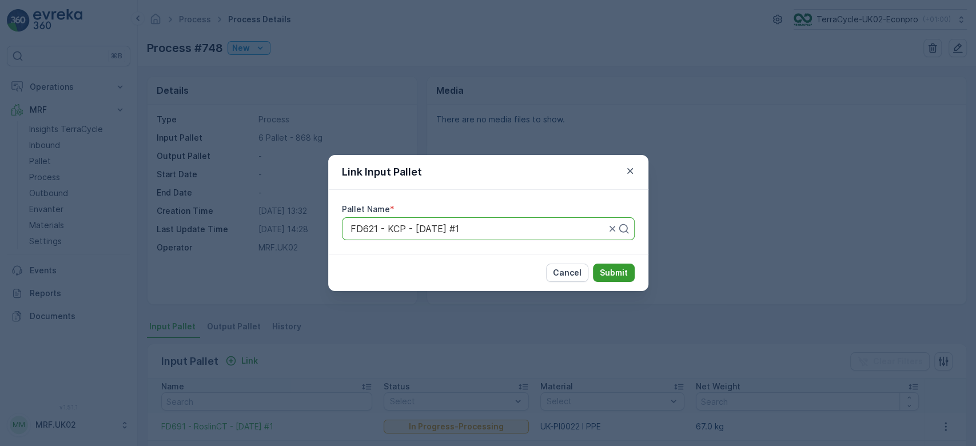
click at [611, 265] on button "Submit" at bounding box center [614, 273] width 42 height 18
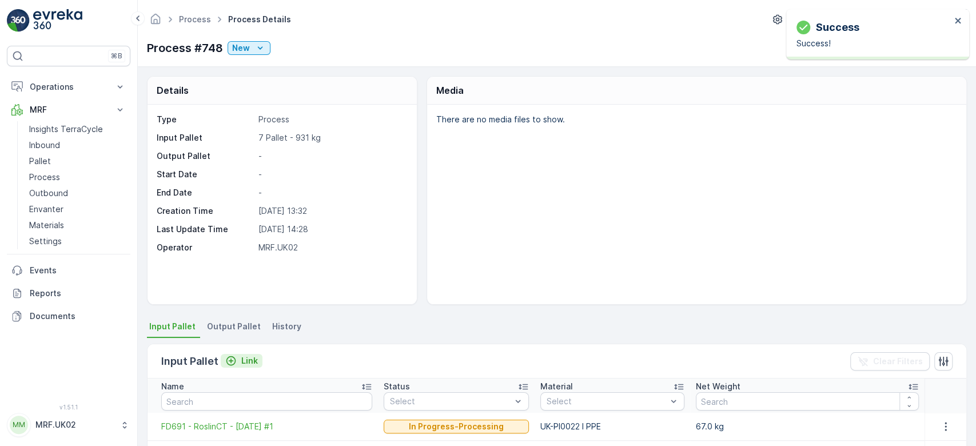
click at [247, 354] on button "Link" at bounding box center [242, 361] width 42 height 14
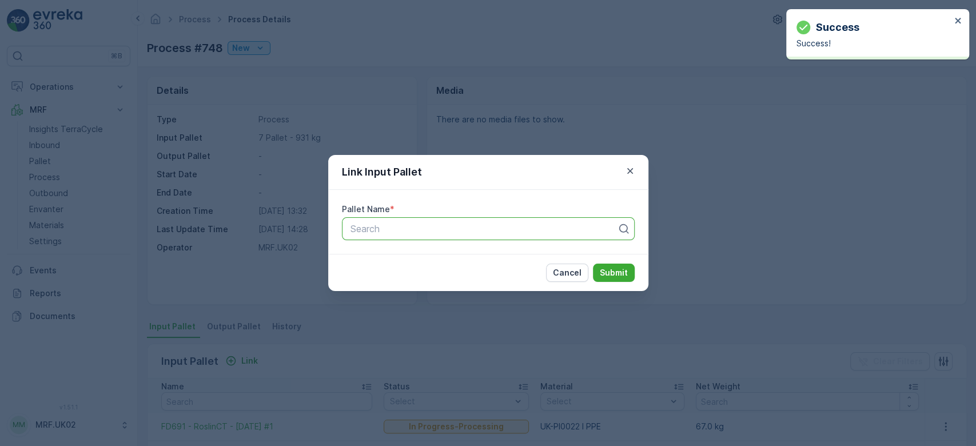
click at [392, 226] on div at bounding box center [483, 229] width 269 height 10
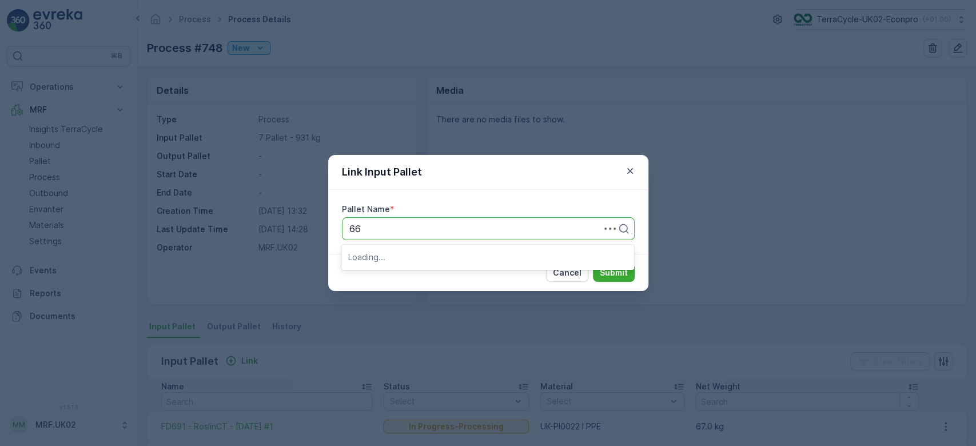
type input "666"
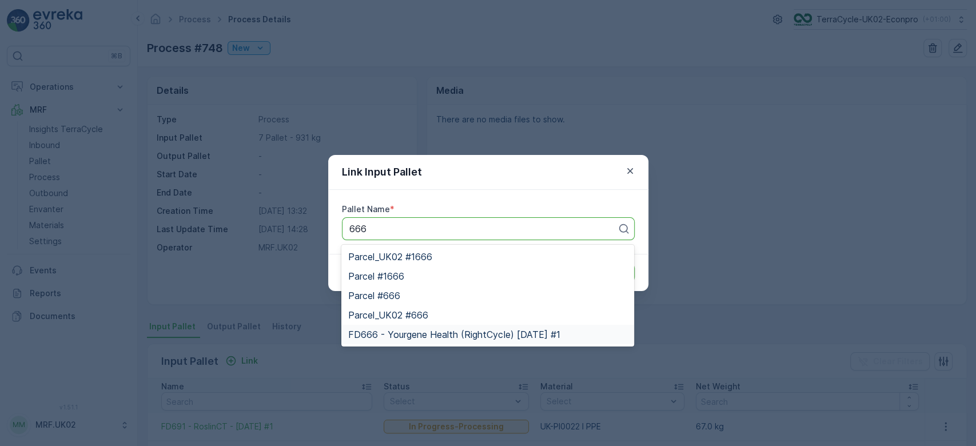
click at [440, 334] on span "FD666 - Yourgene Health (RightCycle) 21.08.2025 #1" at bounding box center [454, 334] width 212 height 10
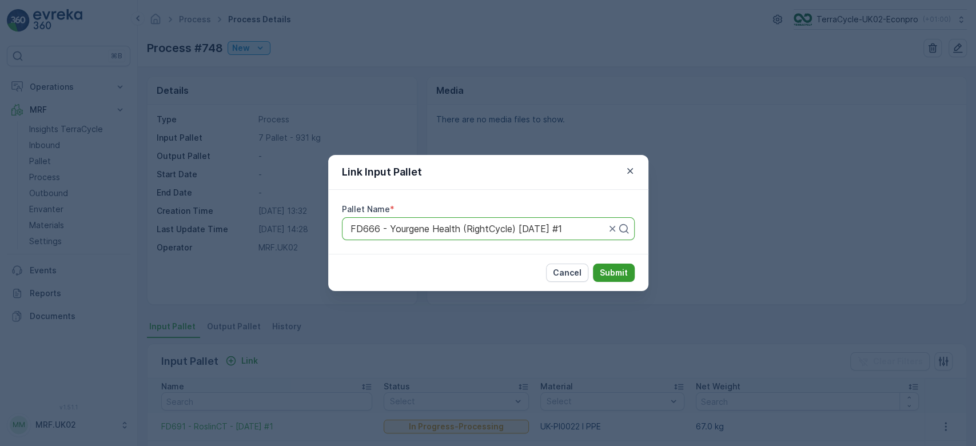
click at [608, 269] on p "Submit" at bounding box center [614, 272] width 28 height 11
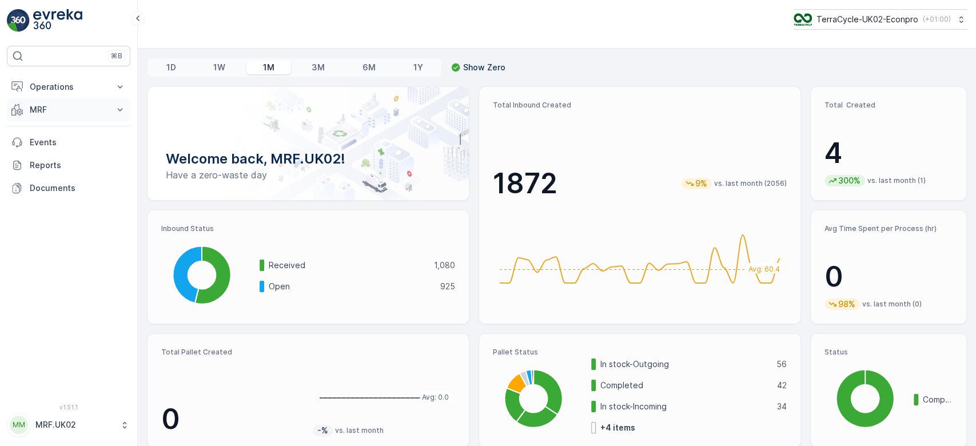
click at [46, 108] on p "MRF" at bounding box center [69, 109] width 78 height 11
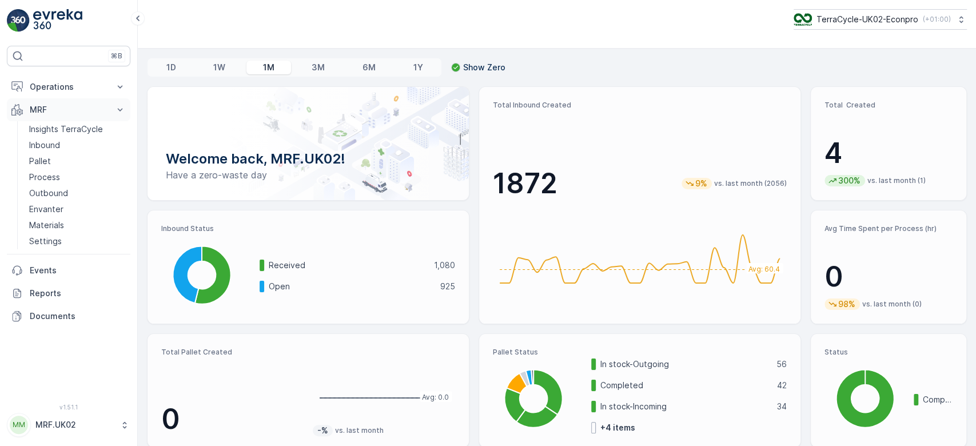
click at [46, 108] on p "MRF" at bounding box center [69, 109] width 78 height 11
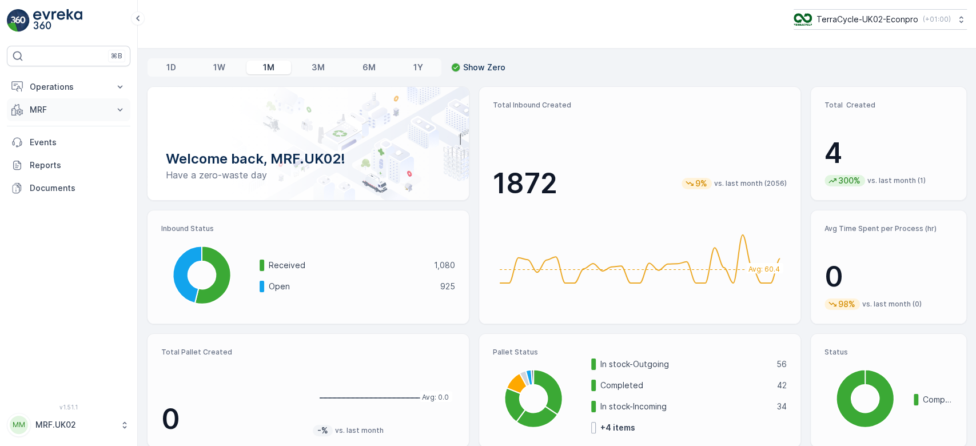
click at [64, 101] on button "MRF" at bounding box center [69, 109] width 124 height 23
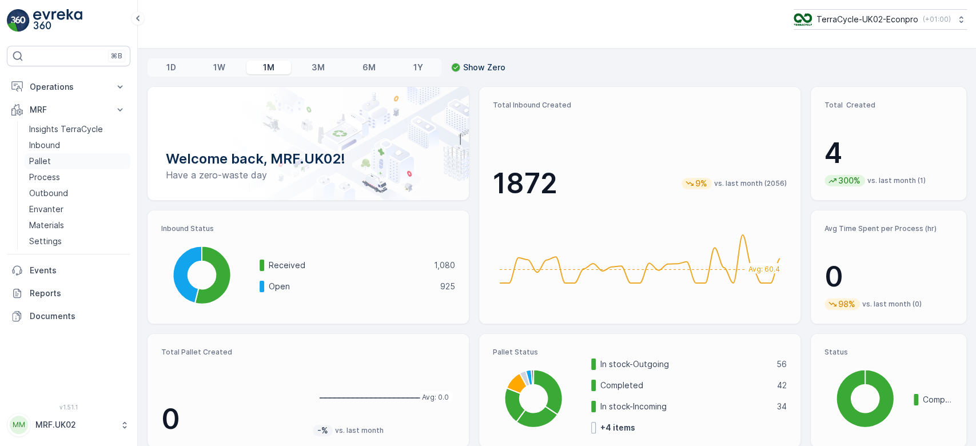
click at [52, 160] on link "Pallet" at bounding box center [78, 161] width 106 height 16
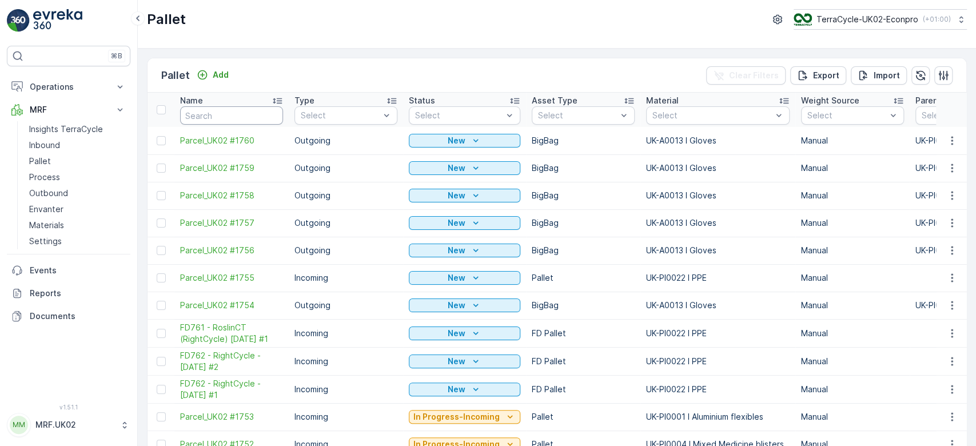
click at [220, 116] on input "text" at bounding box center [231, 115] width 103 height 18
type input "622"
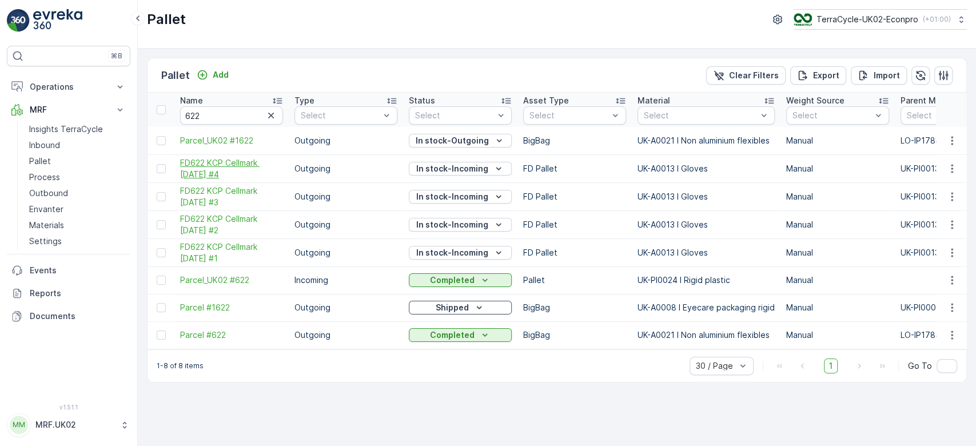
click at [223, 162] on span "FD622 KCP Cellmark [DATE] #4" at bounding box center [231, 168] width 103 height 23
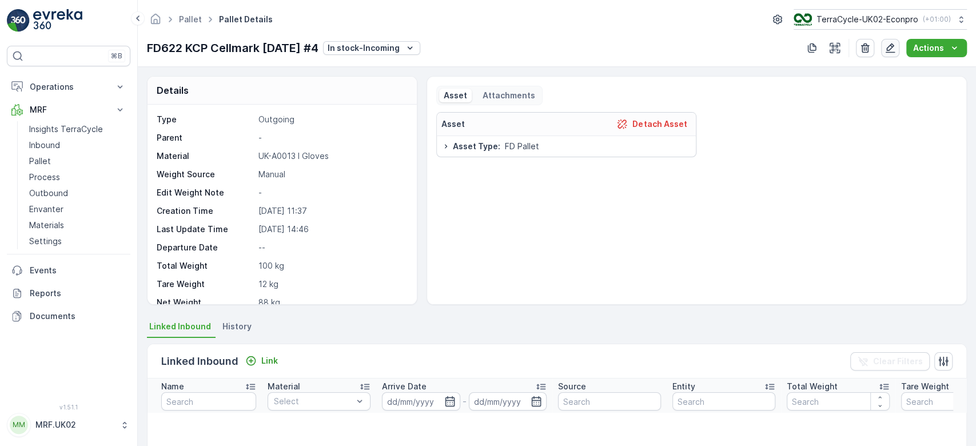
click at [892, 42] on icon "button" at bounding box center [890, 47] width 11 height 11
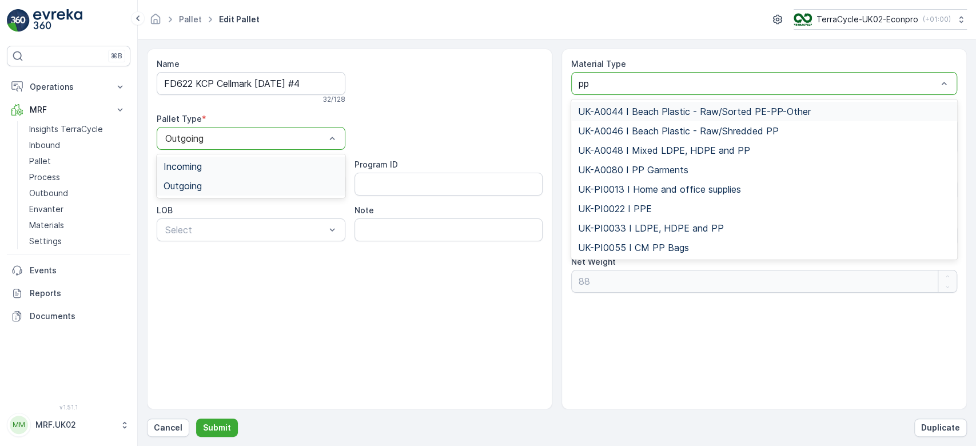
type input "ppe"
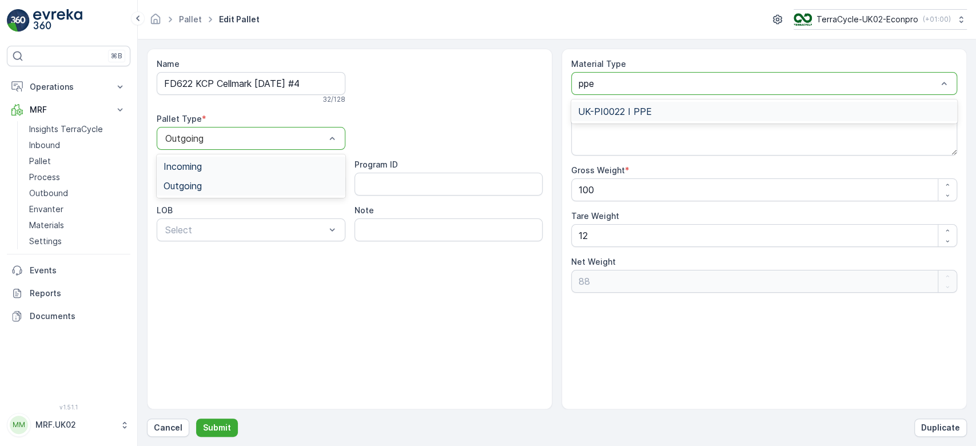
click at [688, 108] on div "UK-PI0022 I PPE" at bounding box center [764, 111] width 372 height 10
click at [218, 425] on p "Submit" at bounding box center [217, 427] width 28 height 11
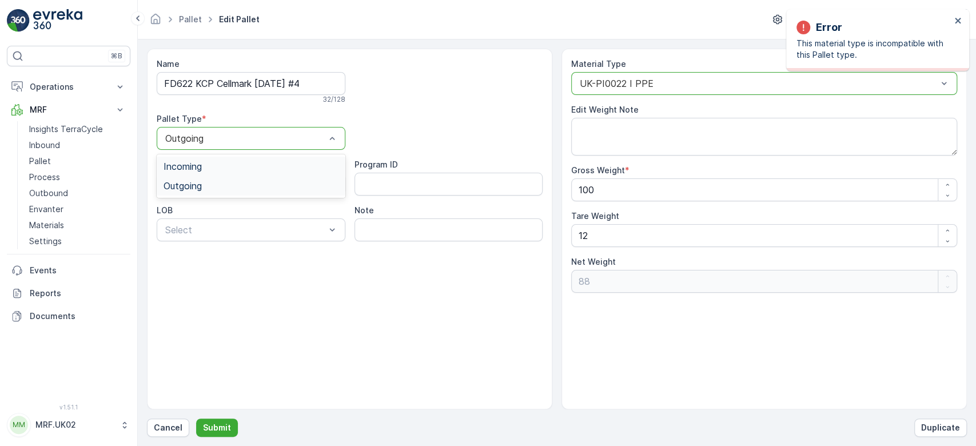
click at [299, 261] on div "Name FD622 KCP Cellmark 17.03.2025 #4 32 / 128 Pallet Type * 2 results availabl…" at bounding box center [350, 229] width 406 height 361
click at [349, 264] on div "Name FD622 KCP Cellmark 17.03.2025 #4 32 / 128 Pallet Type * 2 results availabl…" at bounding box center [350, 229] width 406 height 361
click at [233, 181] on div "Outgoing" at bounding box center [251, 186] width 175 height 10
click at [269, 136] on div at bounding box center [245, 138] width 162 height 10
click at [255, 170] on div "Incoming" at bounding box center [251, 166] width 175 height 10
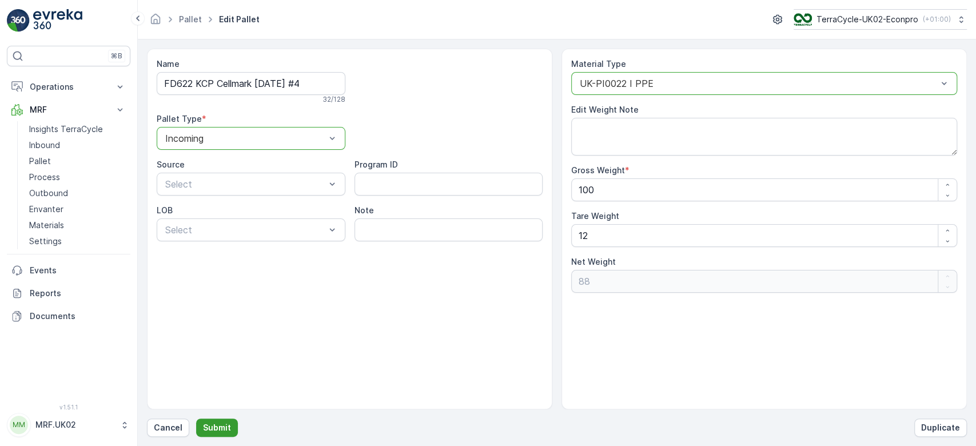
click at [213, 436] on button "Submit" at bounding box center [217, 428] width 42 height 18
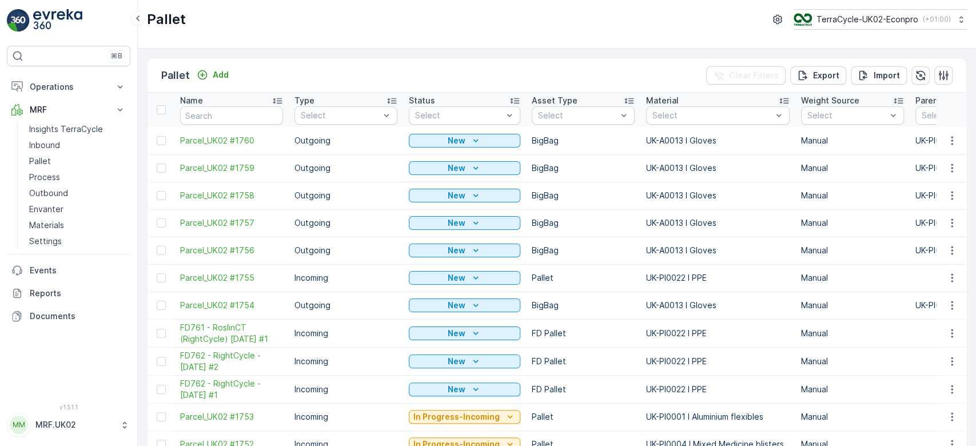
click at [247, 104] on div "Name" at bounding box center [231, 100] width 103 height 11
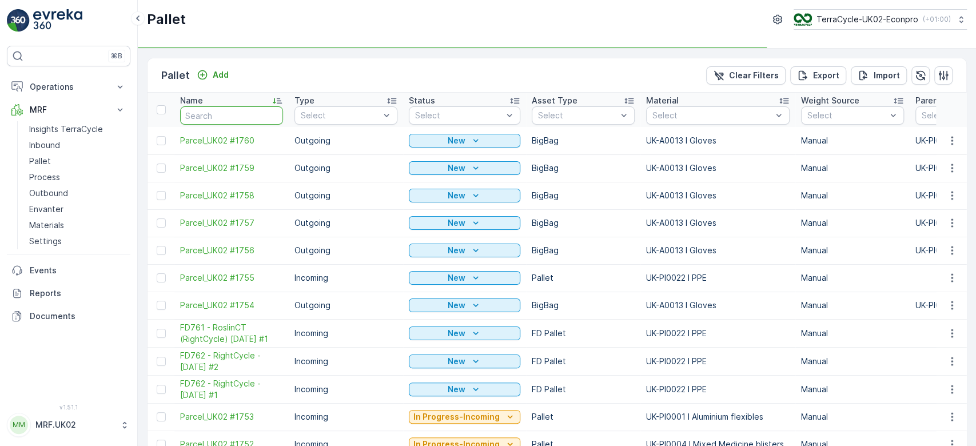
click at [232, 114] on input "text" at bounding box center [231, 115] width 103 height 18
type input "622"
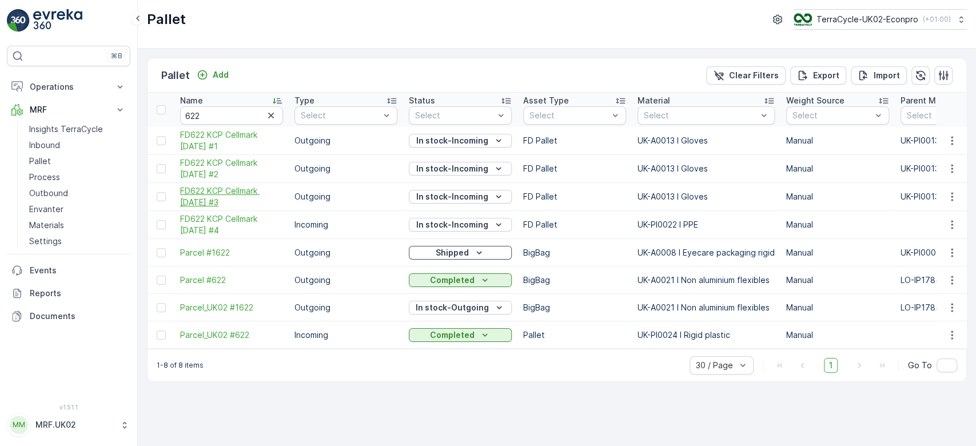
click at [228, 192] on span "FD622 KCP Cellmark [DATE] #3" at bounding box center [231, 196] width 103 height 23
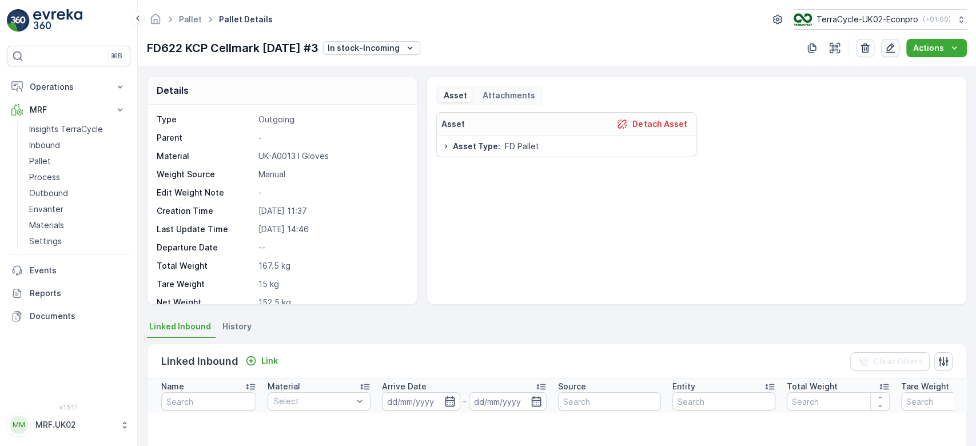
drag, startPoint x: 887, startPoint y: 60, endPoint x: 890, endPoint y: 50, distance: 10.3
click at [890, 50] on div "Pallet Pallet Details TerraCycle-UK02-Econpro ( +01:00 ) FD622 KCP Cellmark 17.…" at bounding box center [557, 33] width 839 height 67
click at [890, 50] on icon "button" at bounding box center [891, 48] width 10 height 10
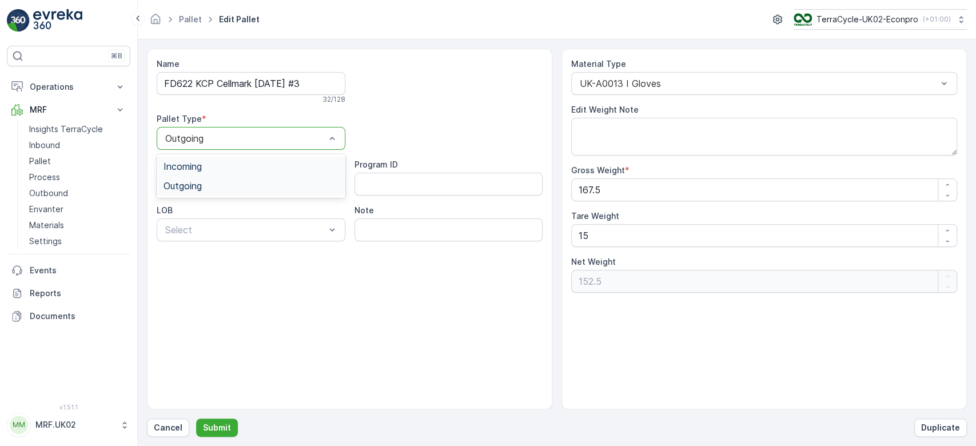
click at [295, 158] on div "Incoming" at bounding box center [251, 166] width 189 height 19
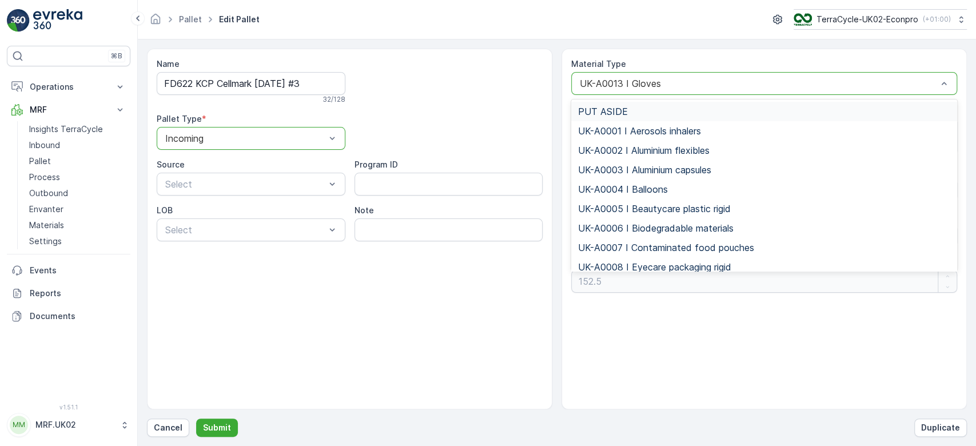
type input "g"
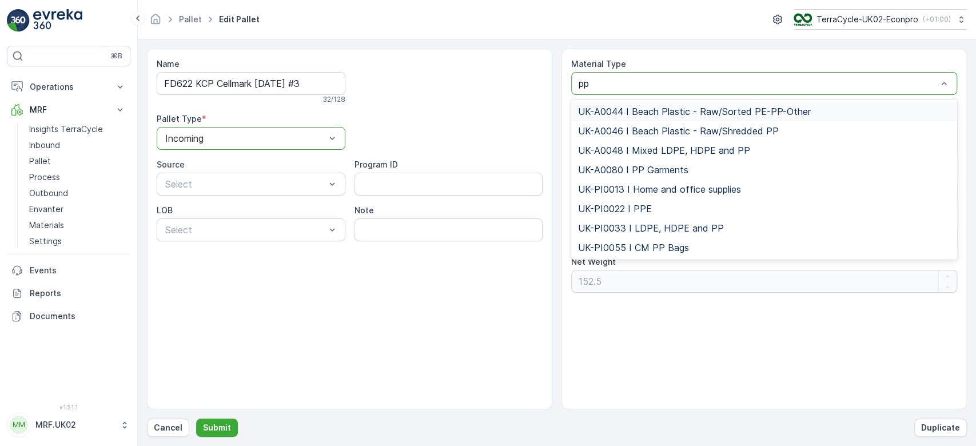
type input "ppe"
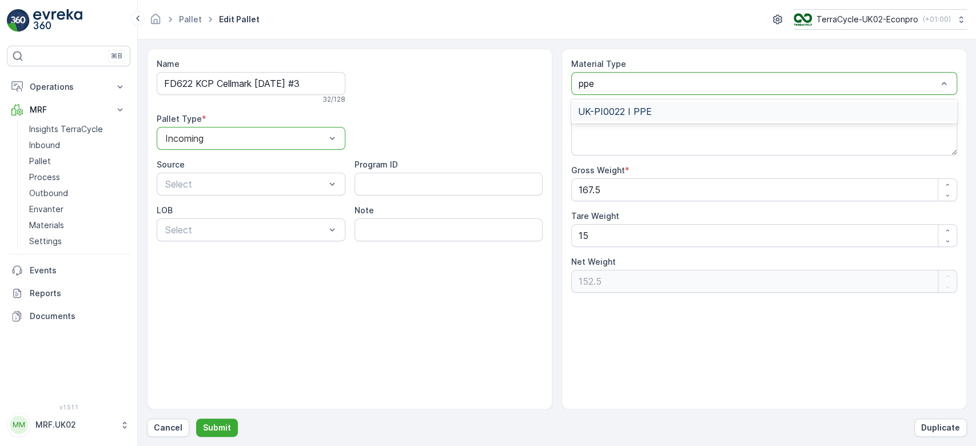
click at [647, 110] on span "UK-PI0022 I PPE" at bounding box center [615, 111] width 74 height 10
click at [219, 428] on p "Submit" at bounding box center [217, 427] width 28 height 11
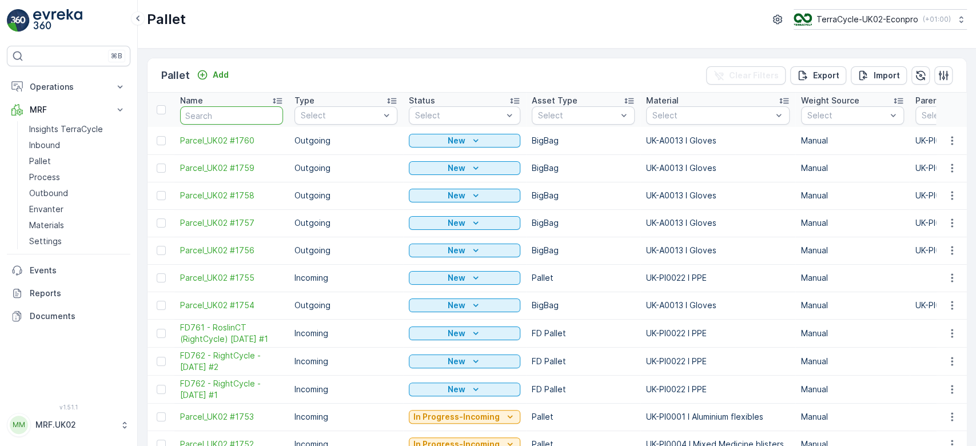
click at [229, 114] on input "text" at bounding box center [231, 115] width 103 height 18
type input "622"
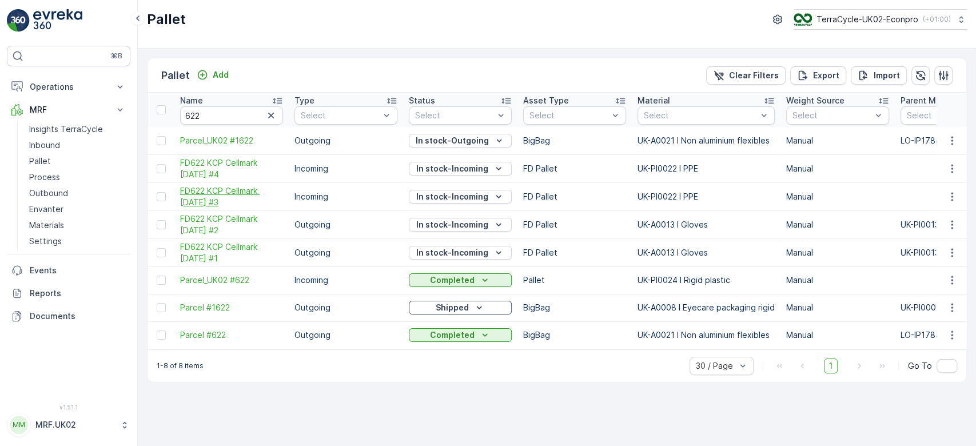
click at [235, 192] on span "FD622 KCP Cellmark [DATE] #3" at bounding box center [231, 196] width 103 height 23
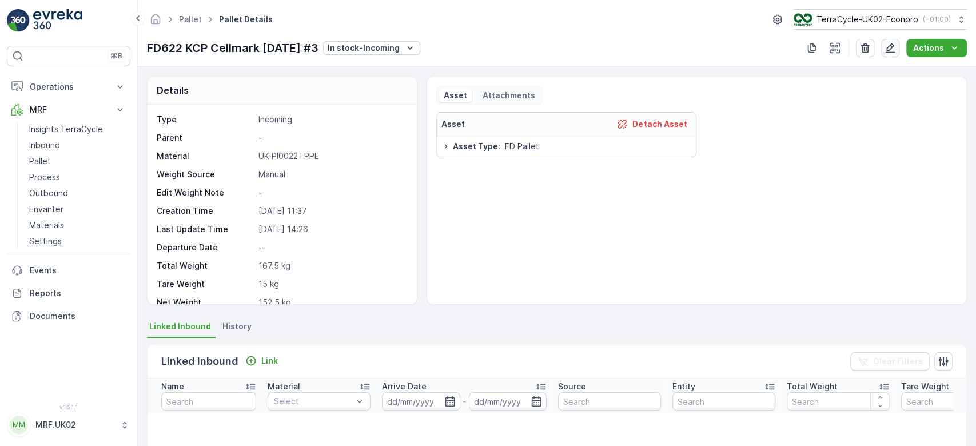
click at [889, 47] on icon "button" at bounding box center [891, 48] width 10 height 10
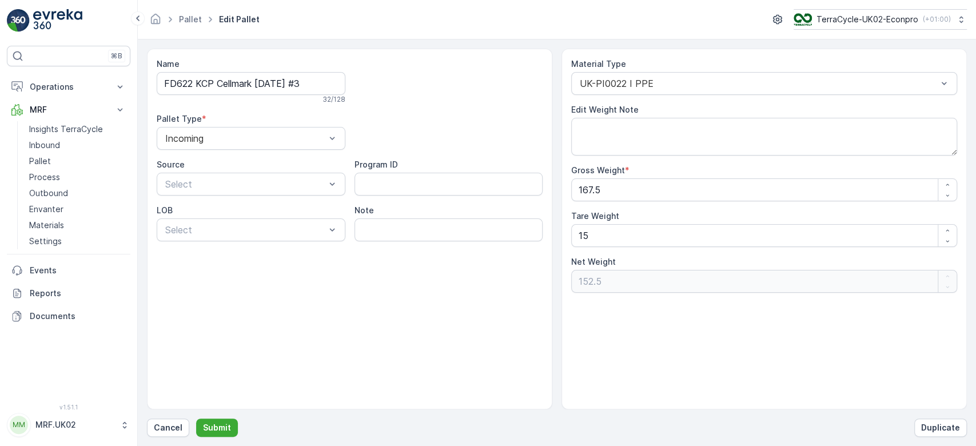
click at [889, 47] on form "Name FD622 KCP Cellmark 17.03.2025 #3 32 / 128 Pallet Type * Incoming Source Se…" at bounding box center [557, 242] width 839 height 407
click at [226, 159] on div "Incoming" at bounding box center [251, 166] width 189 height 19
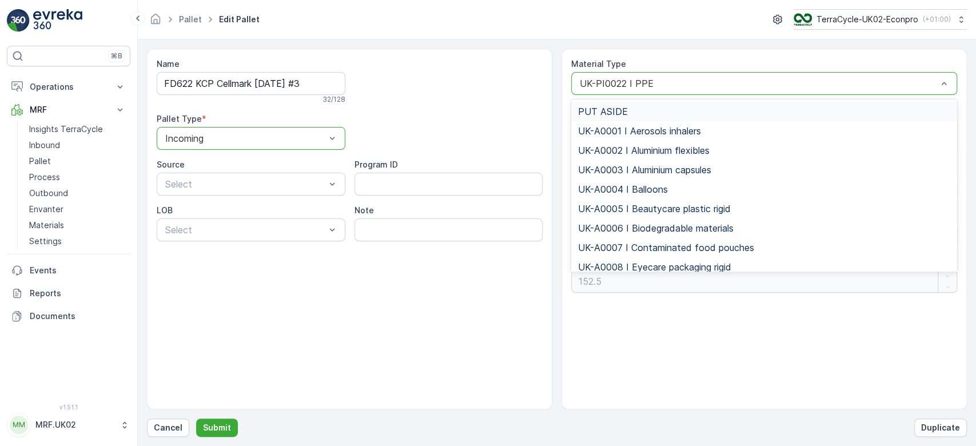
click at [679, 85] on div at bounding box center [759, 83] width 360 height 10
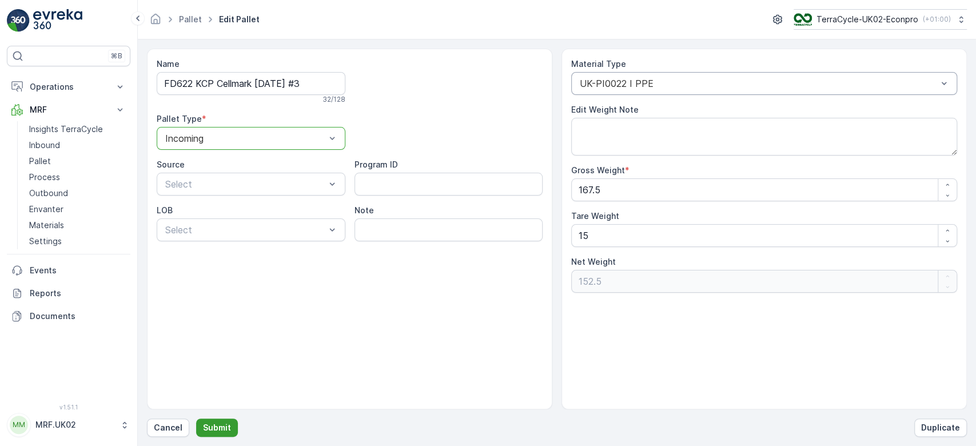
click at [210, 423] on p "Submit" at bounding box center [217, 427] width 28 height 11
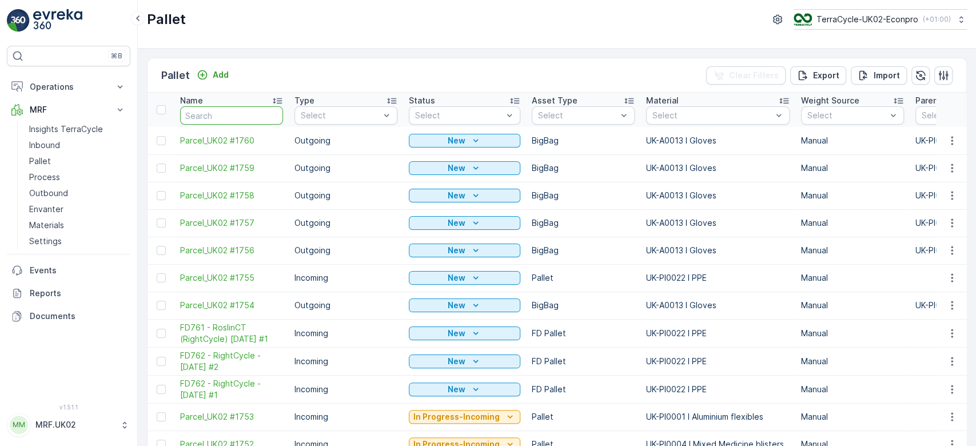
click at [221, 113] on input "text" at bounding box center [231, 115] width 103 height 18
type input "622"
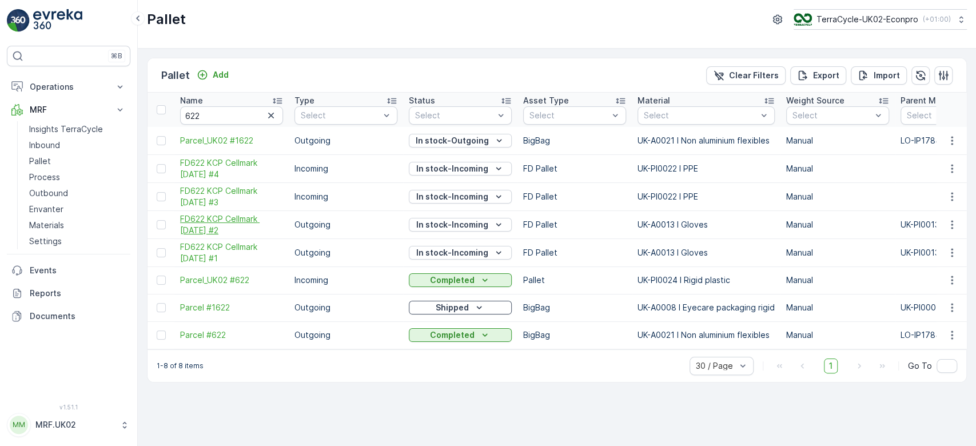
click at [239, 222] on span "FD622 KCP Cellmark [DATE] #2" at bounding box center [231, 224] width 103 height 23
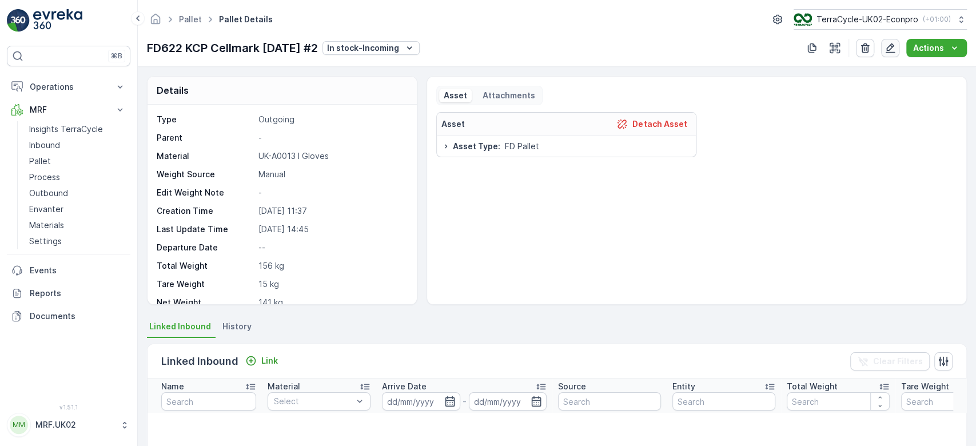
click at [894, 48] on icon "button" at bounding box center [890, 47] width 11 height 11
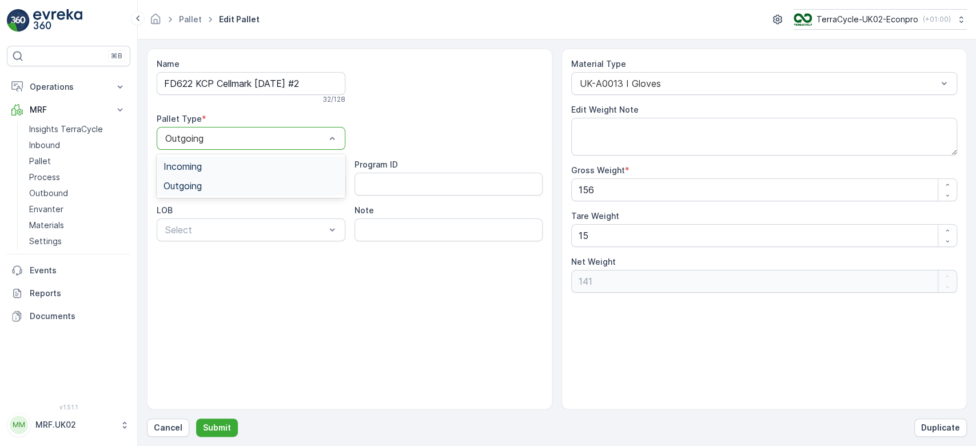
click at [284, 160] on div "Incoming" at bounding box center [251, 166] width 189 height 19
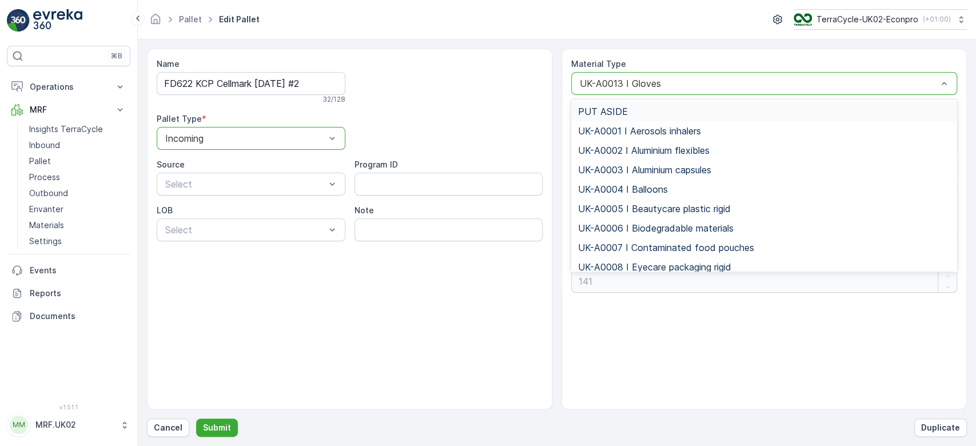
click at [636, 76] on div "UK-A0013 I Gloves" at bounding box center [764, 83] width 386 height 23
type input "g"
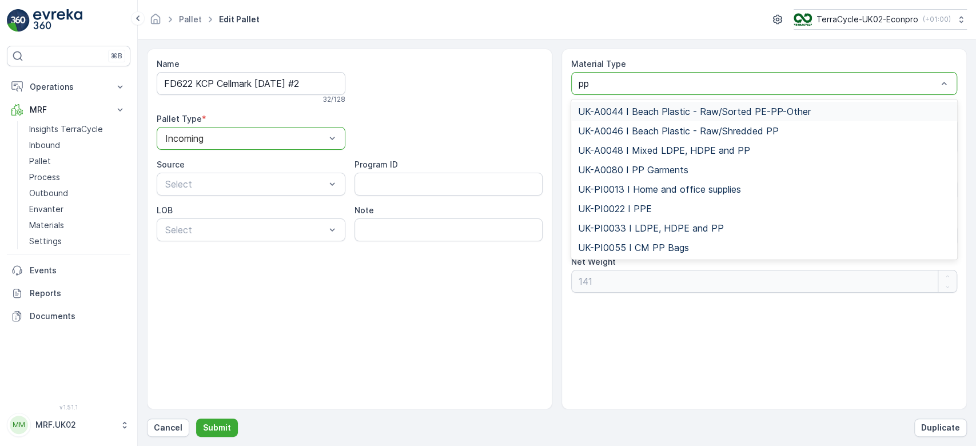
type input "ppe"
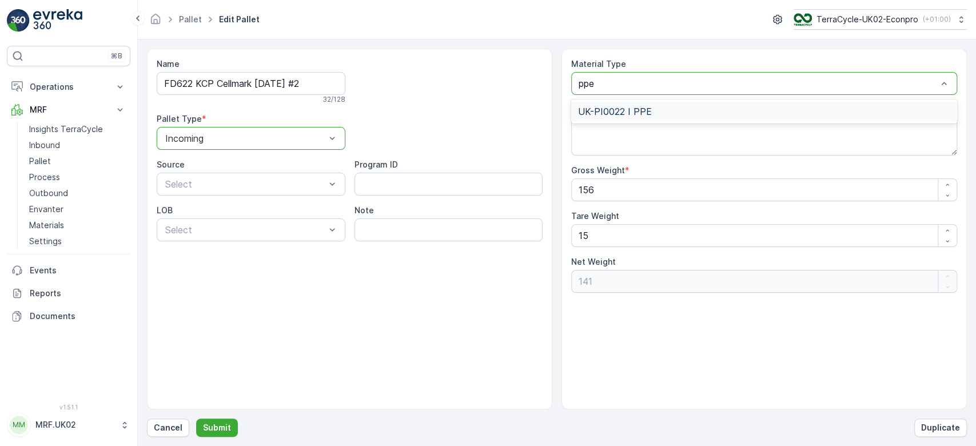
click at [636, 106] on span "UK-PI0022 I PPE" at bounding box center [615, 111] width 74 height 10
click at [636, 105] on label "Edit Weight Note" at bounding box center [604, 110] width 67 height 10
click at [636, 118] on textarea "Edit Weight Note" at bounding box center [764, 137] width 386 height 38
click at [208, 432] on p "Submit" at bounding box center [217, 427] width 28 height 11
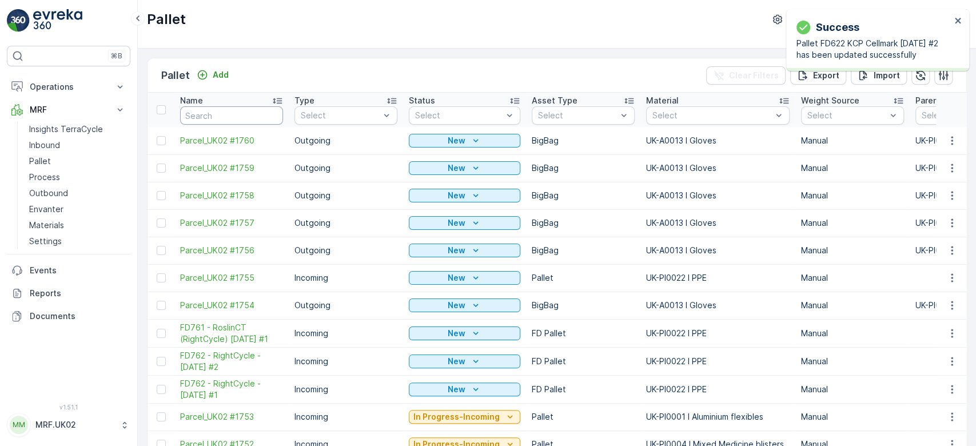
click at [220, 117] on input "text" at bounding box center [231, 115] width 103 height 18
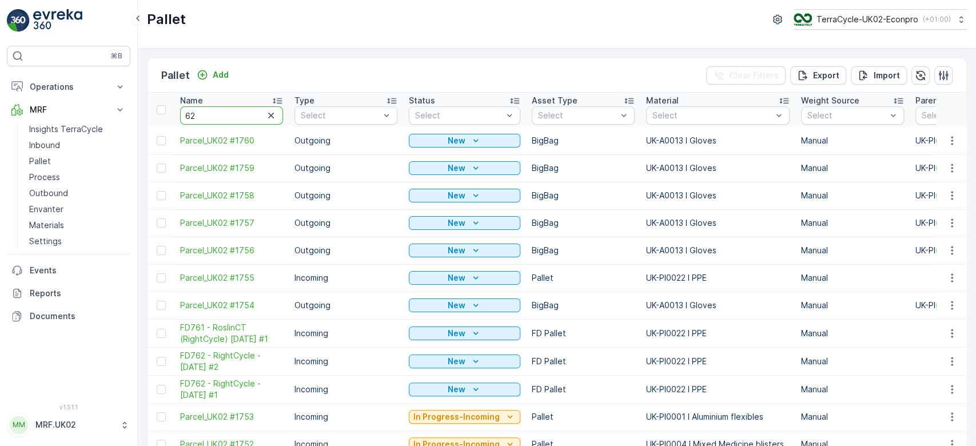
type input "622"
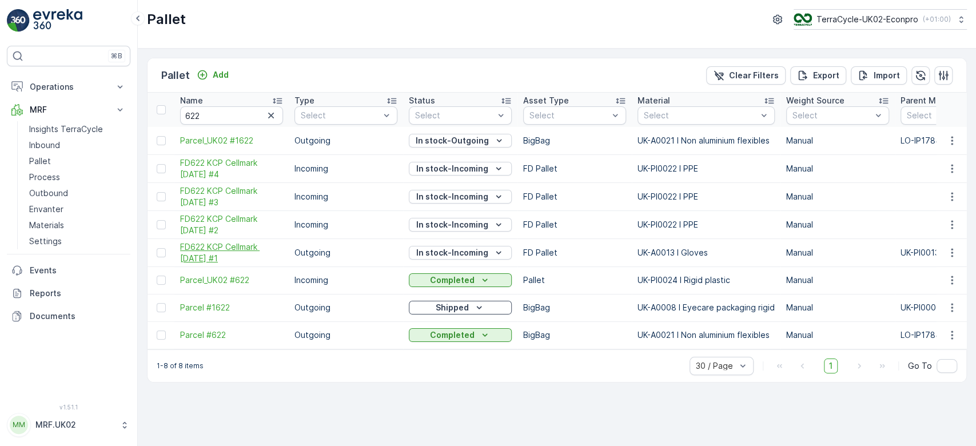
click at [243, 244] on span "FD622 KCP Cellmark [DATE] #1" at bounding box center [231, 252] width 103 height 23
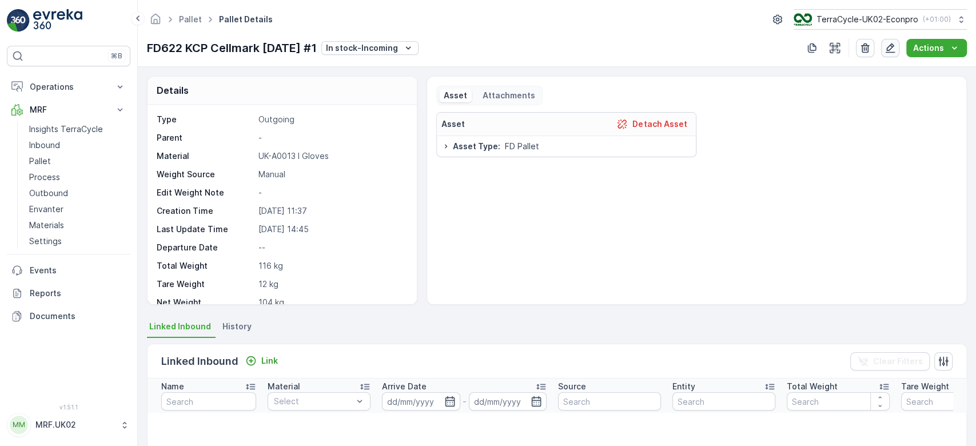
click at [892, 48] on icon "button" at bounding box center [891, 48] width 10 height 10
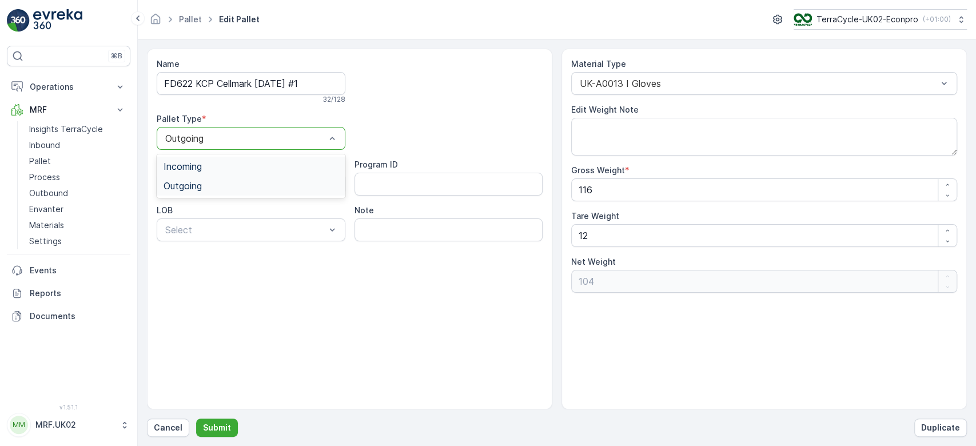
click at [256, 166] on div "Incoming" at bounding box center [251, 166] width 175 height 10
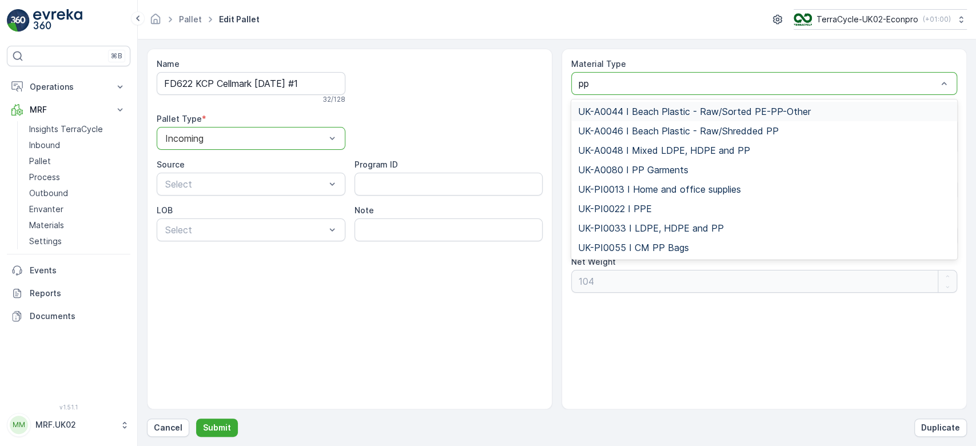
type input "ppe"
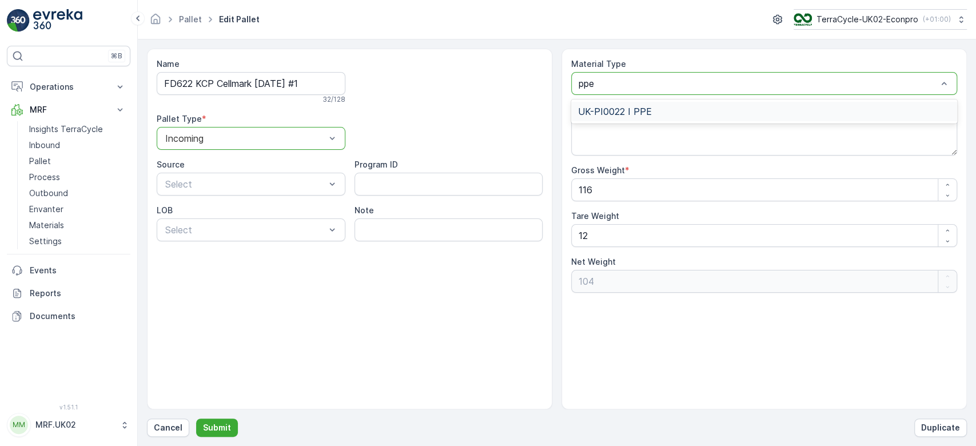
click at [649, 106] on span "UK-PI0022 I PPE" at bounding box center [615, 111] width 74 height 10
click at [204, 424] on p "Submit" at bounding box center [217, 427] width 28 height 11
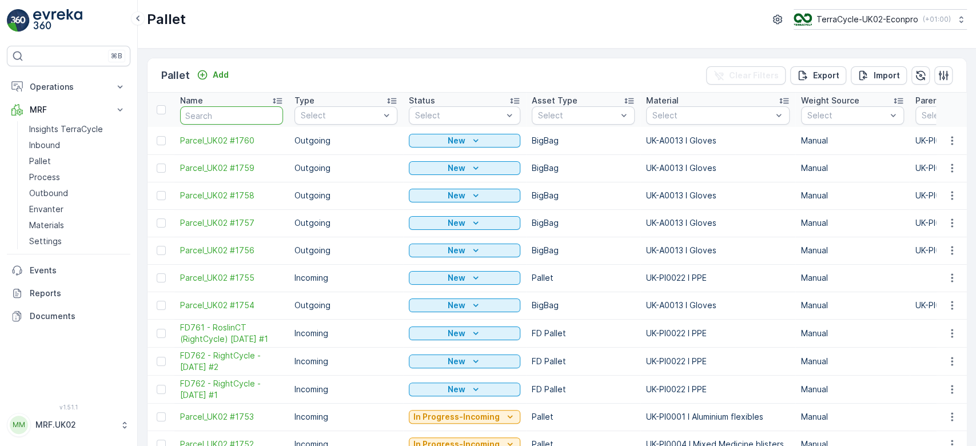
click at [229, 112] on input "text" at bounding box center [231, 115] width 103 height 18
type input "363"
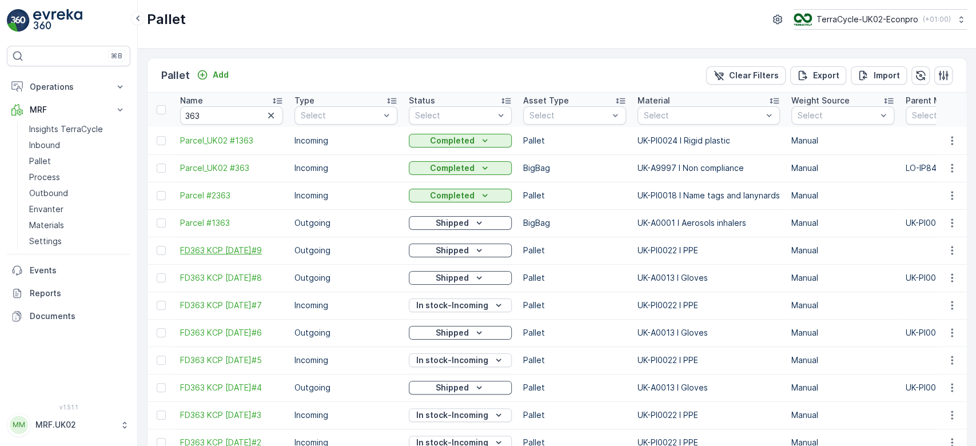
click at [256, 246] on span "FD363 KCP 20.03.2024#9" at bounding box center [231, 250] width 103 height 11
click at [255, 302] on span "FD363 KCP [DATE]#7" at bounding box center [231, 305] width 103 height 11
click at [266, 355] on span "FD363 KCP [DATE]#5" at bounding box center [231, 360] width 103 height 11
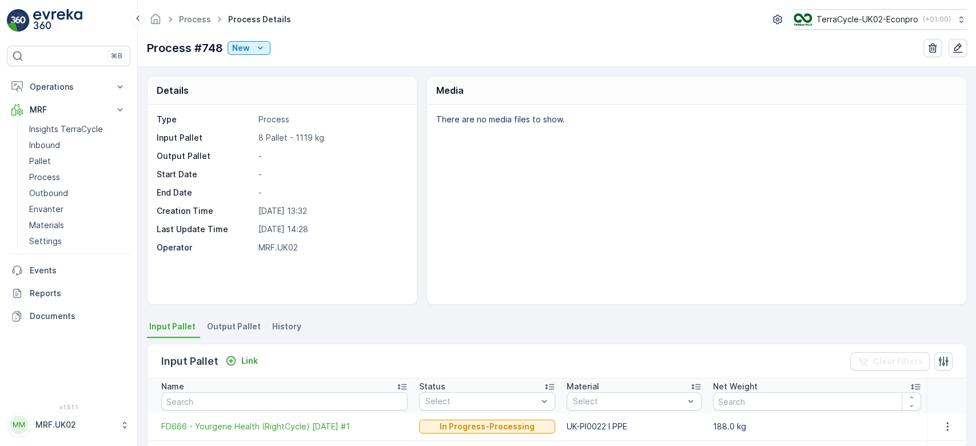
click at [608, 269] on div "There are no media files to show." at bounding box center [696, 205] width 539 height 200
click at [246, 357] on p "Link" at bounding box center [249, 360] width 17 height 11
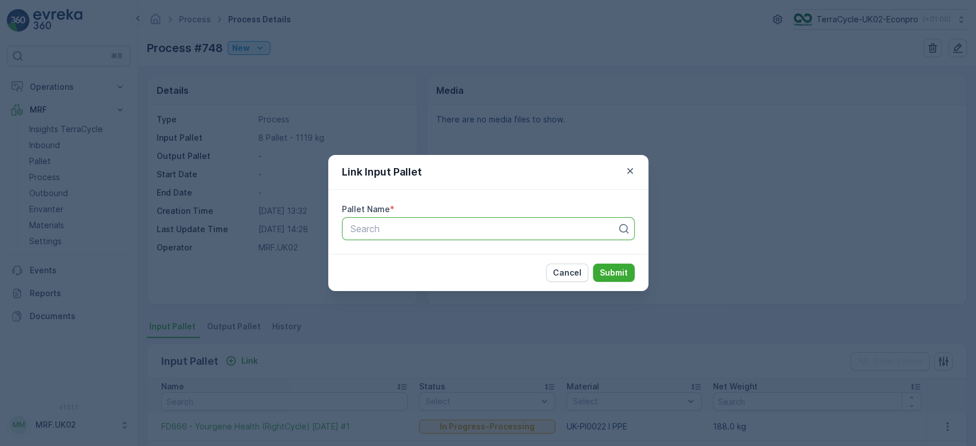
click at [523, 221] on div "Search" at bounding box center [488, 228] width 293 height 23
type input "402"
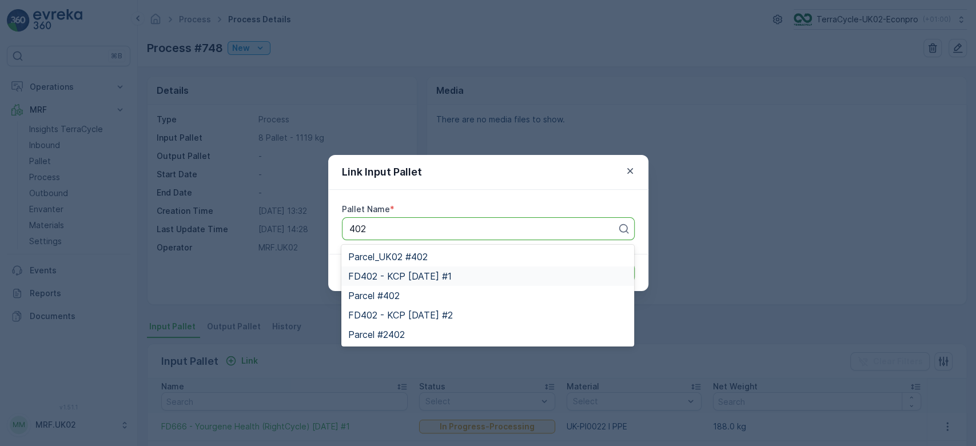
click at [465, 269] on div "FD402 - KCP [DATE] #1" at bounding box center [487, 276] width 293 height 19
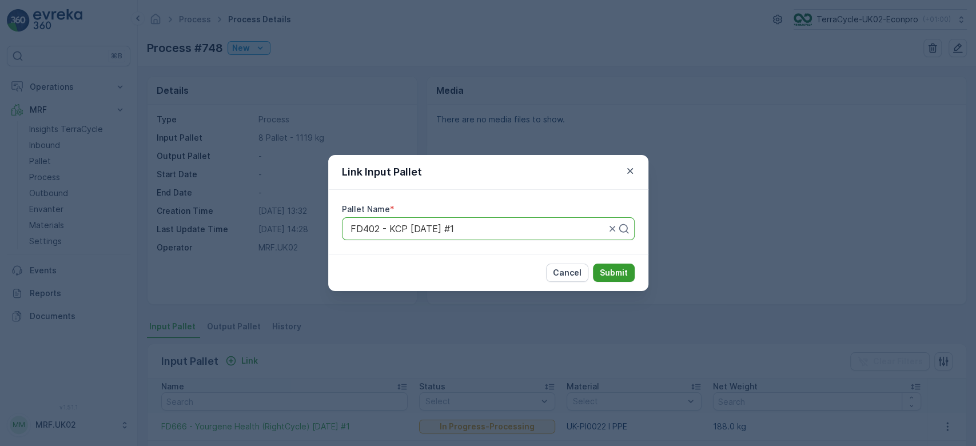
click at [606, 272] on p "Submit" at bounding box center [614, 272] width 28 height 11
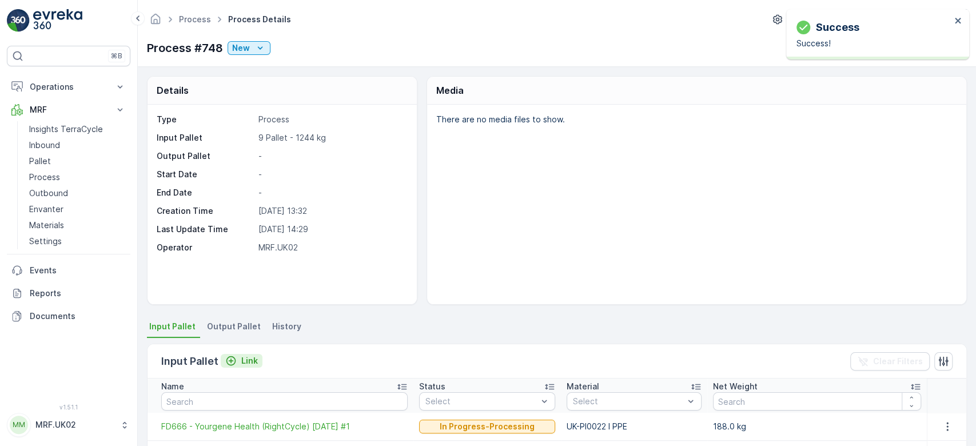
click at [243, 358] on p "Link" at bounding box center [249, 360] width 17 height 11
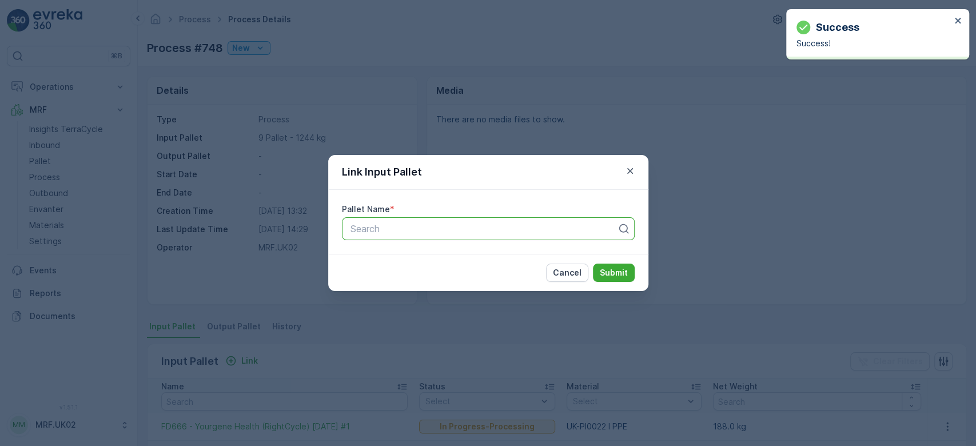
click at [440, 220] on div "Search" at bounding box center [488, 228] width 293 height 23
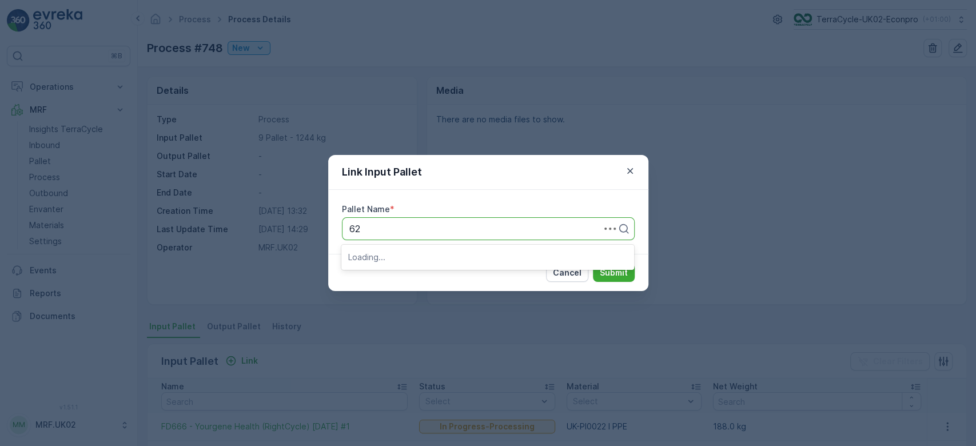
type input "622"
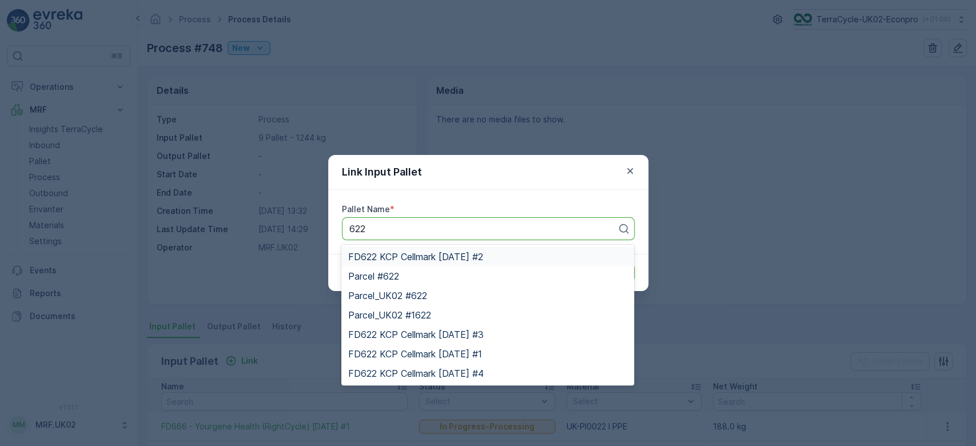
click at [483, 255] on span "FD622 KCP Cellmark [DATE] #2" at bounding box center [415, 257] width 135 height 10
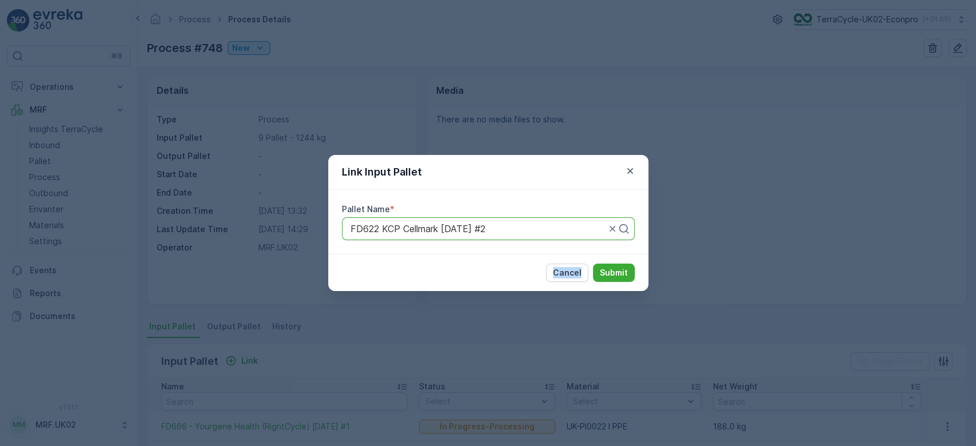
click at [483, 255] on div "Cancel Submit" at bounding box center [488, 272] width 320 height 37
click at [625, 277] on p "Submit" at bounding box center [614, 272] width 28 height 11
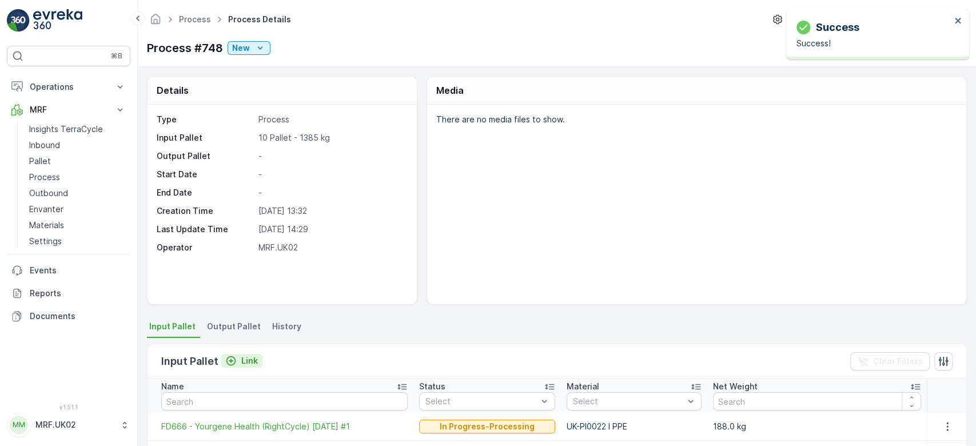
click at [255, 361] on p "Link" at bounding box center [249, 360] width 17 height 11
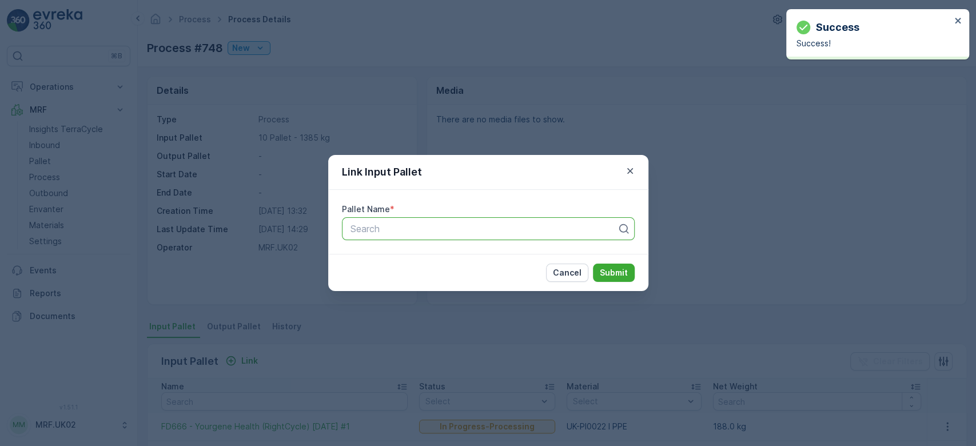
click at [386, 229] on div at bounding box center [483, 229] width 269 height 10
type input "622"
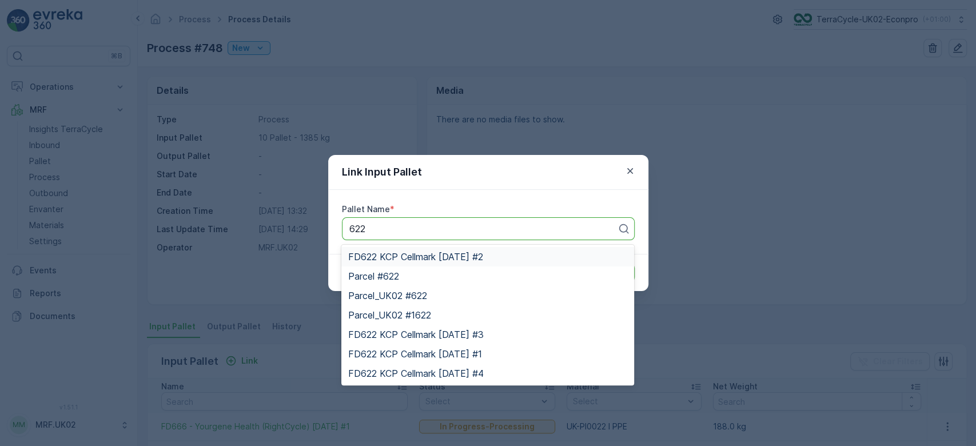
click at [434, 255] on span "FD622 KCP Cellmark [DATE] #2" at bounding box center [415, 257] width 135 height 10
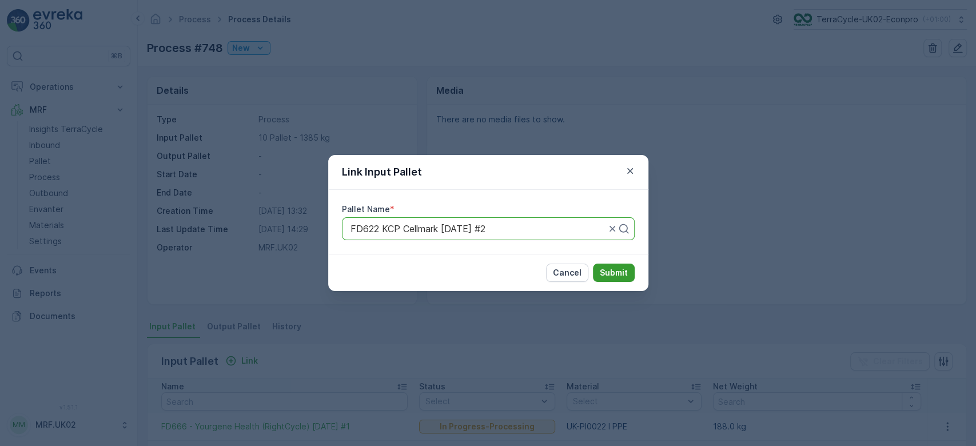
click at [611, 274] on p "Submit" at bounding box center [614, 272] width 28 height 11
click at [543, 231] on div at bounding box center [483, 229] width 269 height 10
type input "622"
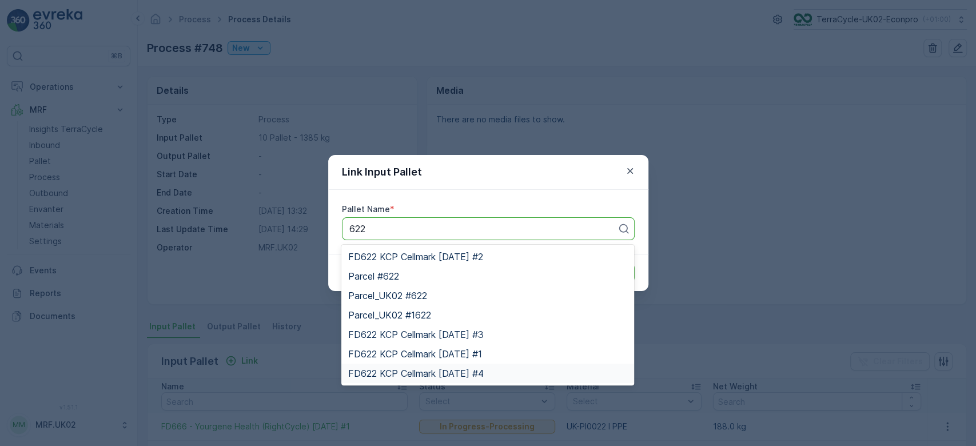
click at [484, 374] on span "FD622 KCP Cellmark [DATE] #4" at bounding box center [416, 373] width 136 height 10
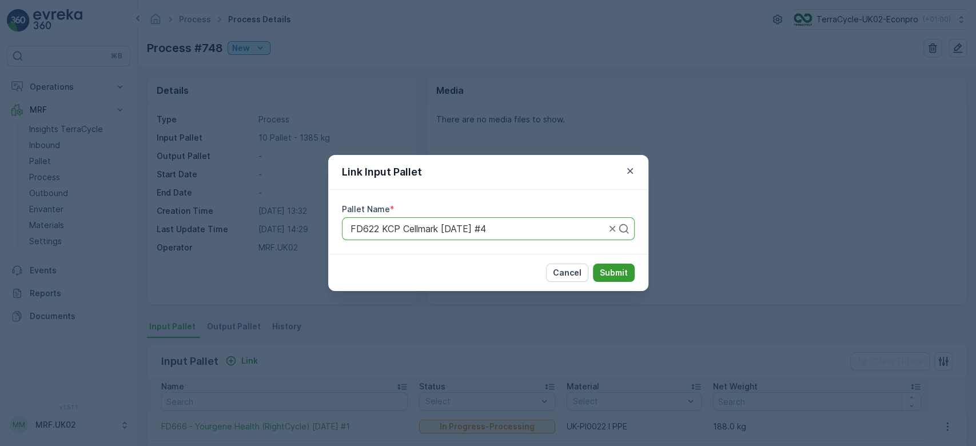
click at [627, 269] on button "Submit" at bounding box center [614, 273] width 42 height 18
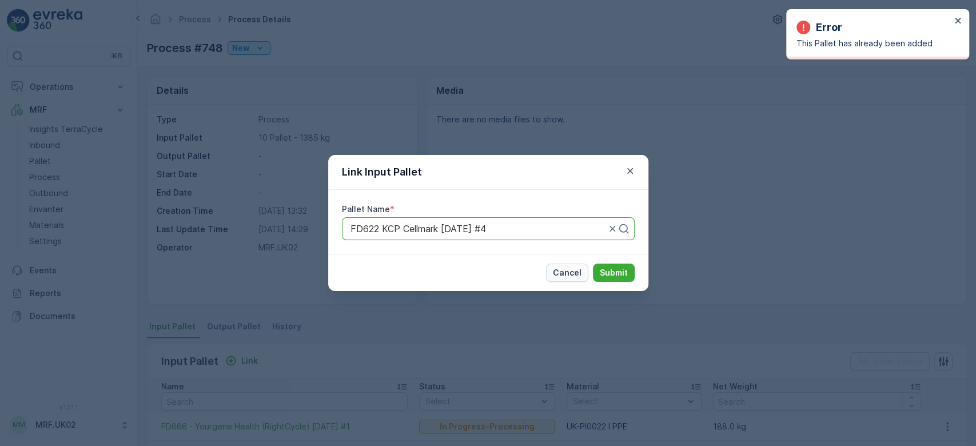
click at [567, 269] on p "Cancel" at bounding box center [567, 272] width 29 height 11
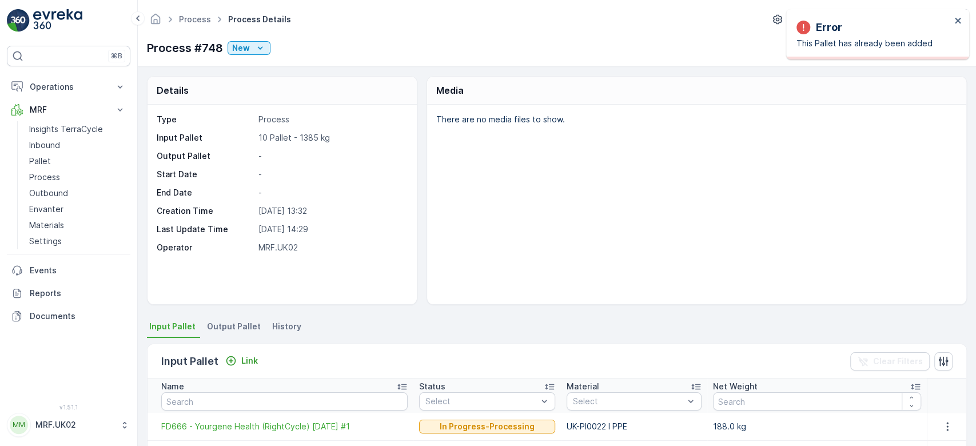
click at [714, 208] on div "There are no media files to show." at bounding box center [696, 205] width 539 height 200
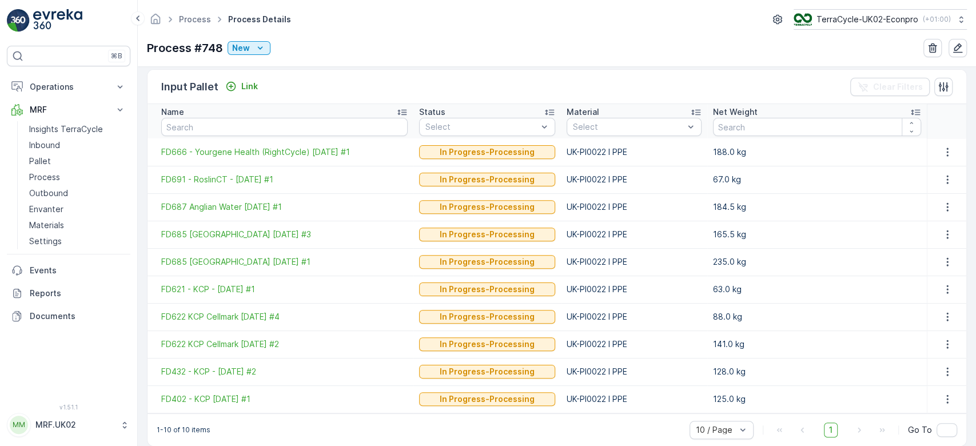
scroll to position [288, 0]
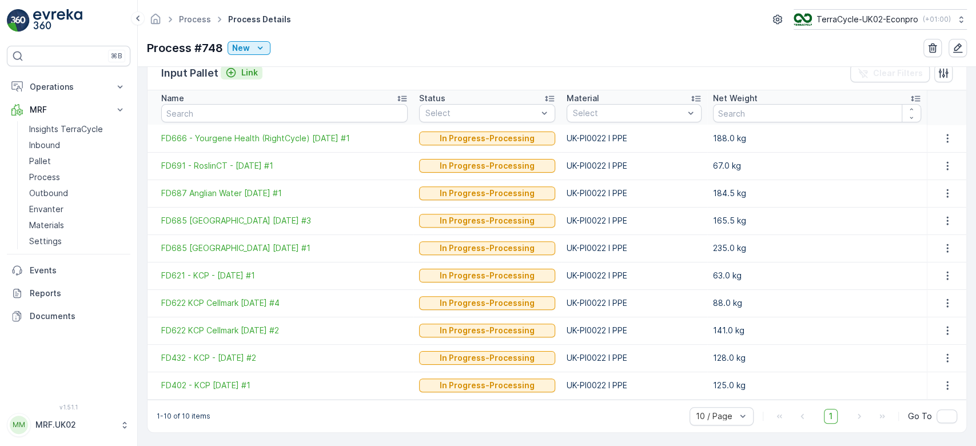
click at [249, 68] on p "Link" at bounding box center [249, 72] width 17 height 11
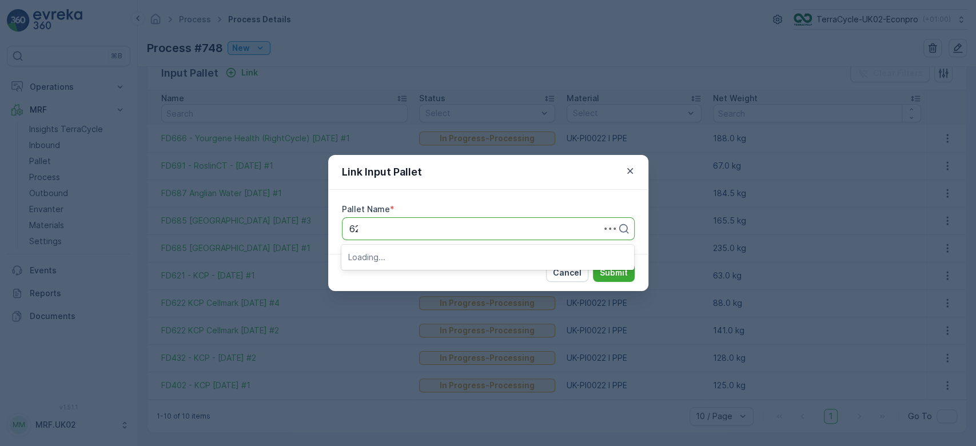
type input "622"
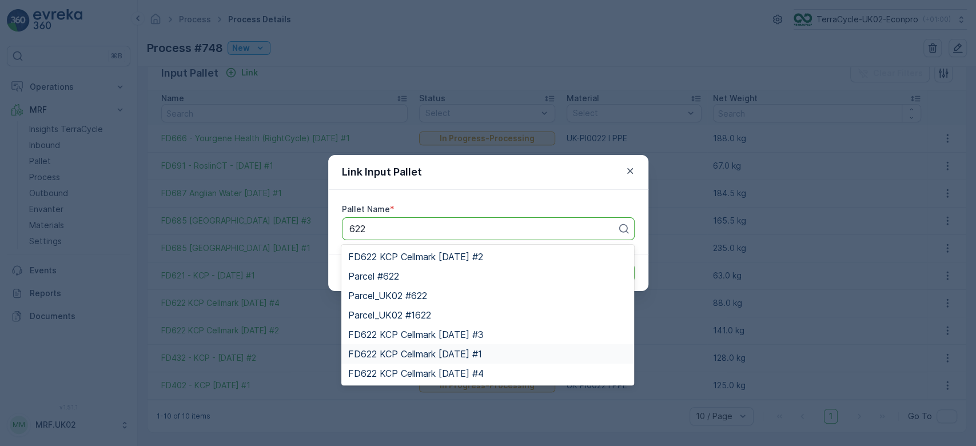
click at [503, 347] on div "FD622 KCP Cellmark [DATE] #1" at bounding box center [487, 353] width 293 height 19
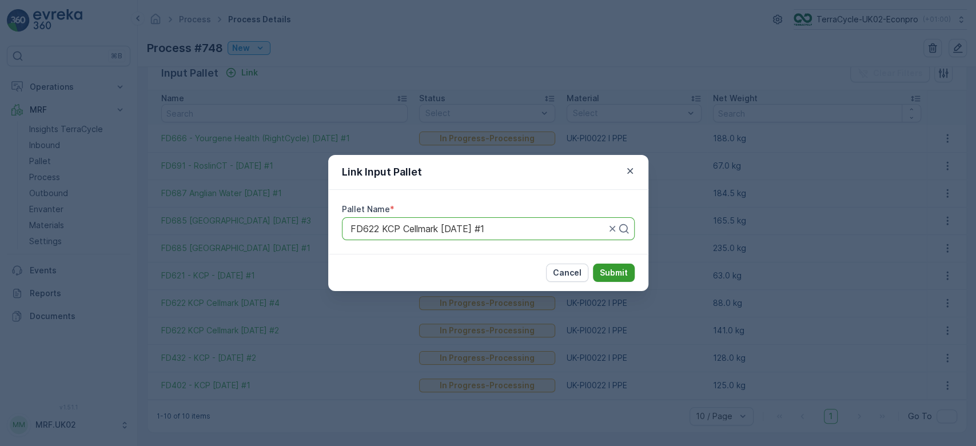
click at [617, 268] on p "Submit" at bounding box center [614, 272] width 28 height 11
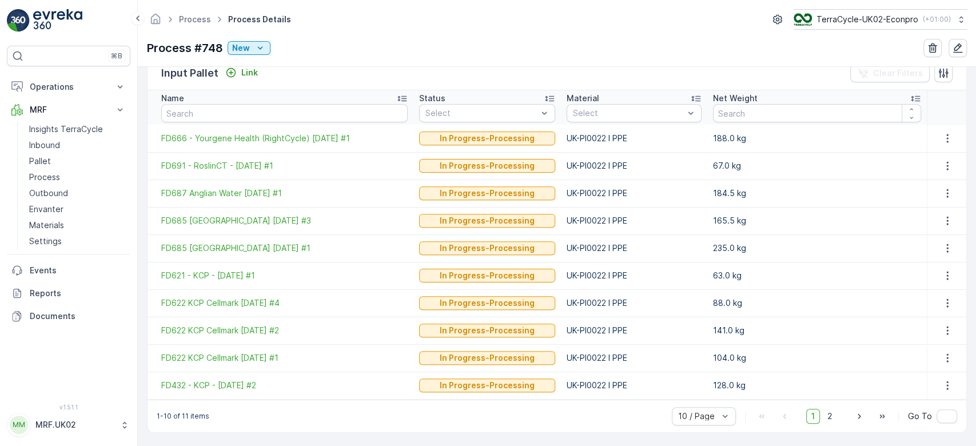
click at [246, 66] on div "Process Process Details TerraCycle-UK02-Econpro ( +01:00 ) Process #748 New" at bounding box center [557, 33] width 839 height 67
click at [248, 67] on p "Link" at bounding box center [249, 72] width 17 height 11
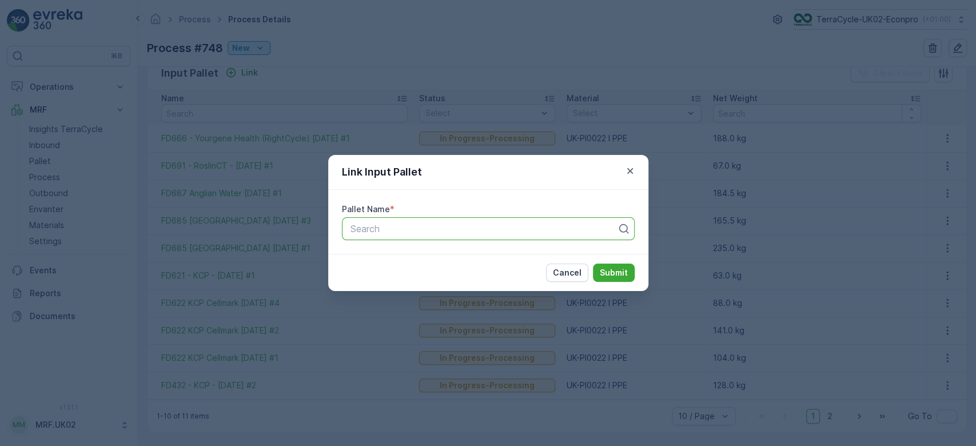
click at [372, 232] on div at bounding box center [483, 229] width 269 height 10
type input "459"
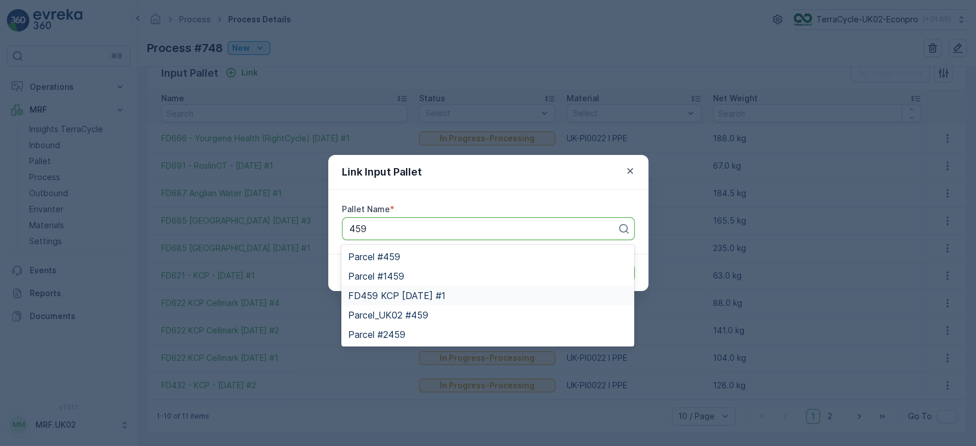
click at [421, 291] on span "FD459 KCP [DATE] #1" at bounding box center [396, 296] width 97 height 10
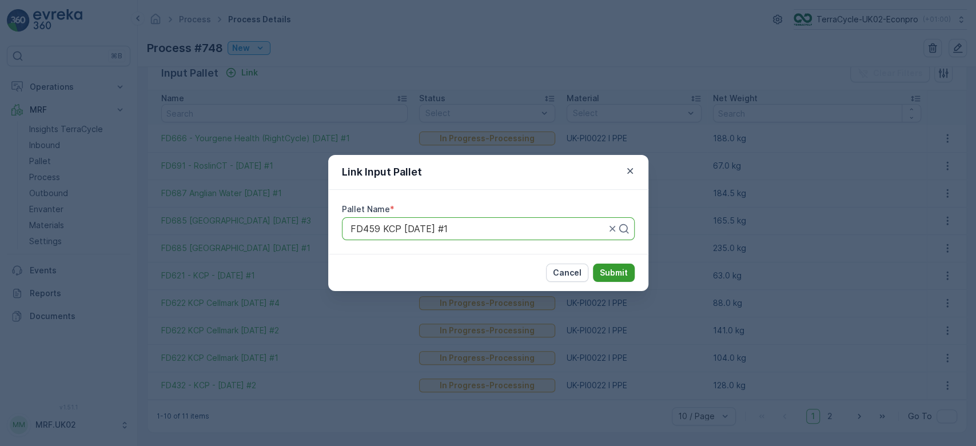
click at [610, 272] on p "Submit" at bounding box center [614, 272] width 28 height 11
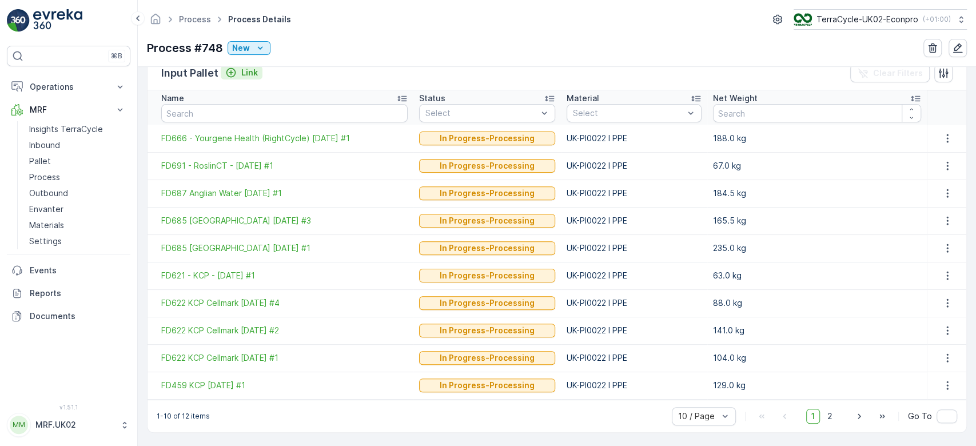
click at [244, 70] on p "Link" at bounding box center [249, 72] width 17 height 11
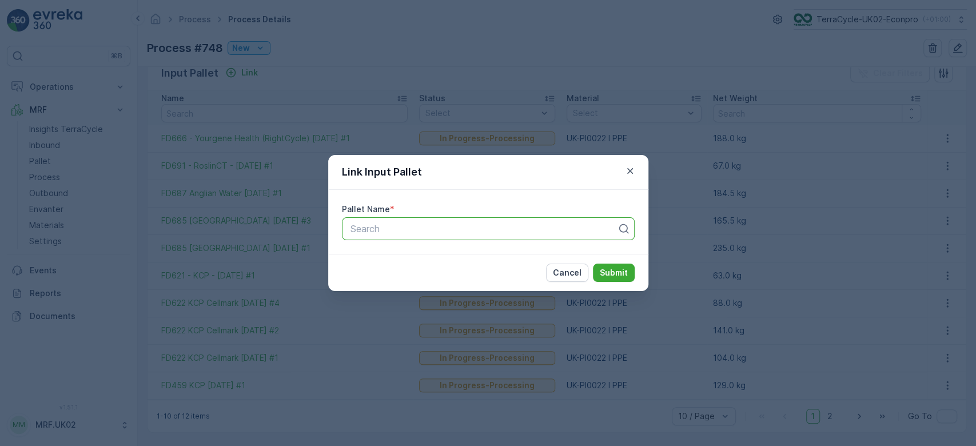
click at [368, 231] on div at bounding box center [483, 229] width 269 height 10
type input "729"
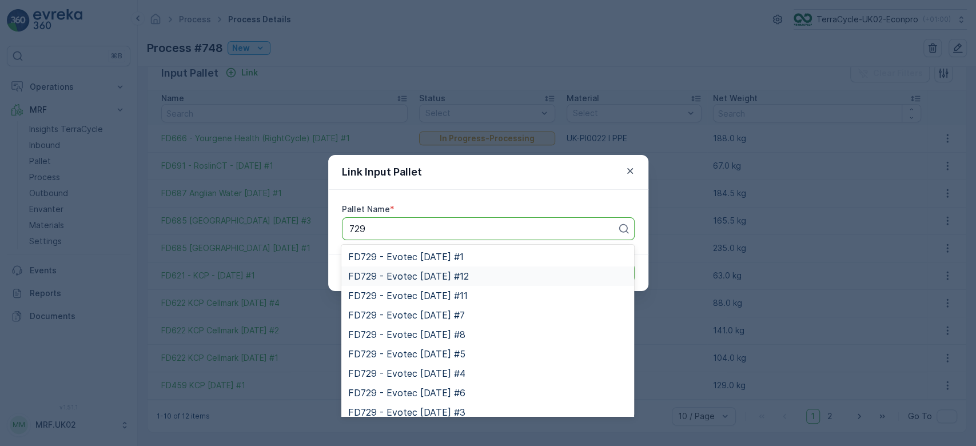
click at [450, 275] on span "FD729 - Evotec [DATE] #12" at bounding box center [408, 276] width 121 height 10
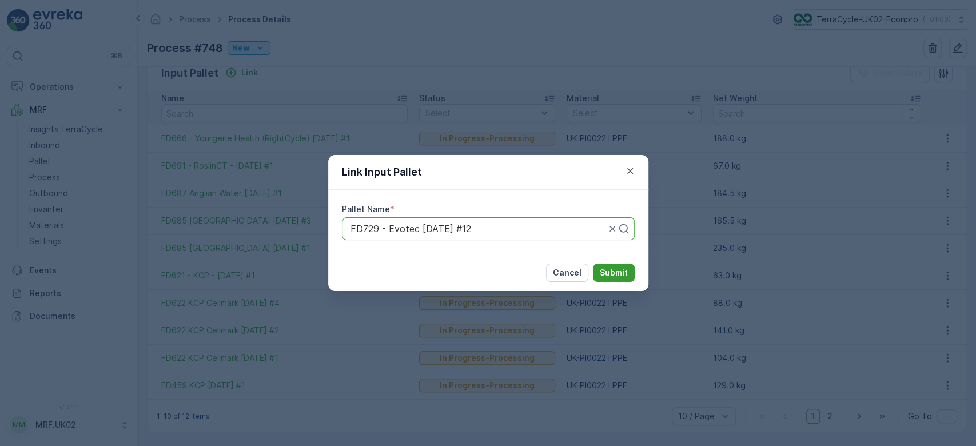
click at [613, 280] on button "Submit" at bounding box center [614, 273] width 42 height 18
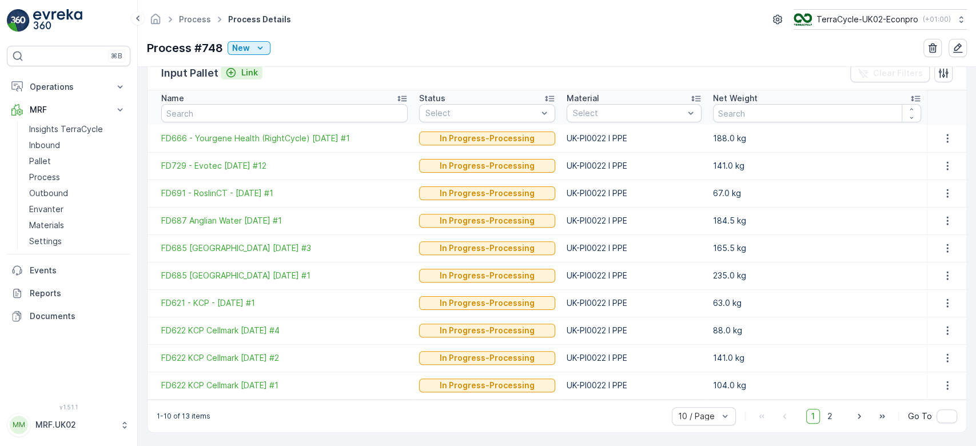
click at [246, 68] on p "Link" at bounding box center [249, 72] width 17 height 11
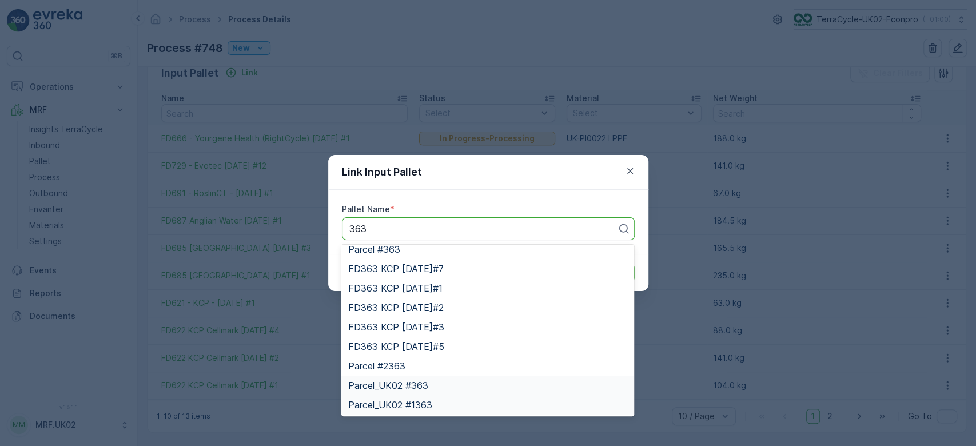
scroll to position [0, 0]
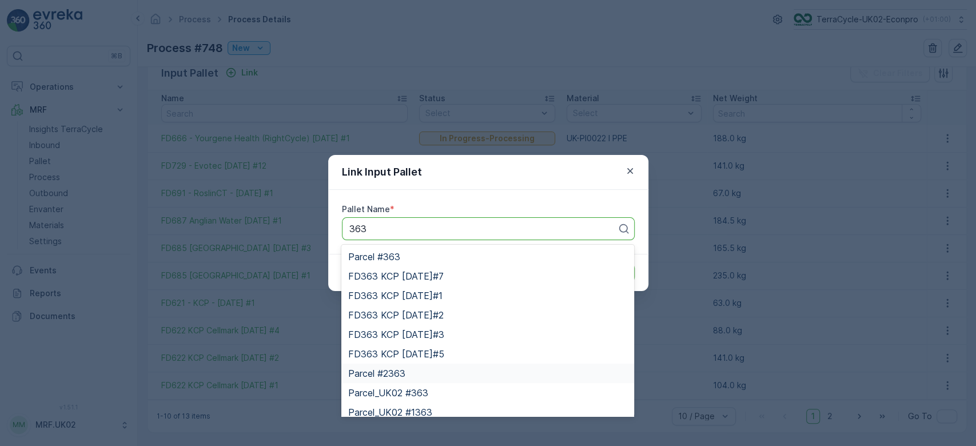
type input "363"
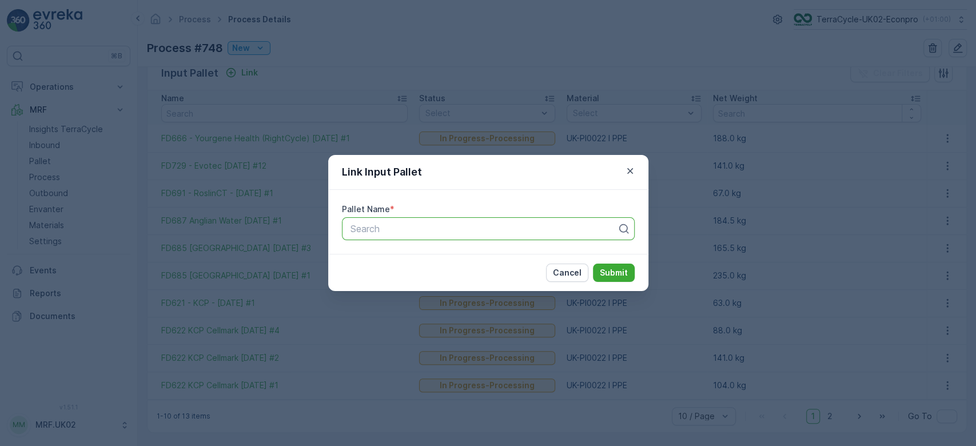
click at [375, 231] on div at bounding box center [483, 229] width 269 height 10
type input "363"
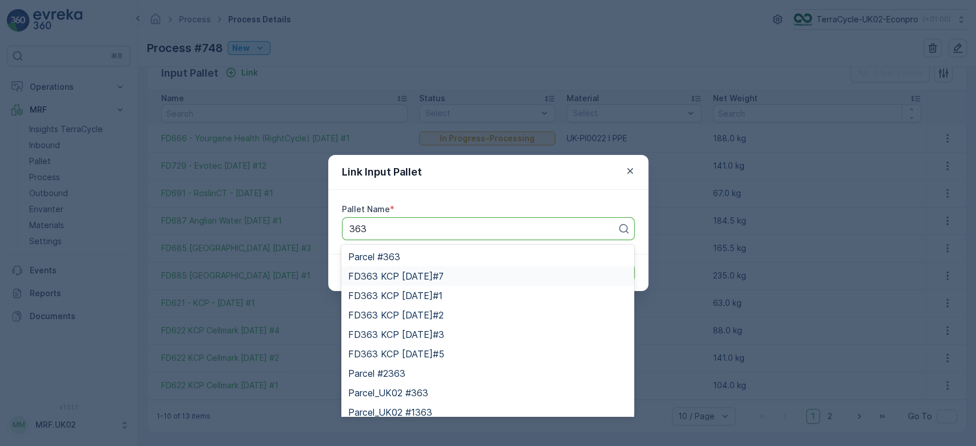
click at [444, 273] on span "FD363 KCP [DATE]#7" at bounding box center [396, 276] width 96 height 10
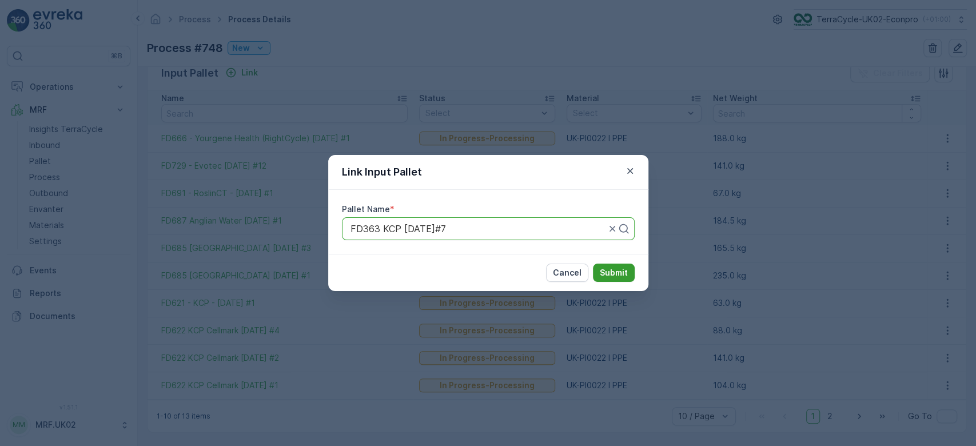
click at [615, 272] on p "Submit" at bounding box center [614, 272] width 28 height 11
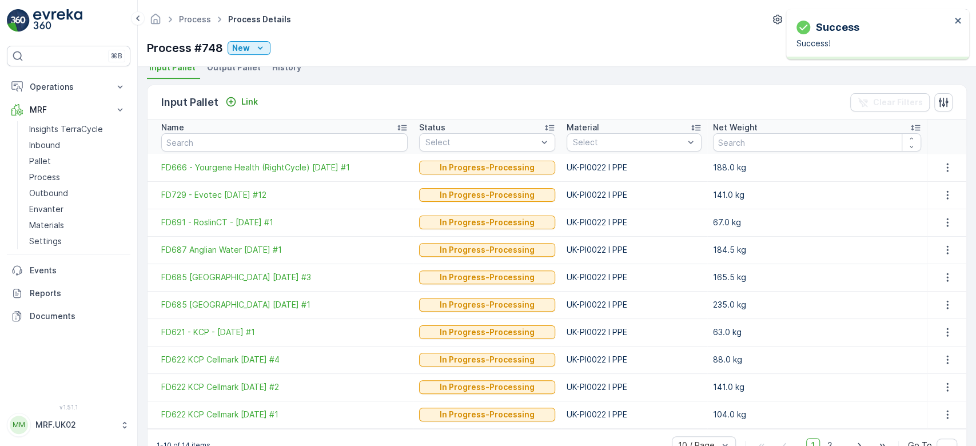
scroll to position [288, 0]
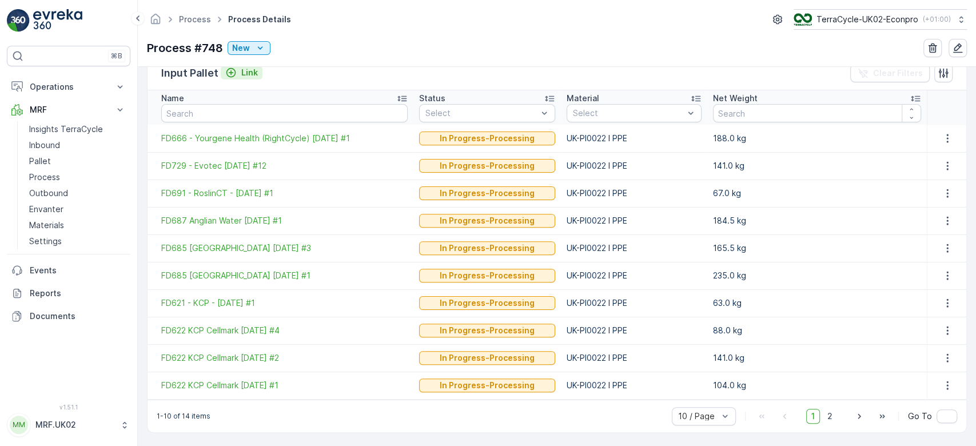
click at [248, 70] on p "Link" at bounding box center [249, 72] width 17 height 11
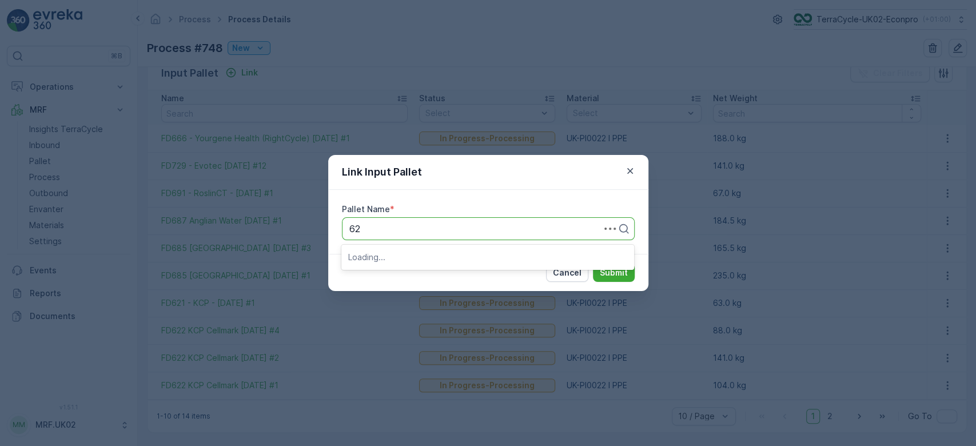
type input "622"
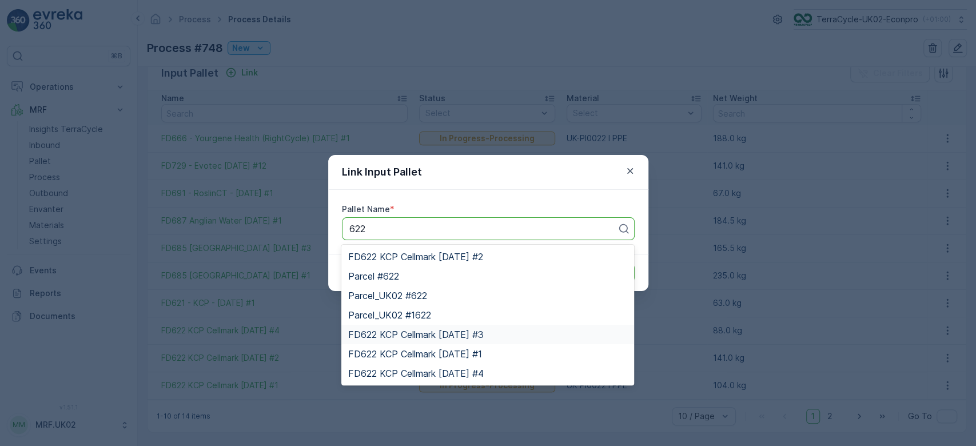
click at [513, 336] on div "FD622 KCP Cellmark [DATE] #3" at bounding box center [487, 334] width 279 height 10
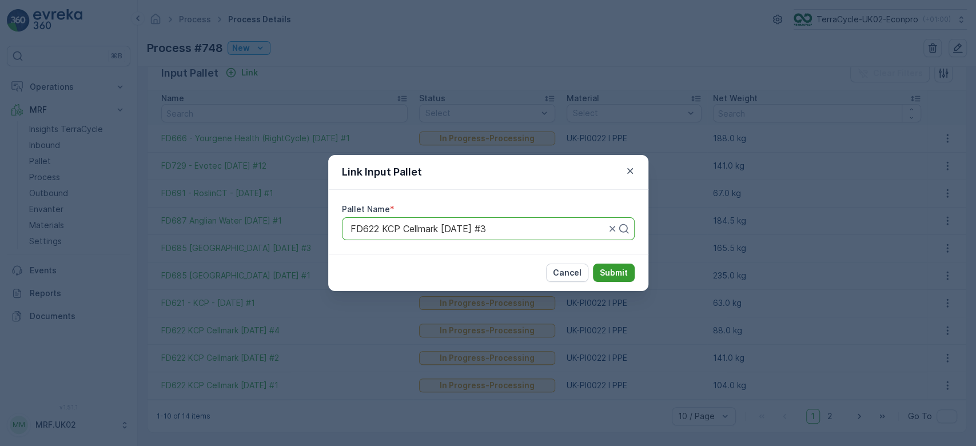
click at [611, 269] on p "Submit" at bounding box center [614, 272] width 28 height 11
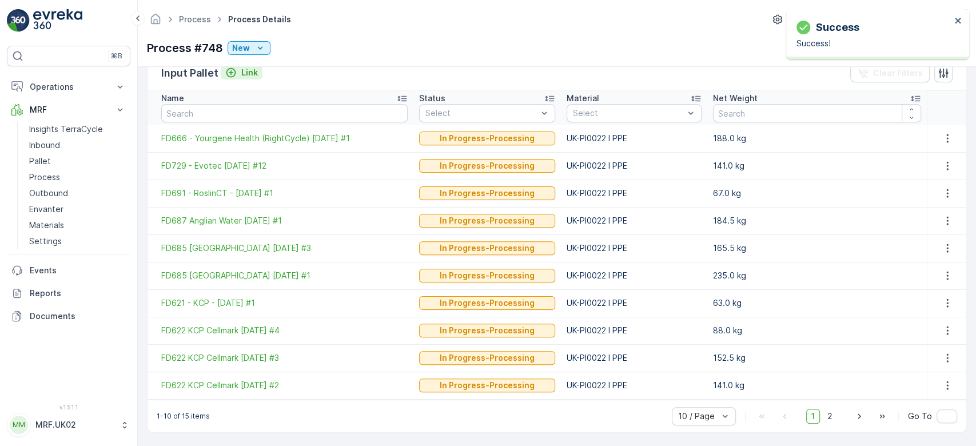
click at [247, 72] on p "Link" at bounding box center [249, 72] width 17 height 11
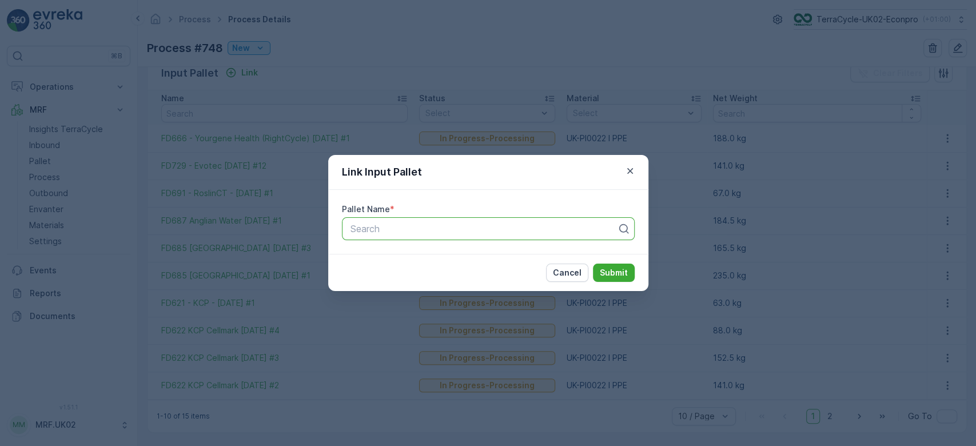
click at [400, 227] on div at bounding box center [483, 229] width 269 height 10
type input "685"
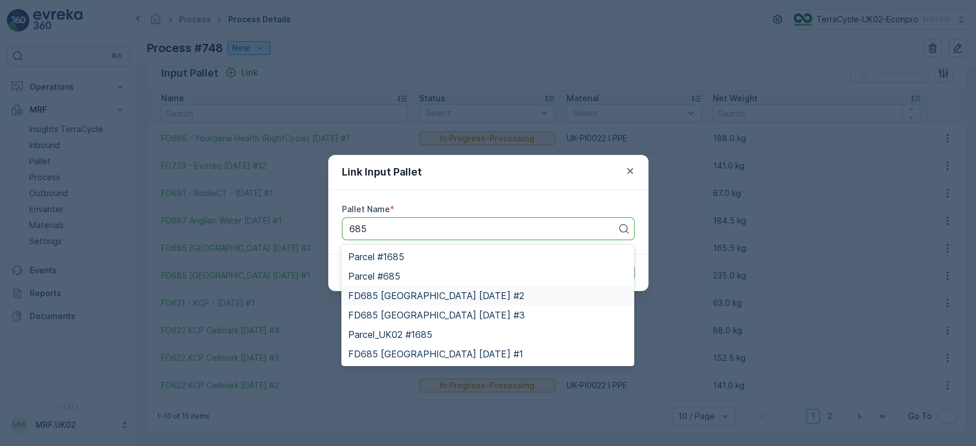
click at [430, 295] on span "FD685 University of Dundee 27.06.2025 #2" at bounding box center [436, 296] width 176 height 10
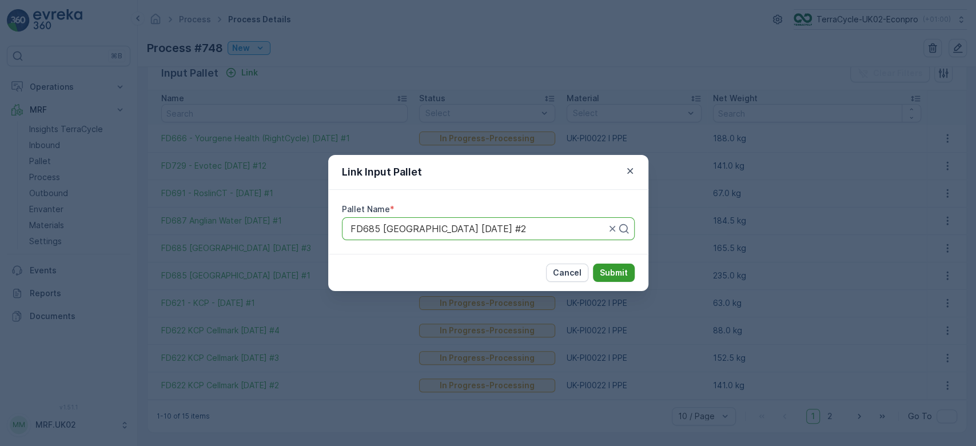
click at [618, 275] on p "Submit" at bounding box center [614, 272] width 28 height 11
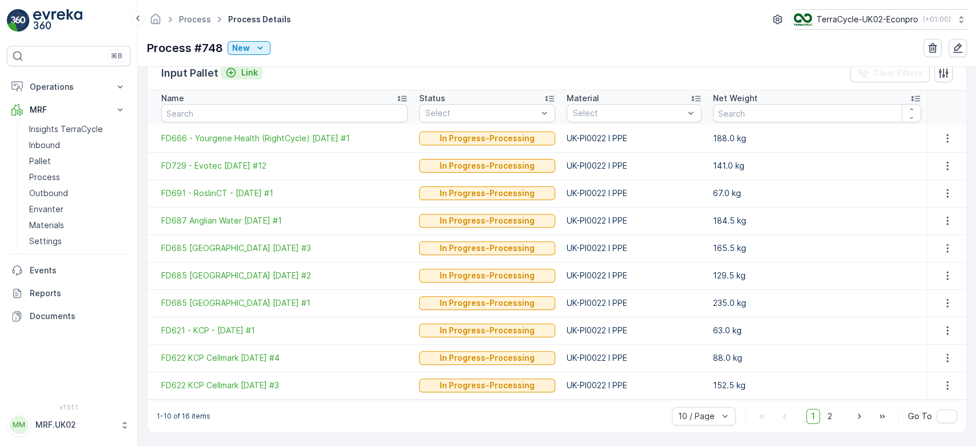
click at [249, 71] on p "Link" at bounding box center [249, 72] width 17 height 11
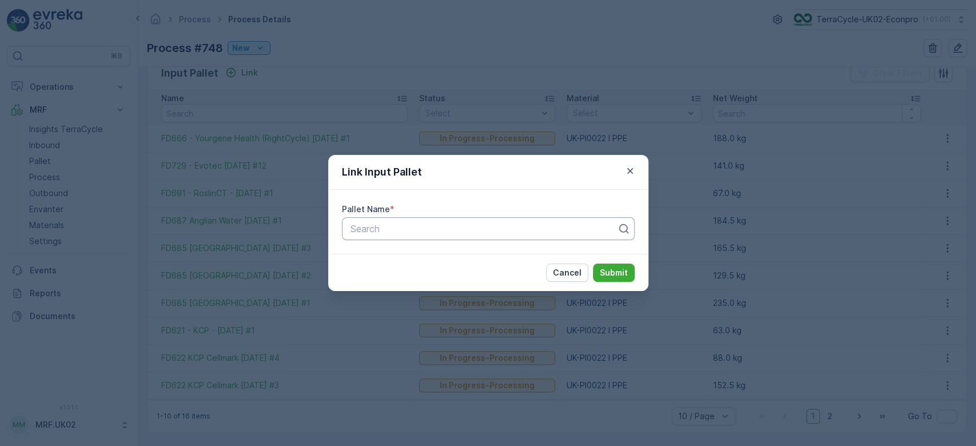
click at [368, 224] on div at bounding box center [483, 229] width 269 height 10
type input "432"
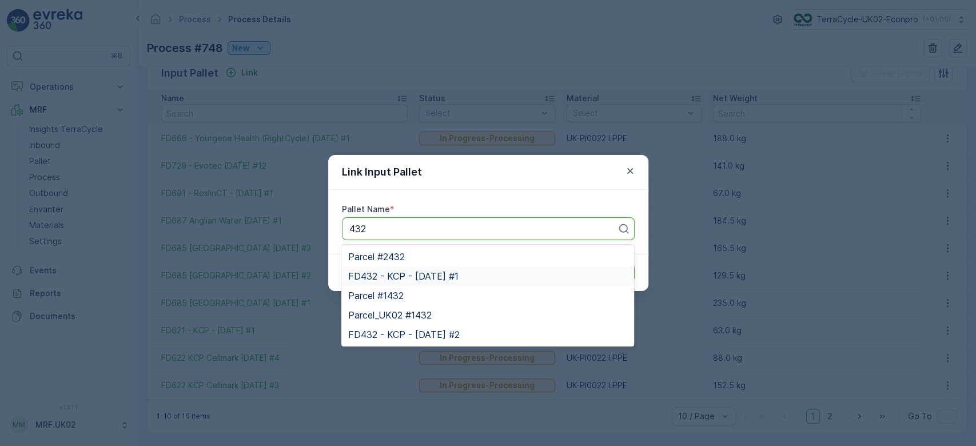
click at [450, 275] on span "FD432 - KCP - 17.07.2024 #1" at bounding box center [403, 276] width 110 height 10
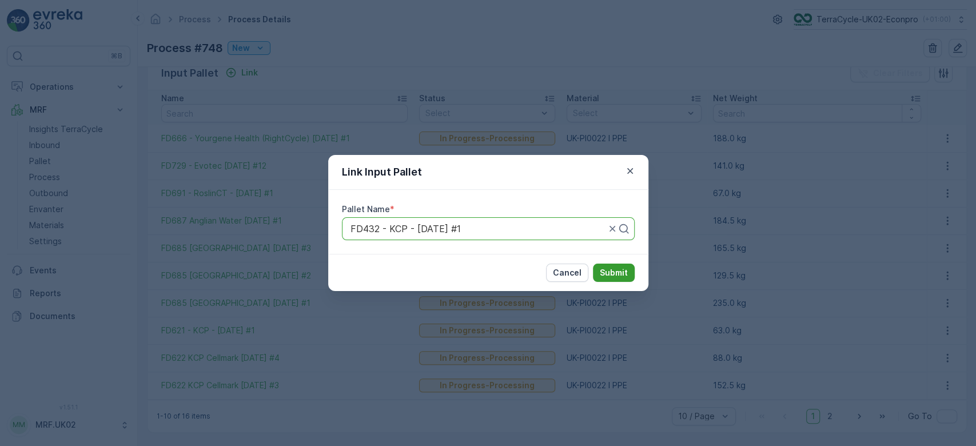
click at [617, 268] on p "Submit" at bounding box center [614, 272] width 28 height 11
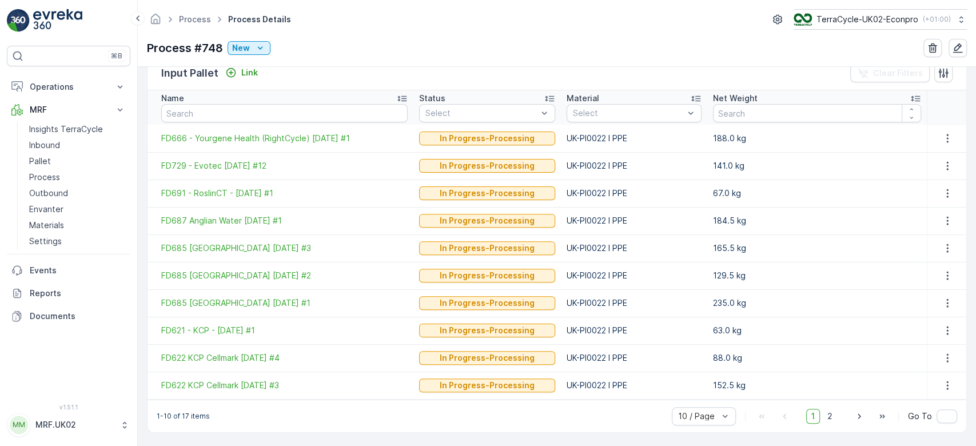
click at [683, 260] on td "UK-PI0022 I PPE" at bounding box center [634, 248] width 146 height 27
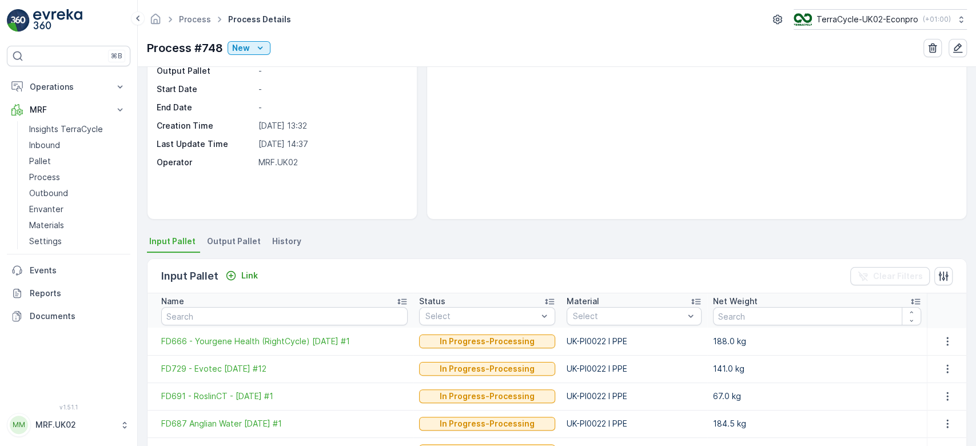
scroll to position [0, 0]
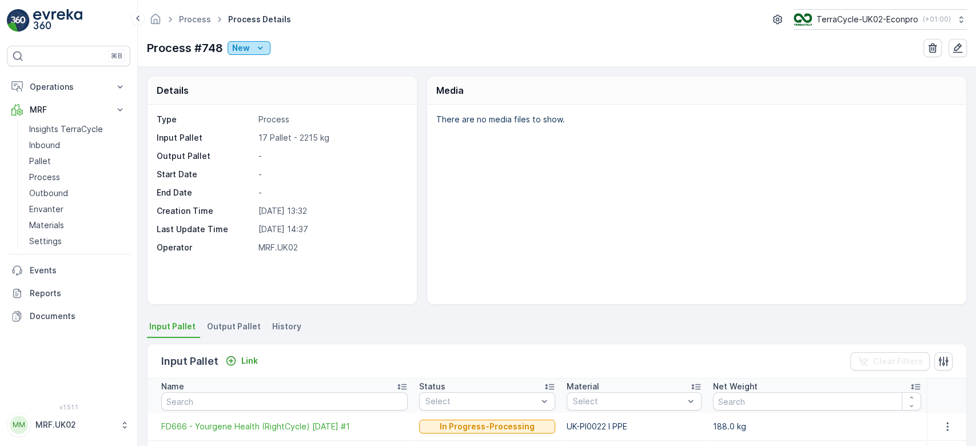
click at [259, 52] on icon "New" at bounding box center [260, 47] width 11 height 11
click at [269, 78] on div "Ready" at bounding box center [296, 81] width 132 height 16
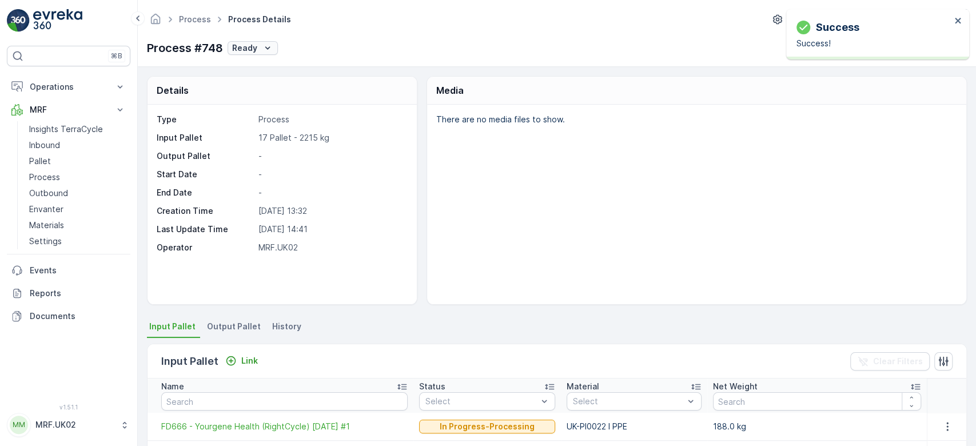
click at [260, 49] on div "Ready" at bounding box center [252, 47] width 41 height 11
click at [269, 93] on span "In progress" at bounding box center [256, 96] width 43 height 11
click at [262, 46] on icon "Ready" at bounding box center [267, 47] width 11 height 11
click at [432, 223] on div "There are no media files to show." at bounding box center [696, 205] width 539 height 200
click at [238, 321] on span "Output Pallet" at bounding box center [234, 326] width 54 height 11
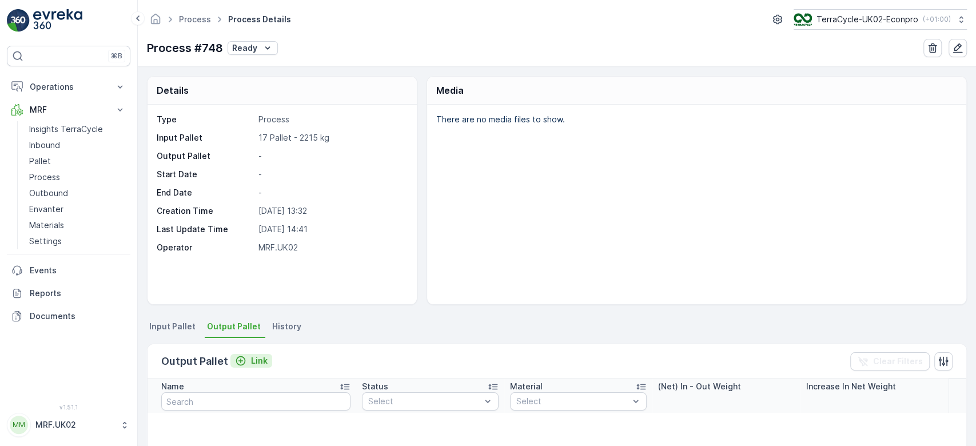
click at [261, 356] on p "Link" at bounding box center [259, 360] width 17 height 11
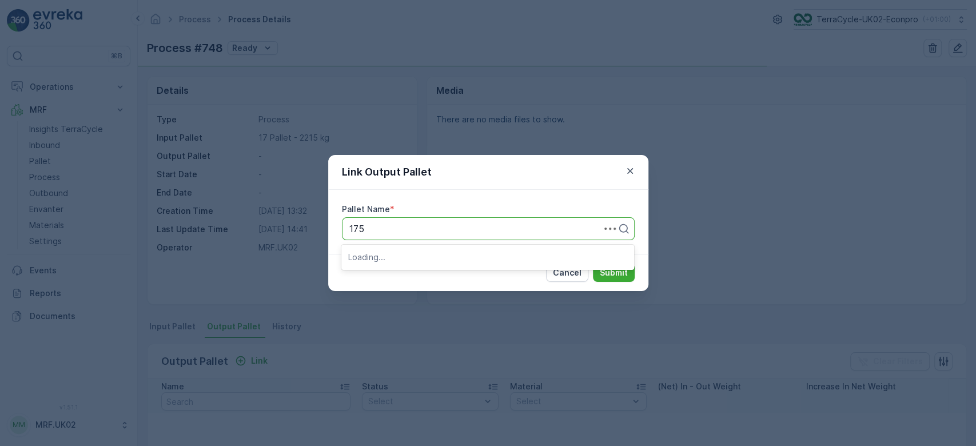
type input "1754"
click at [430, 271] on span "Parcel_UK02 #1754" at bounding box center [390, 276] width 84 height 10
click at [602, 272] on p "Submit" at bounding box center [614, 272] width 28 height 11
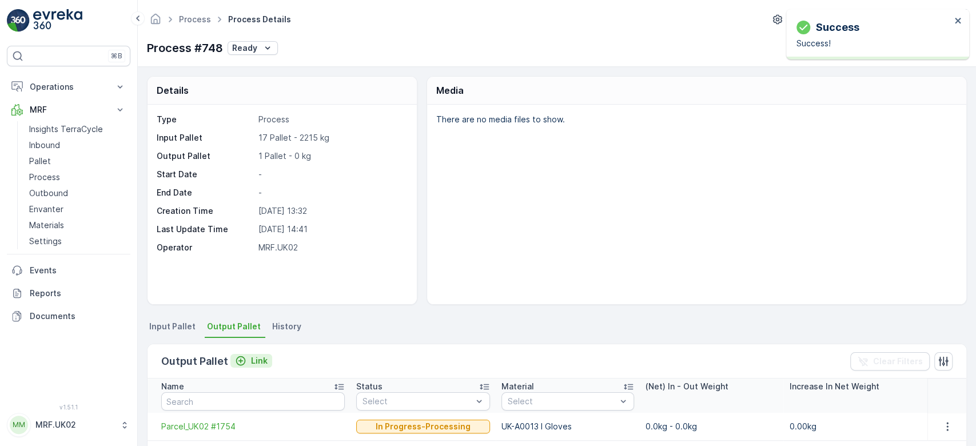
click at [256, 362] on p "Link" at bounding box center [259, 360] width 17 height 11
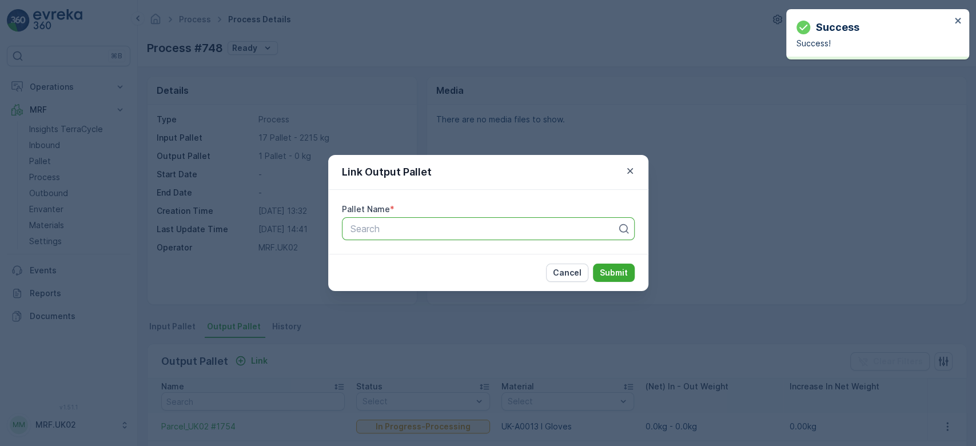
click at [395, 229] on div at bounding box center [483, 229] width 269 height 10
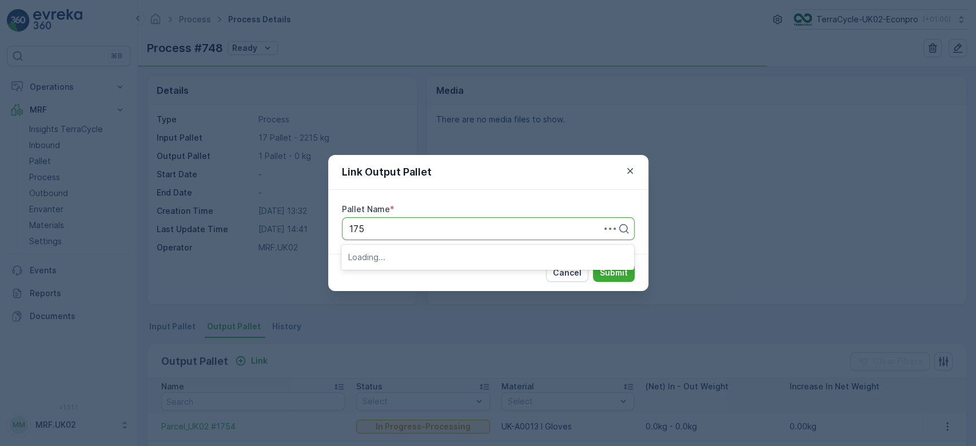
type input "1756"
click at [425, 275] on span "Parcel_UK02 #1756" at bounding box center [390, 276] width 84 height 10
click at [597, 276] on button "Submit" at bounding box center [614, 273] width 42 height 18
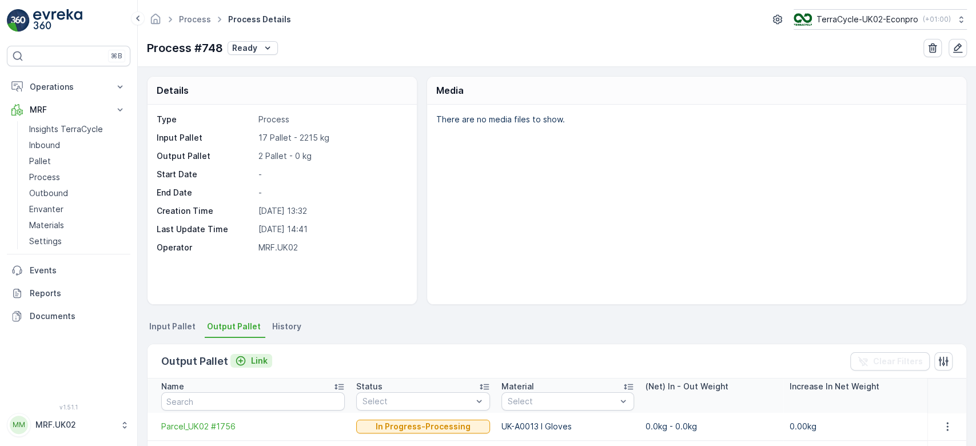
click at [261, 356] on p "Link" at bounding box center [259, 360] width 17 height 11
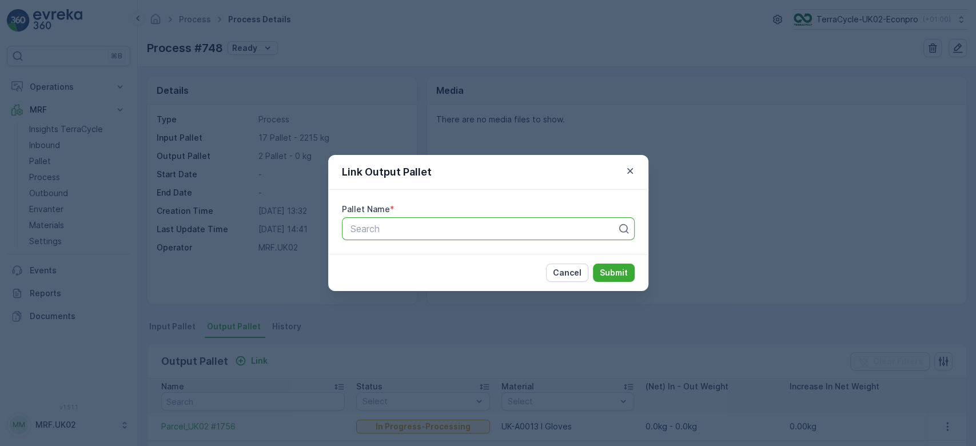
click at [386, 221] on div "Search" at bounding box center [488, 228] width 293 height 23
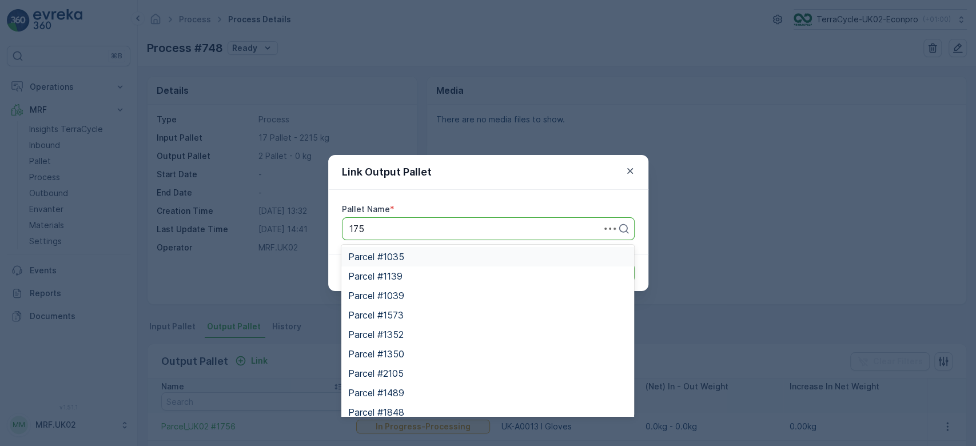
type input "1757"
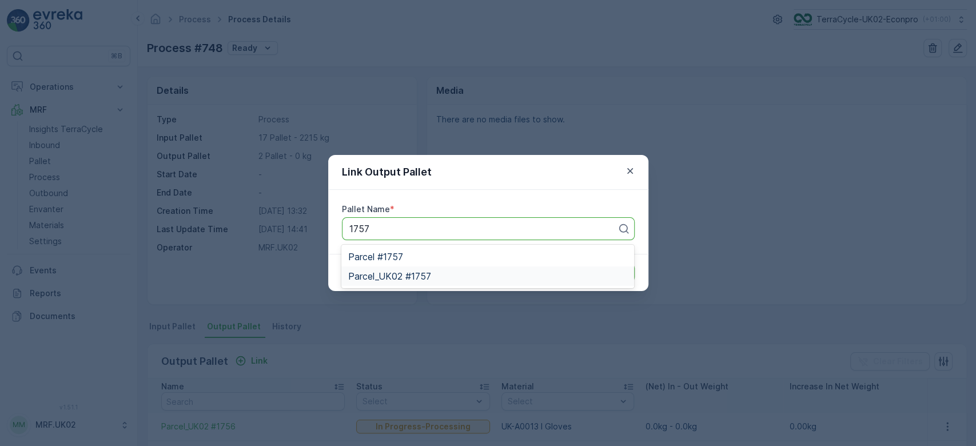
click at [417, 276] on span "Parcel_UK02 #1757" at bounding box center [389, 276] width 83 height 10
click at [616, 277] on p "Submit" at bounding box center [614, 272] width 28 height 11
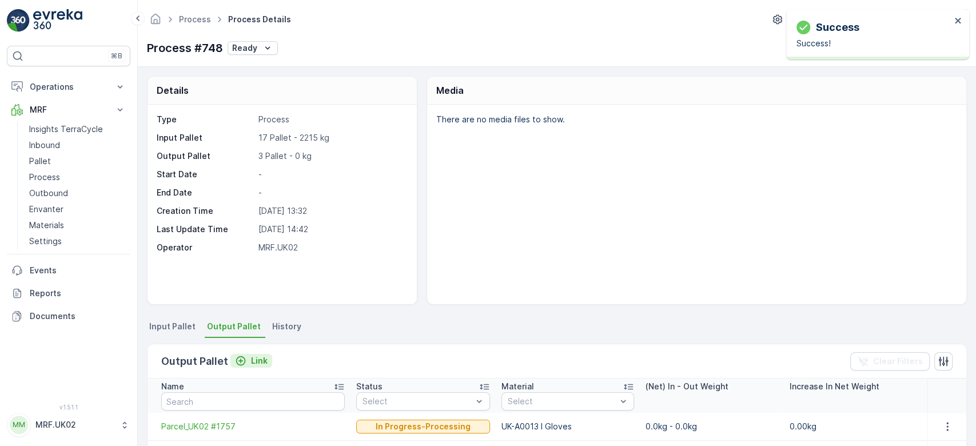
click at [261, 360] on p "Link" at bounding box center [259, 360] width 17 height 11
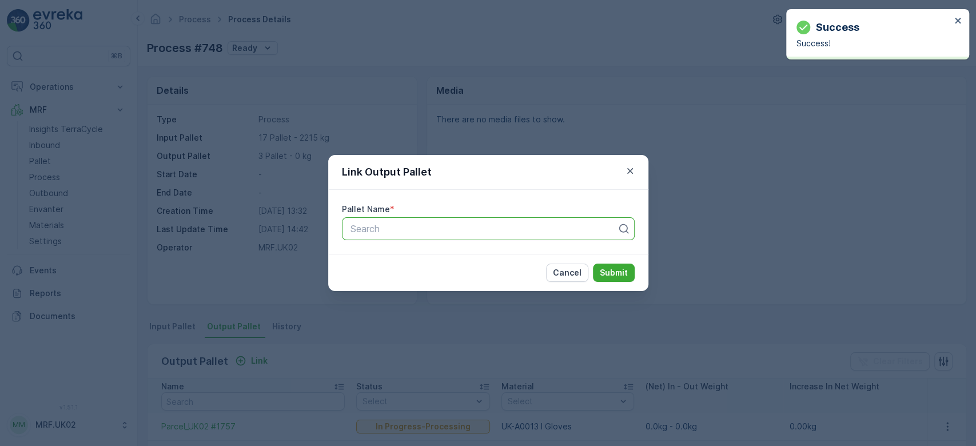
click at [398, 233] on div at bounding box center [483, 229] width 269 height 10
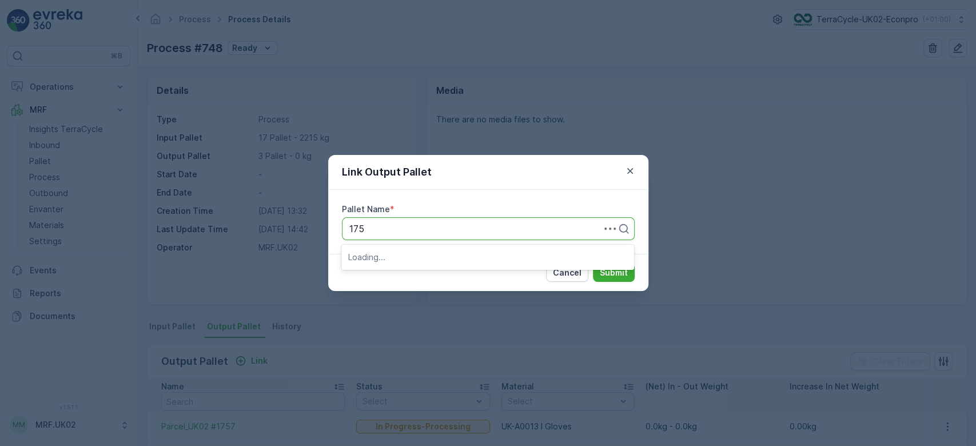
type input "1758"
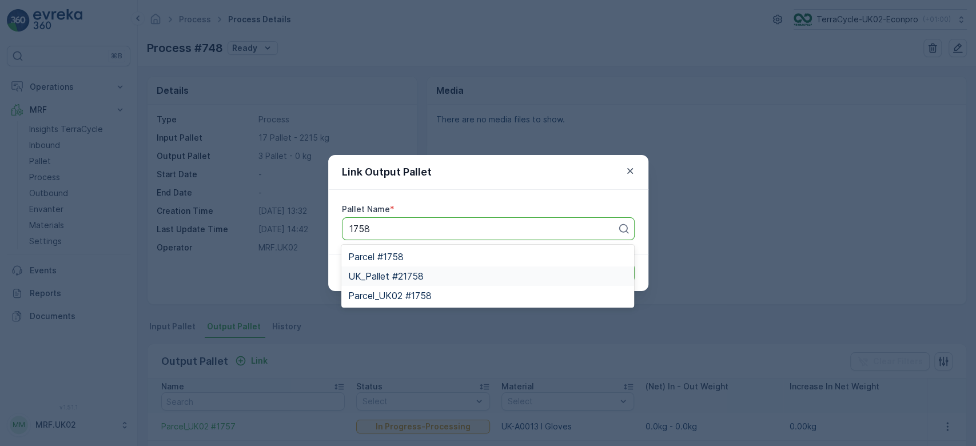
click at [426, 275] on div "UK_Pallet #21758" at bounding box center [487, 276] width 279 height 10
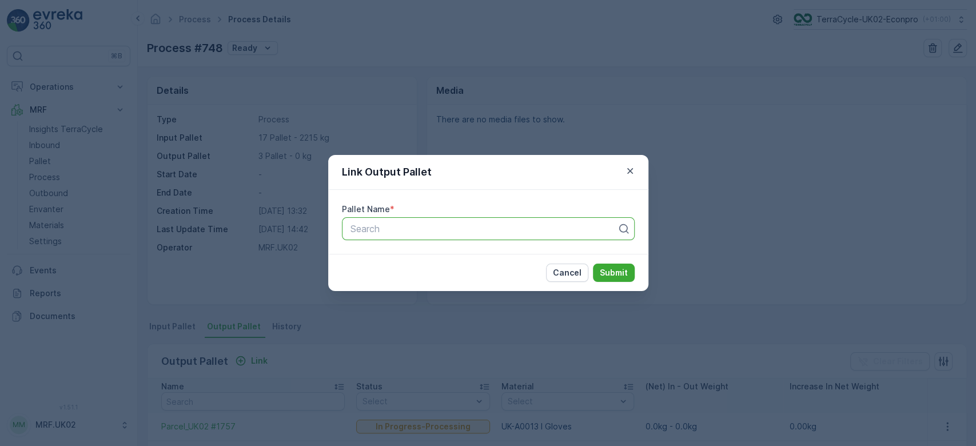
click at [515, 234] on p "Search" at bounding box center [484, 229] width 267 height 14
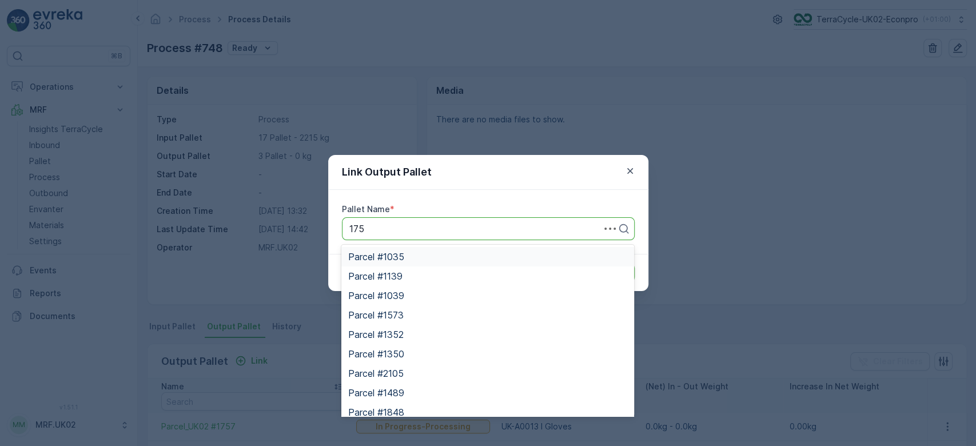
type input "1758"
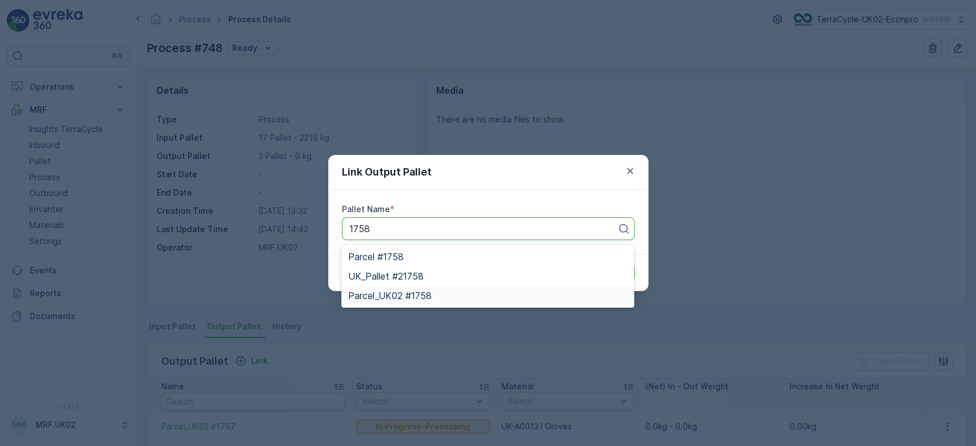
click at [437, 294] on div "Parcel_UK02 #1758" at bounding box center [487, 296] width 279 height 10
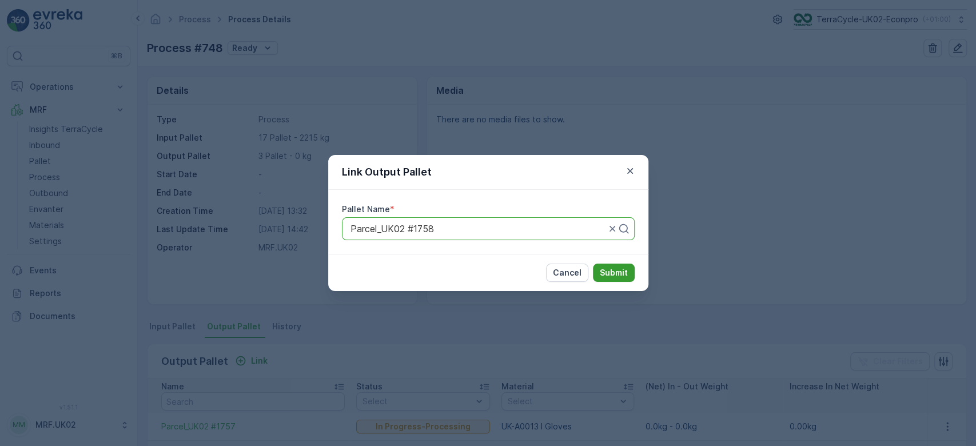
click at [614, 269] on p "Submit" at bounding box center [614, 272] width 28 height 11
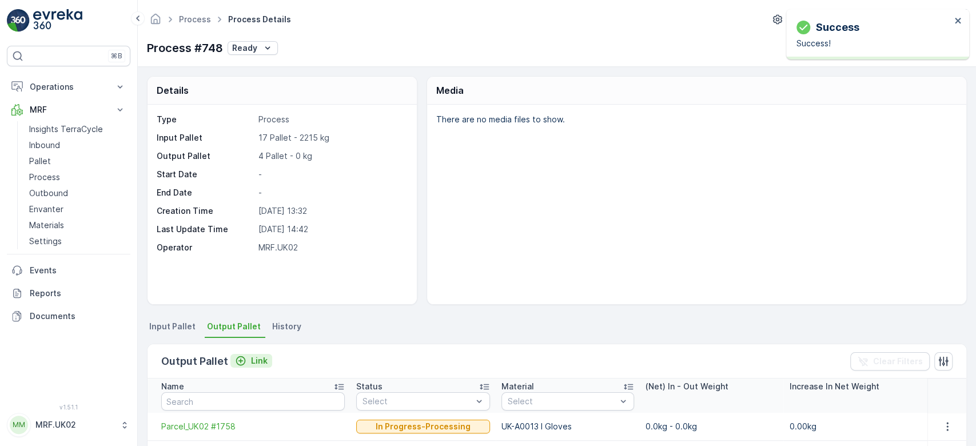
click at [256, 359] on p "Link" at bounding box center [259, 360] width 17 height 11
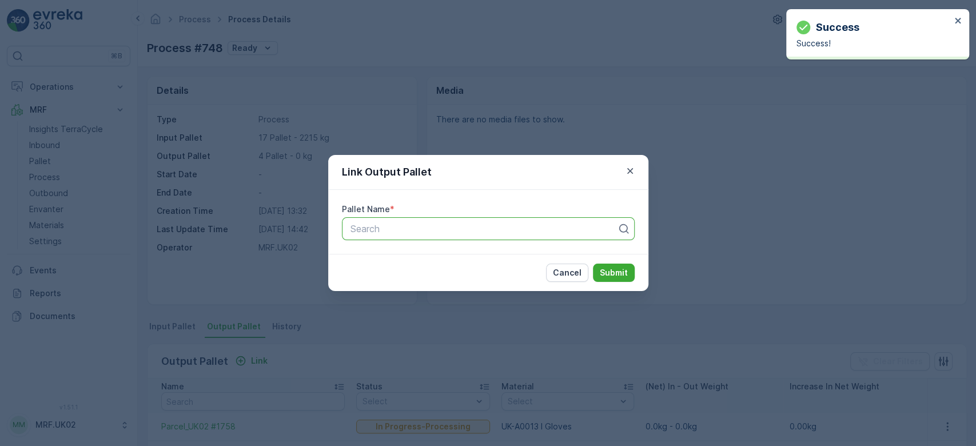
click at [385, 233] on div at bounding box center [483, 229] width 269 height 10
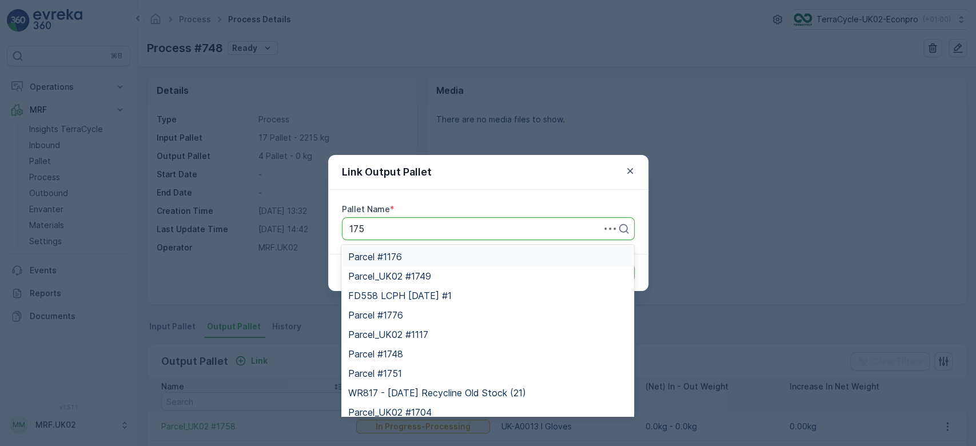
type input "1759"
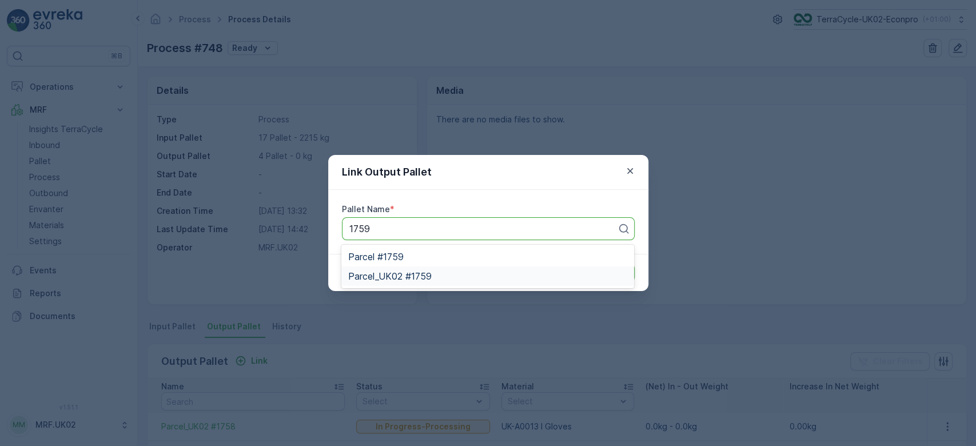
click at [422, 278] on span "Parcel_UK02 #1759" at bounding box center [390, 276] width 84 height 10
click at [609, 271] on p "Submit" at bounding box center [614, 272] width 28 height 11
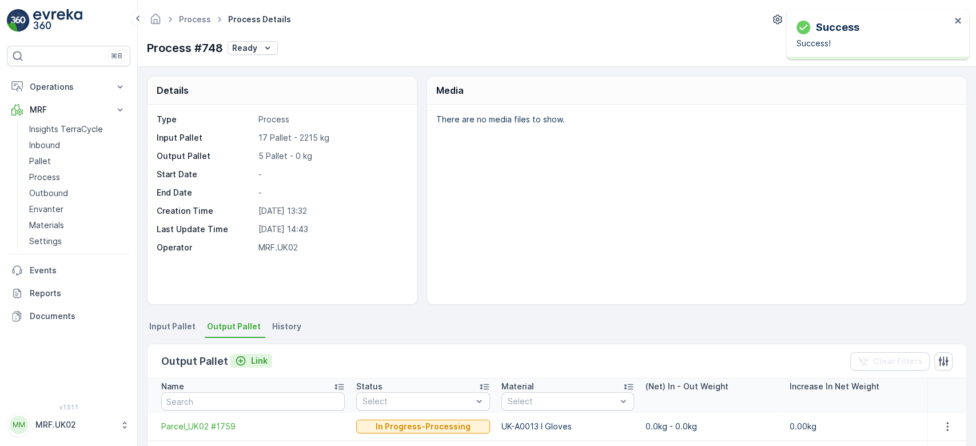
click at [261, 364] on p "Link" at bounding box center [259, 360] width 17 height 11
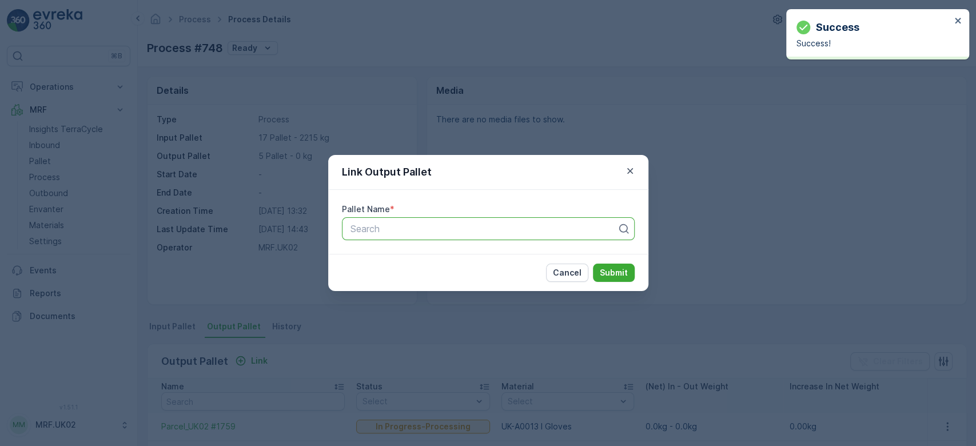
click at [415, 230] on div at bounding box center [483, 229] width 269 height 10
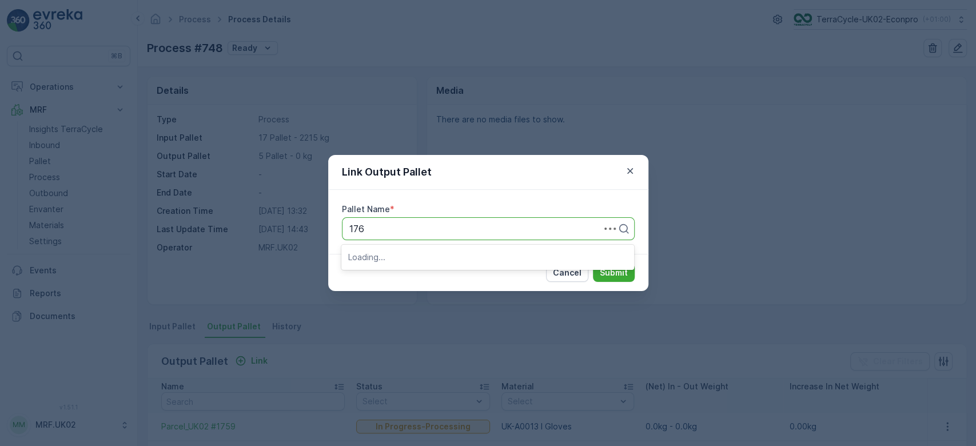
type input "1760"
click at [423, 279] on span "Parcel_UK02 #1760" at bounding box center [390, 276] width 84 height 10
click at [604, 268] on p "Submit" at bounding box center [614, 272] width 28 height 11
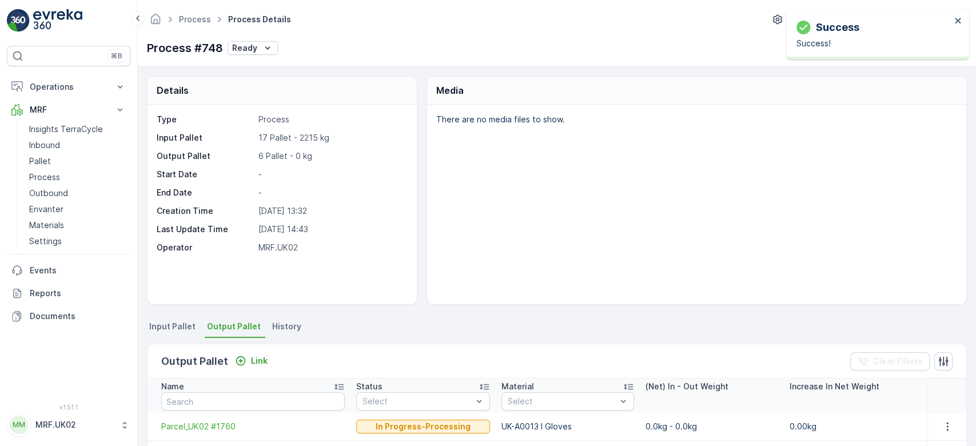
click at [704, 213] on div "There are no media files to show." at bounding box center [696, 205] width 539 height 200
click at [267, 45] on icon "Ready" at bounding box center [267, 47] width 11 height 11
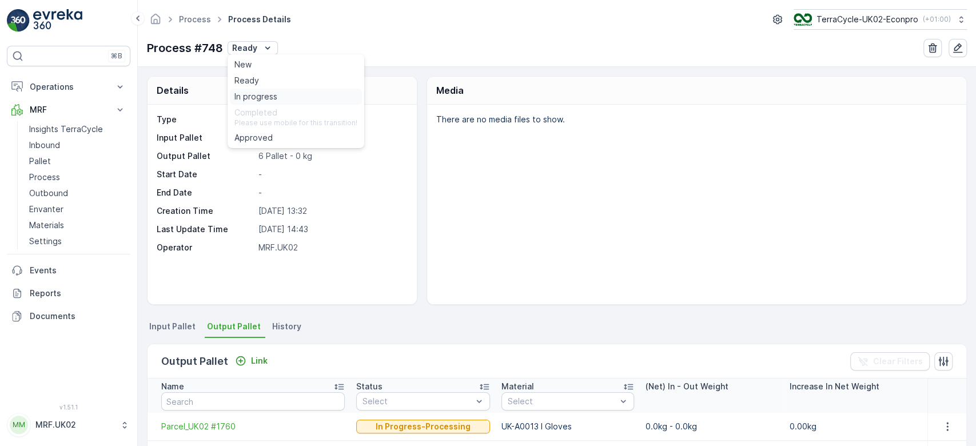
click at [271, 93] on span "In progress" at bounding box center [256, 96] width 43 height 11
